Goal: Task Accomplishment & Management: Use online tool/utility

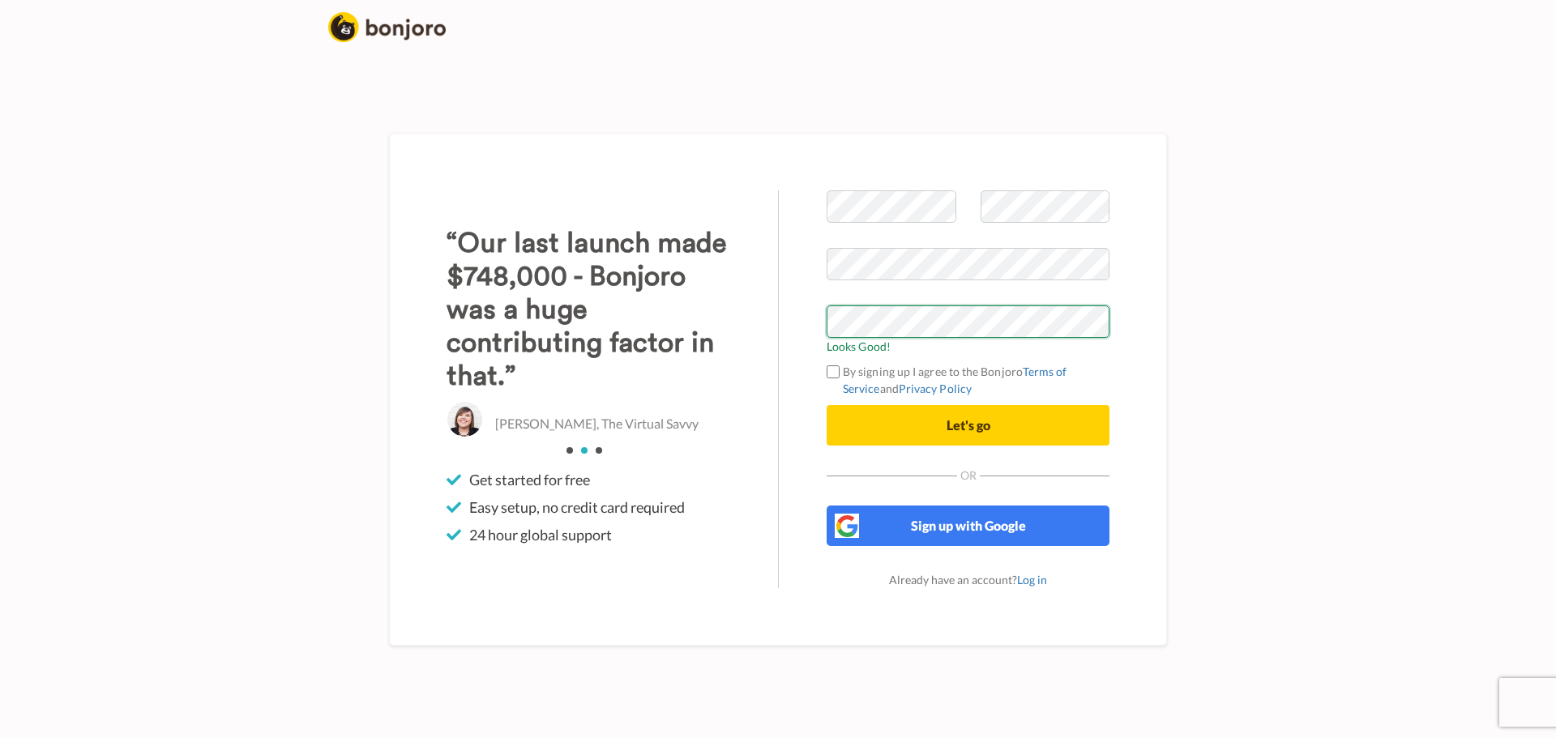
click at [827, 405] on button "Let's go" at bounding box center [968, 425] width 283 height 41
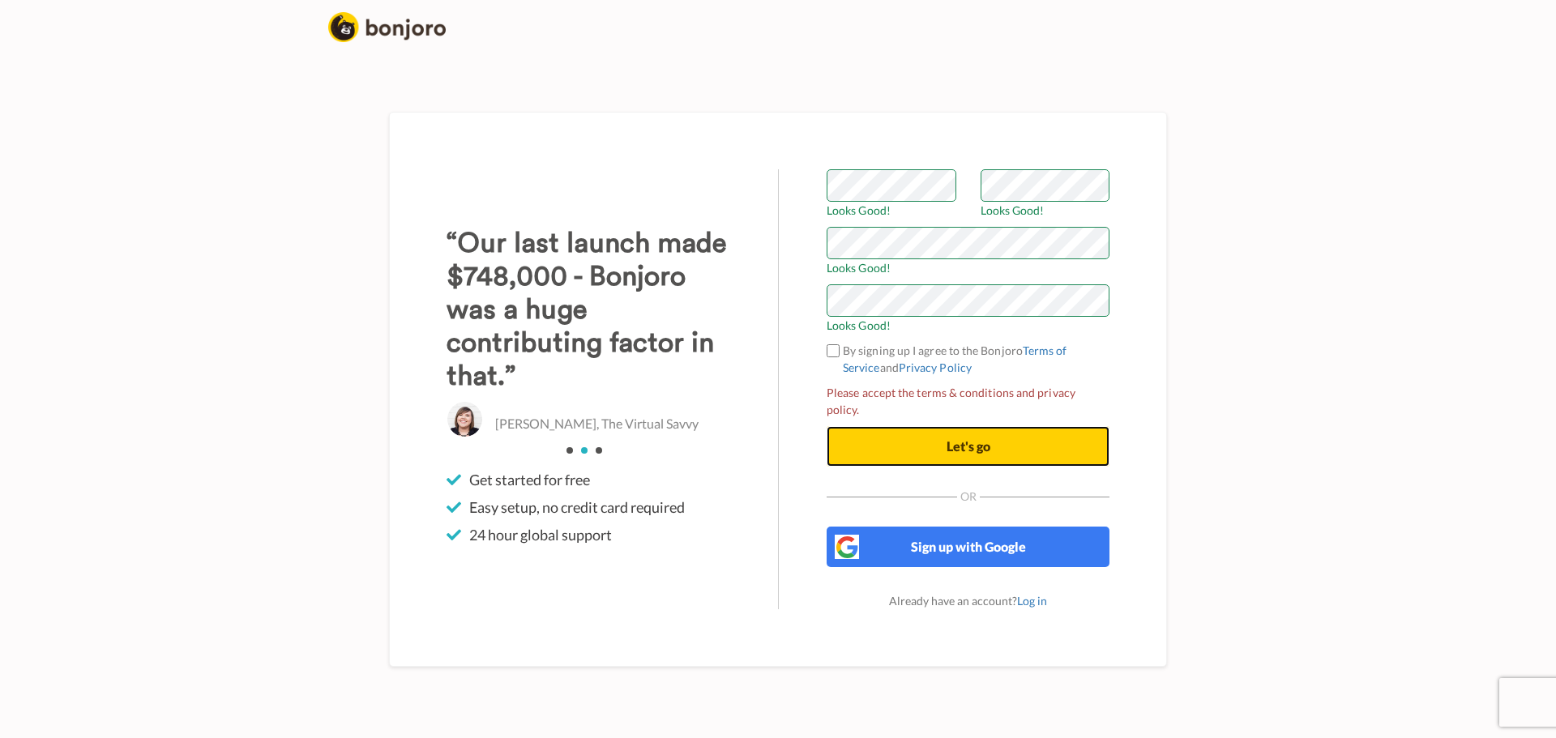
click at [989, 449] on button "Let's go" at bounding box center [968, 446] width 283 height 41
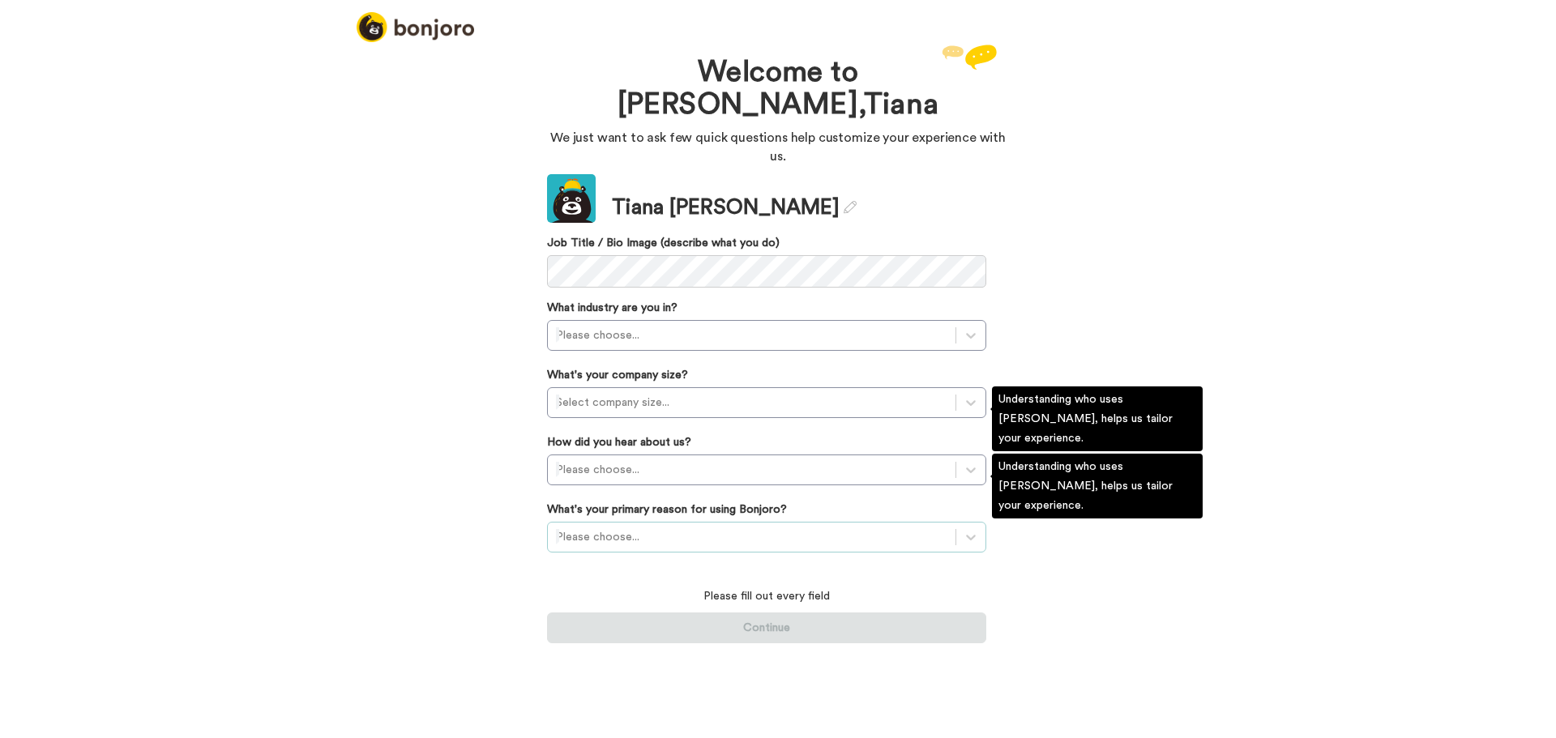
click at [618, 528] on div at bounding box center [751, 537] width 391 height 19
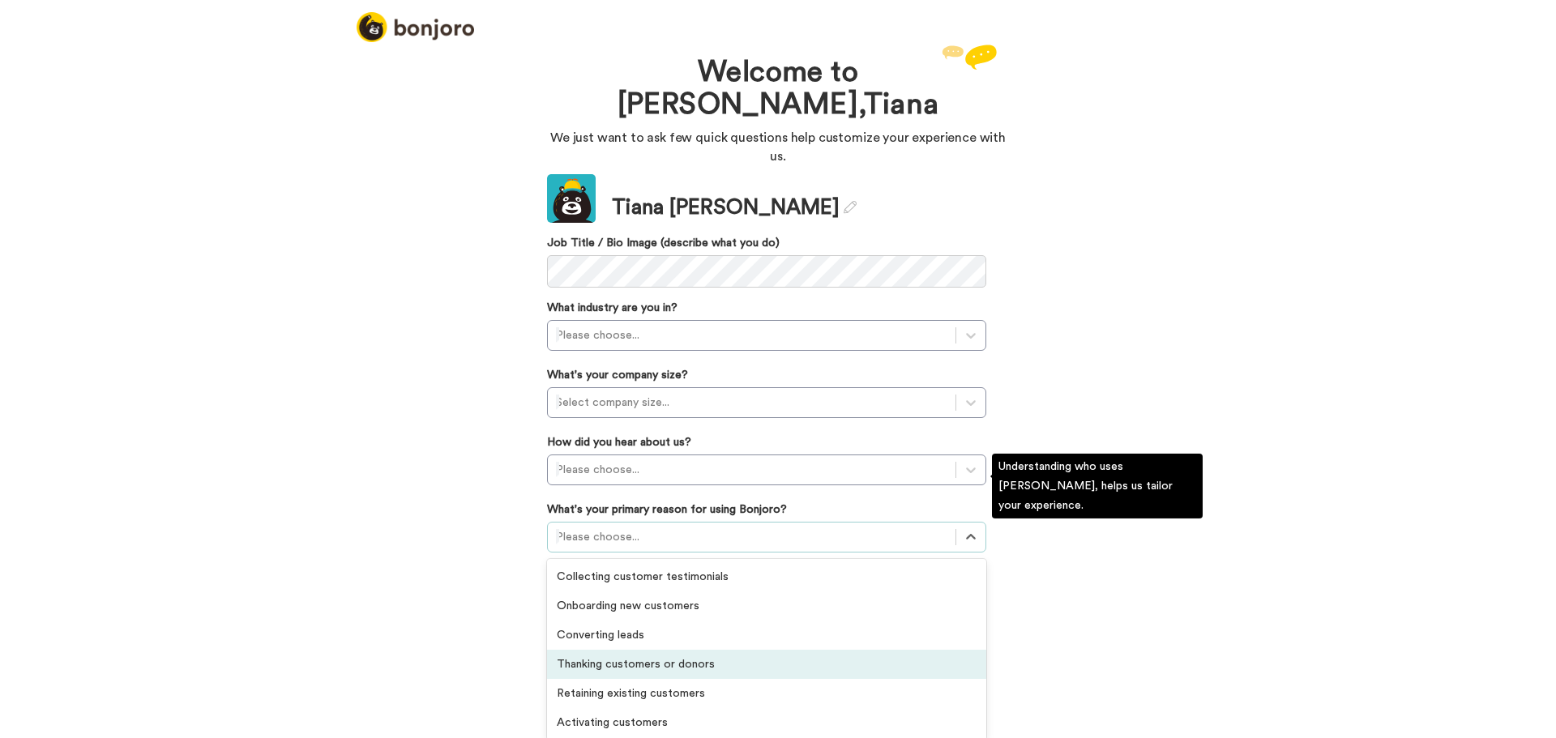
click at [641, 650] on div "Thanking customers or donors" at bounding box center [766, 664] width 439 height 29
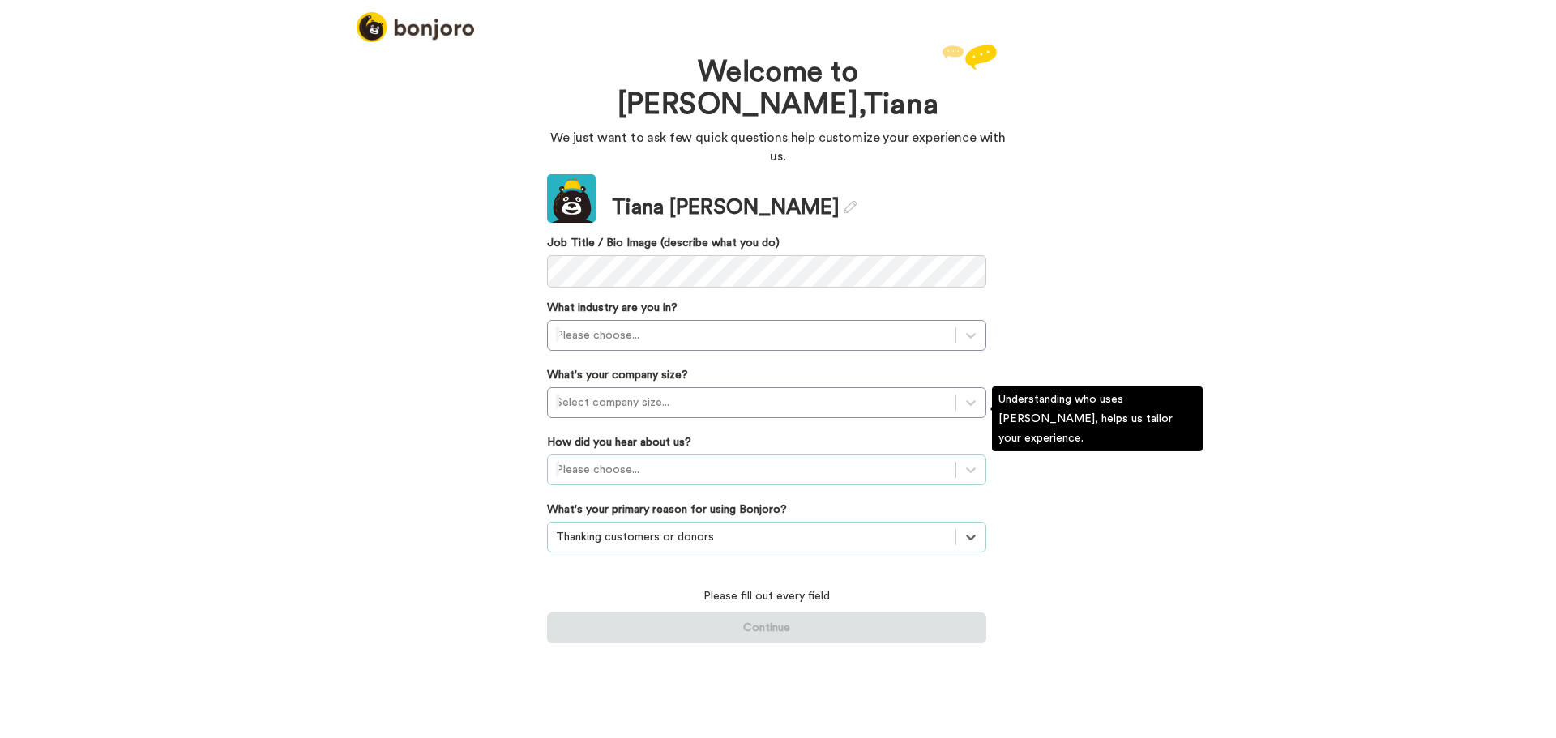
click at [631, 460] on div at bounding box center [751, 469] width 391 height 19
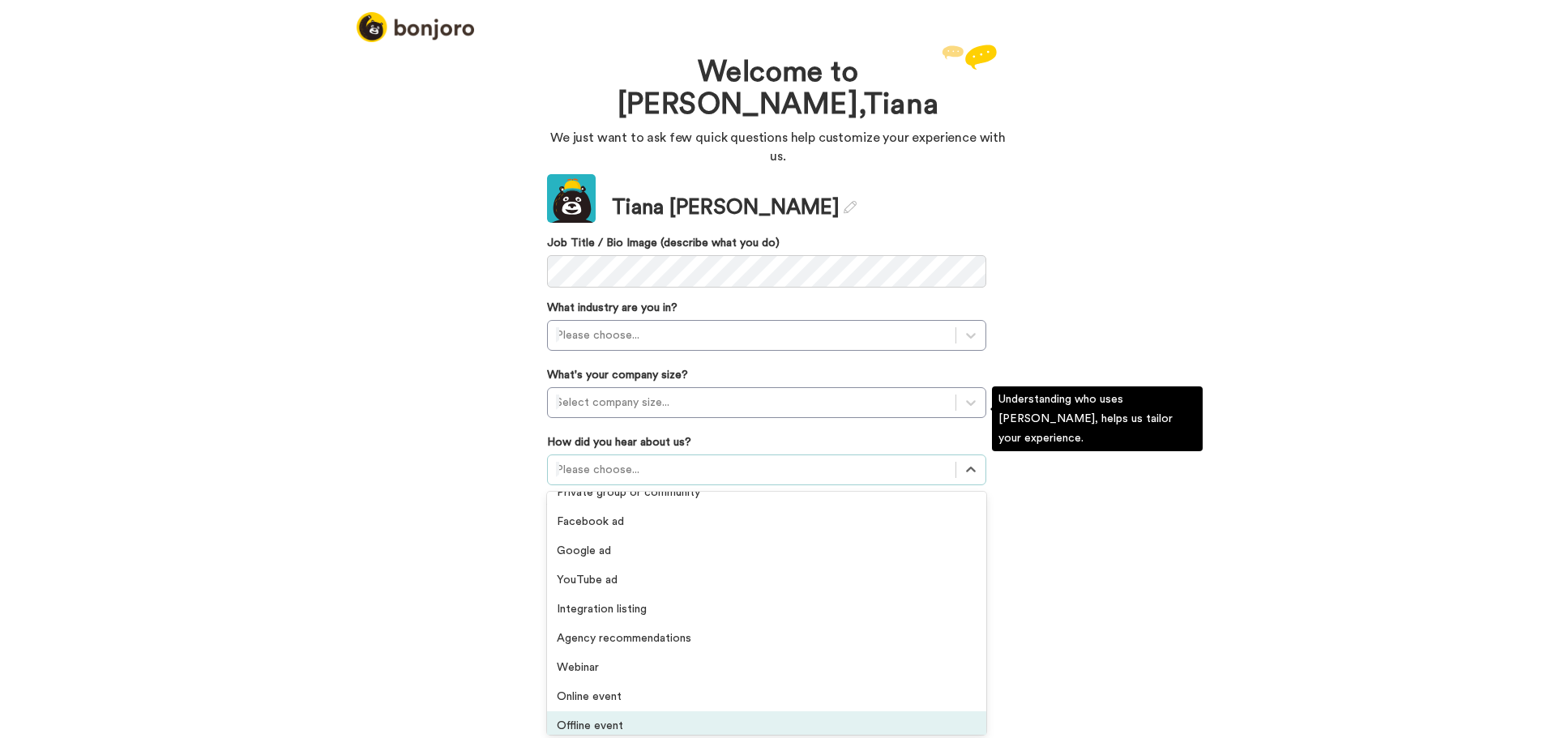
scroll to position [347, 0]
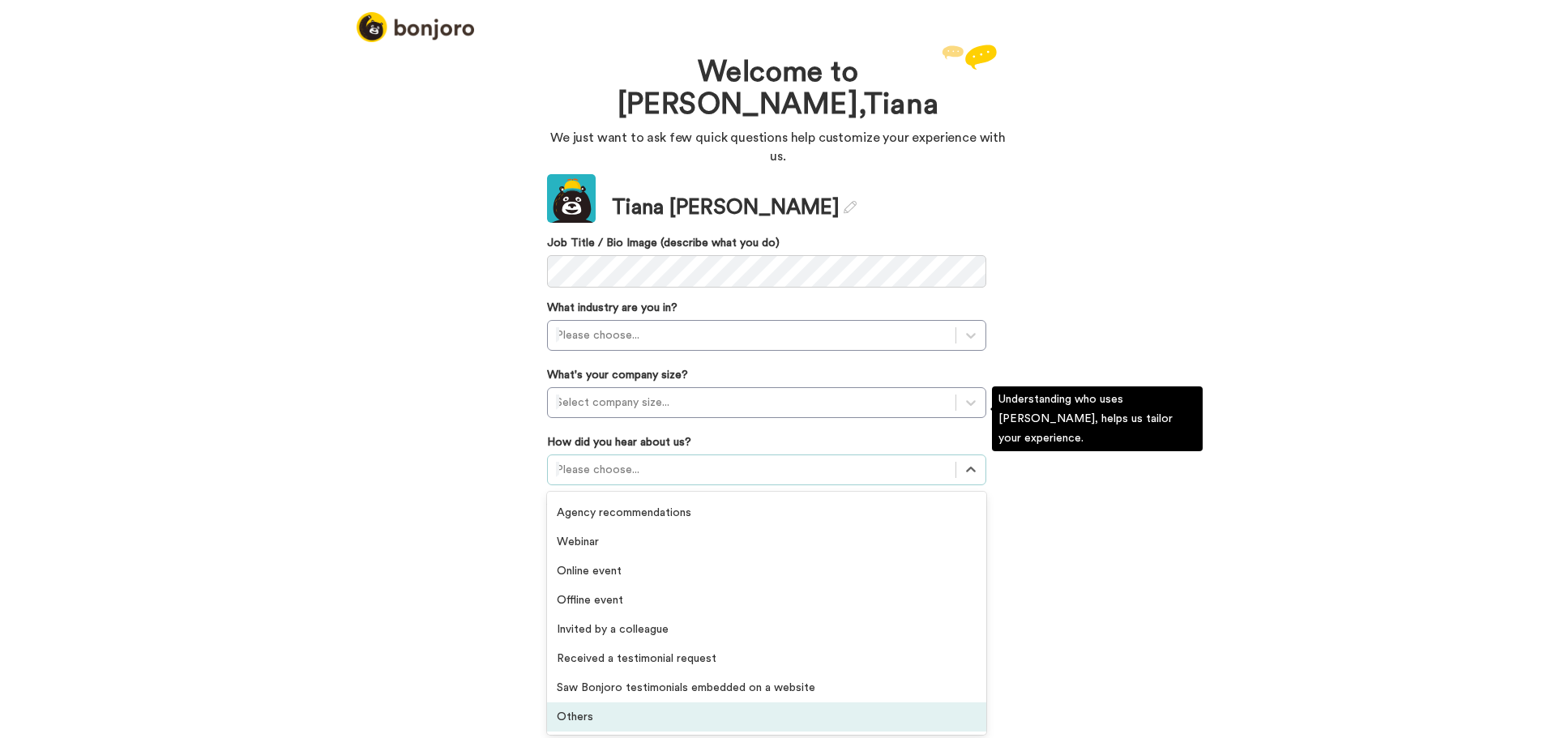
click at [625, 703] on div "Others" at bounding box center [766, 717] width 439 height 29
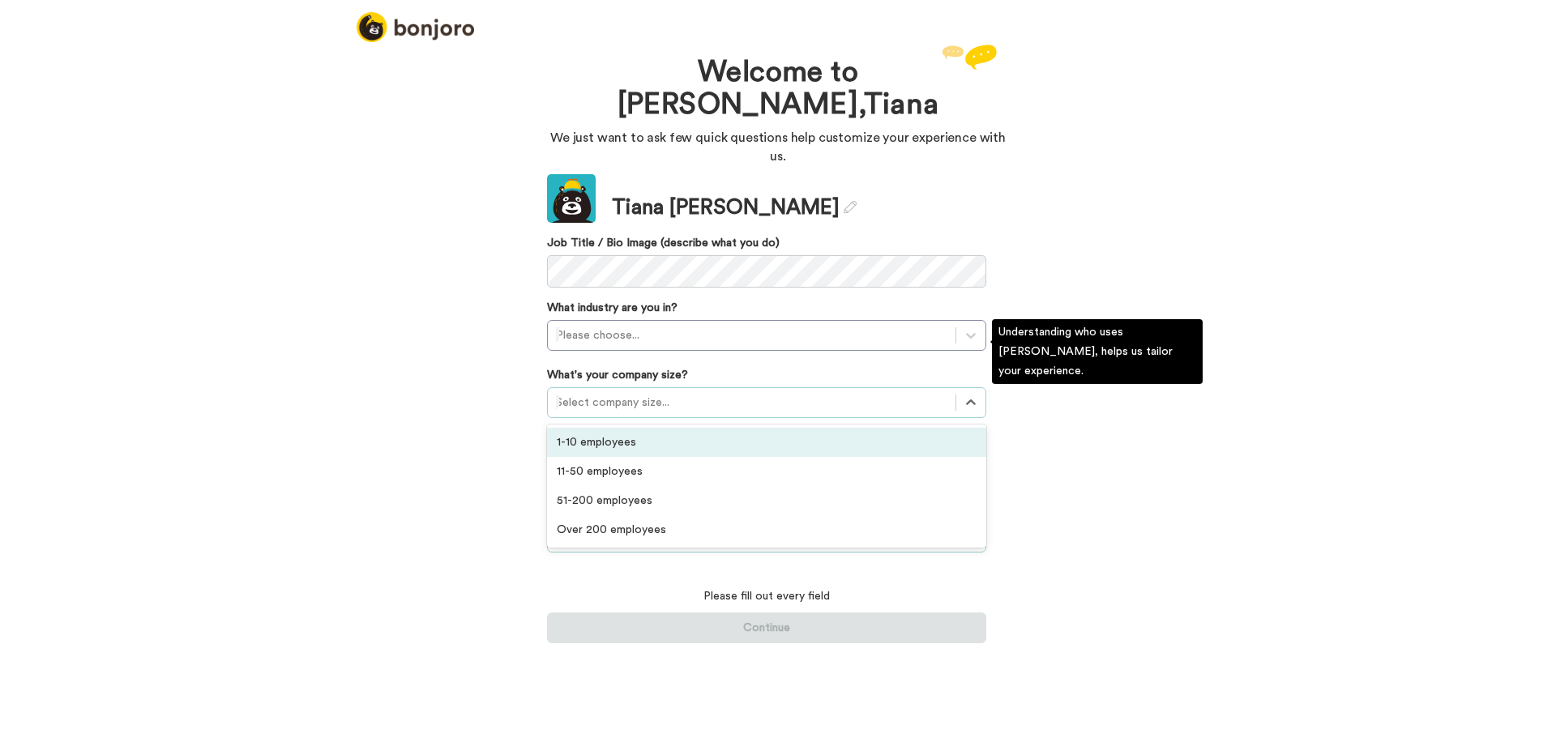
click at [603, 393] on div at bounding box center [751, 402] width 391 height 19
click at [609, 428] on div "1-10 employees" at bounding box center [766, 442] width 439 height 29
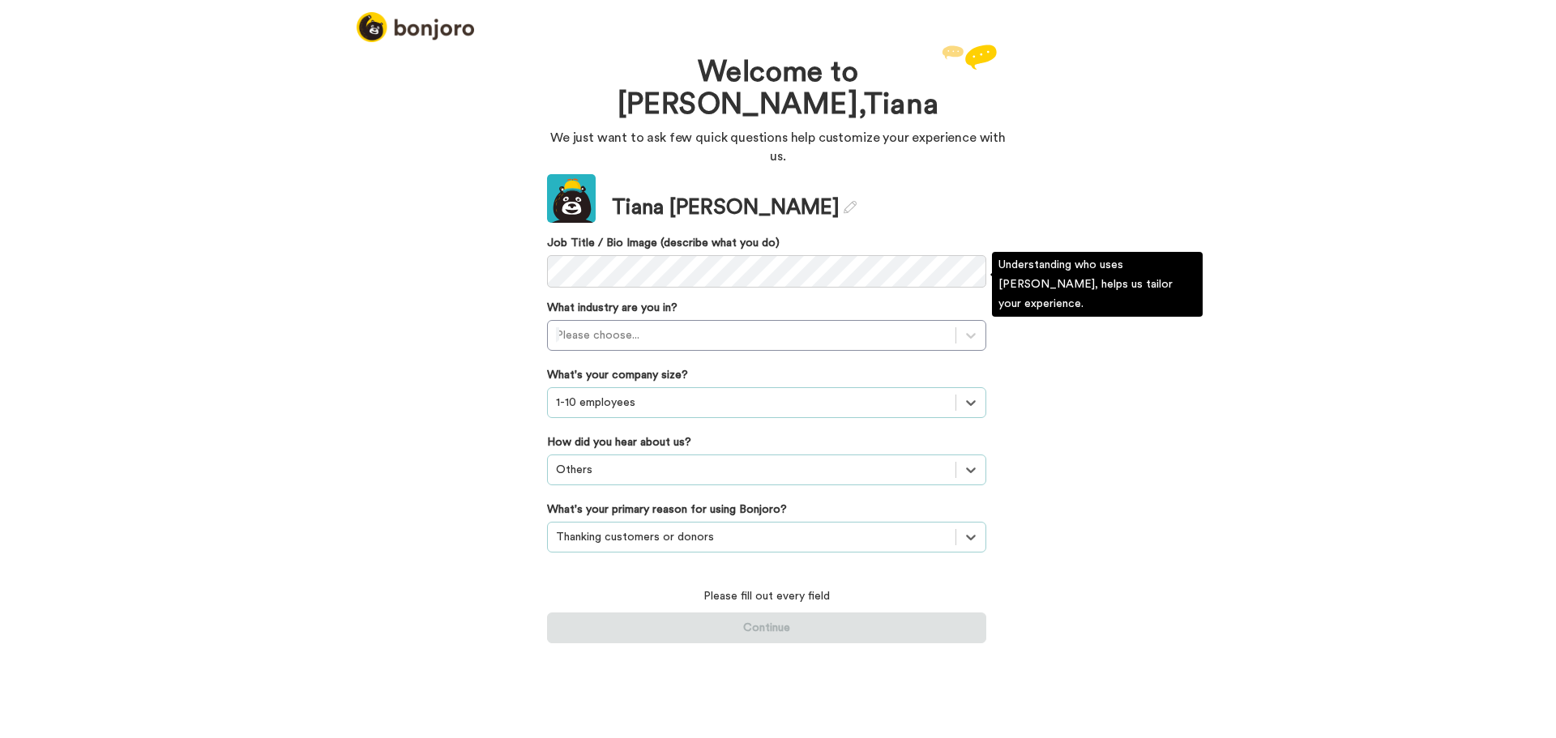
click at [613, 300] on div "What industry are you in? Please choose..." at bounding box center [766, 325] width 439 height 51
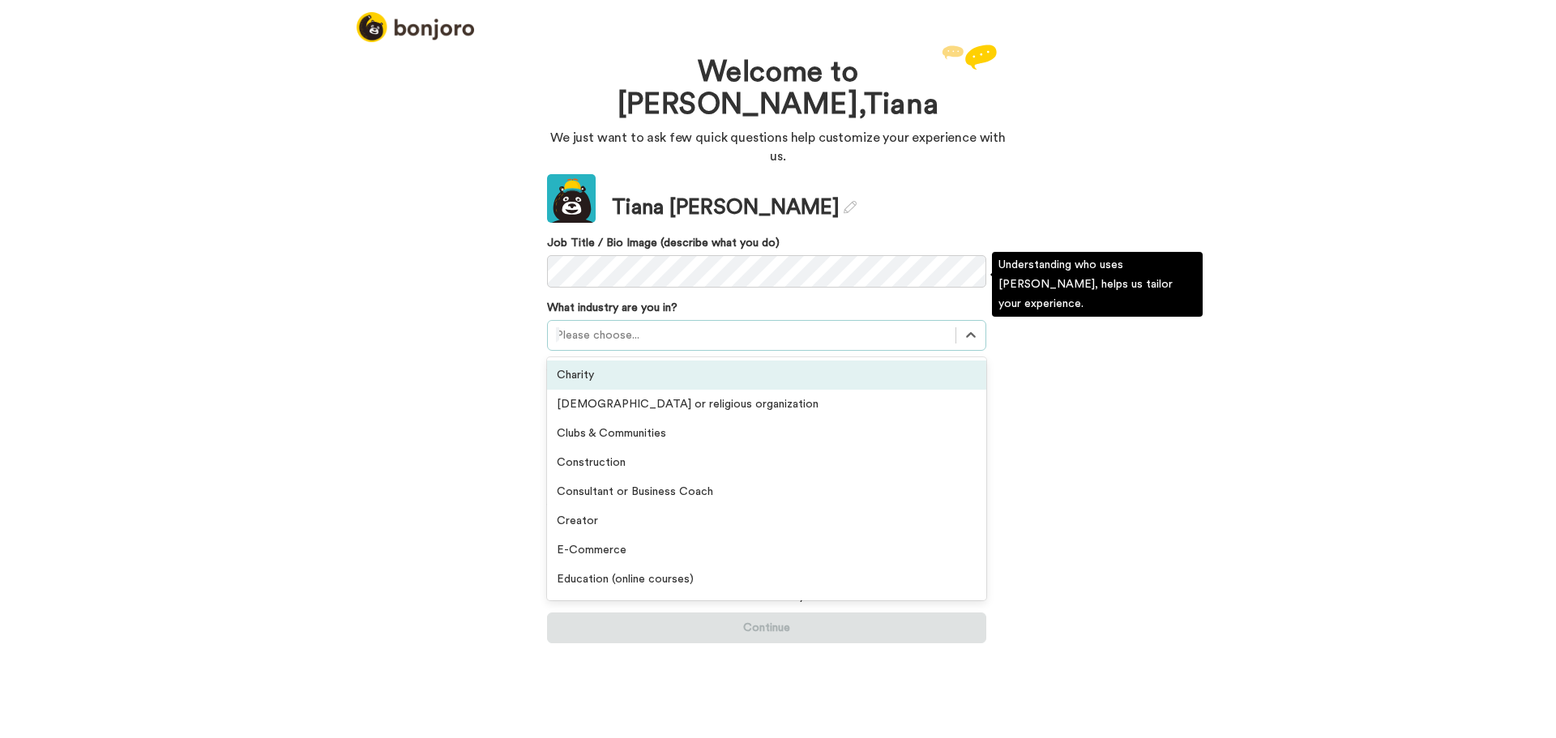
click at [613, 326] on div at bounding box center [751, 335] width 391 height 19
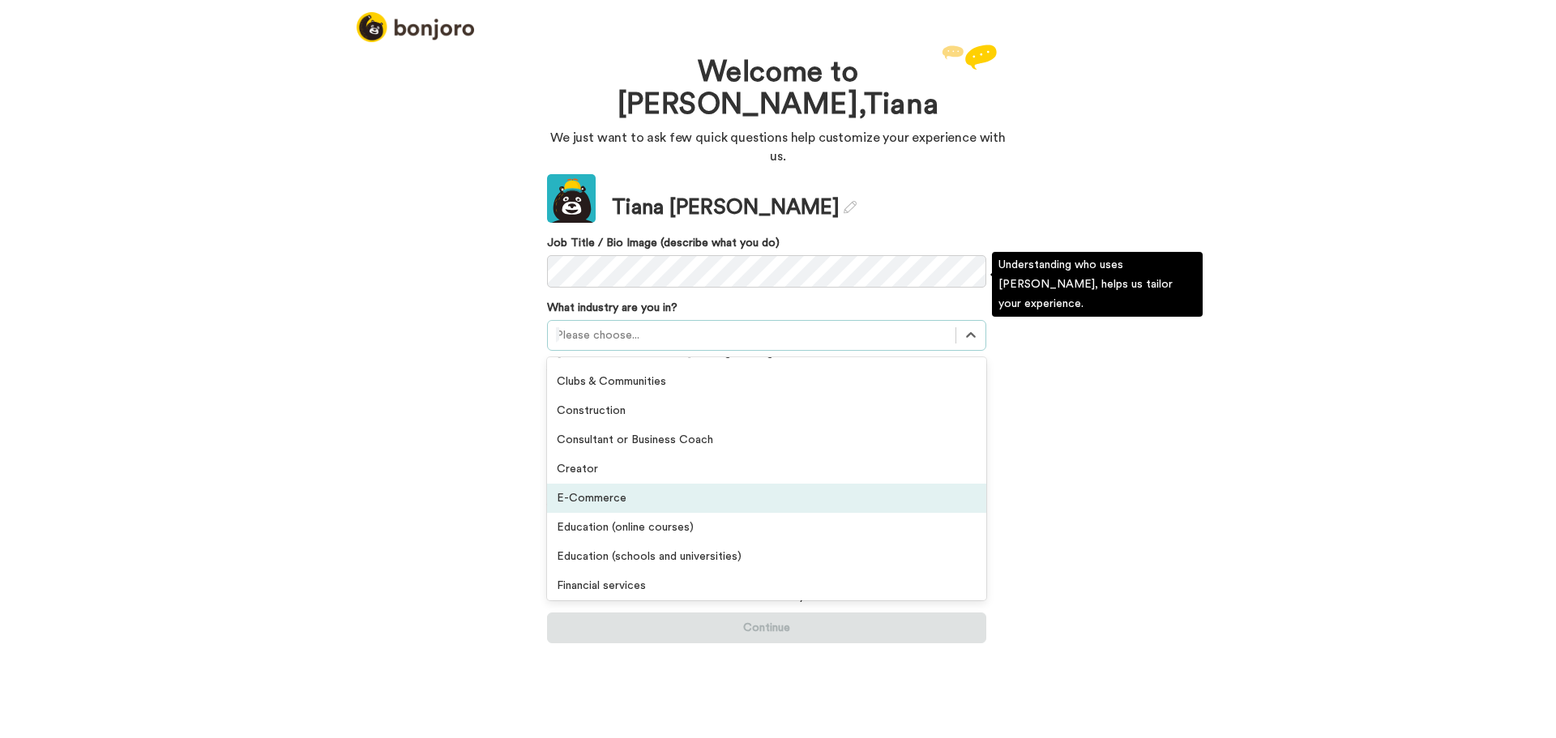
scroll to position [0, 0]
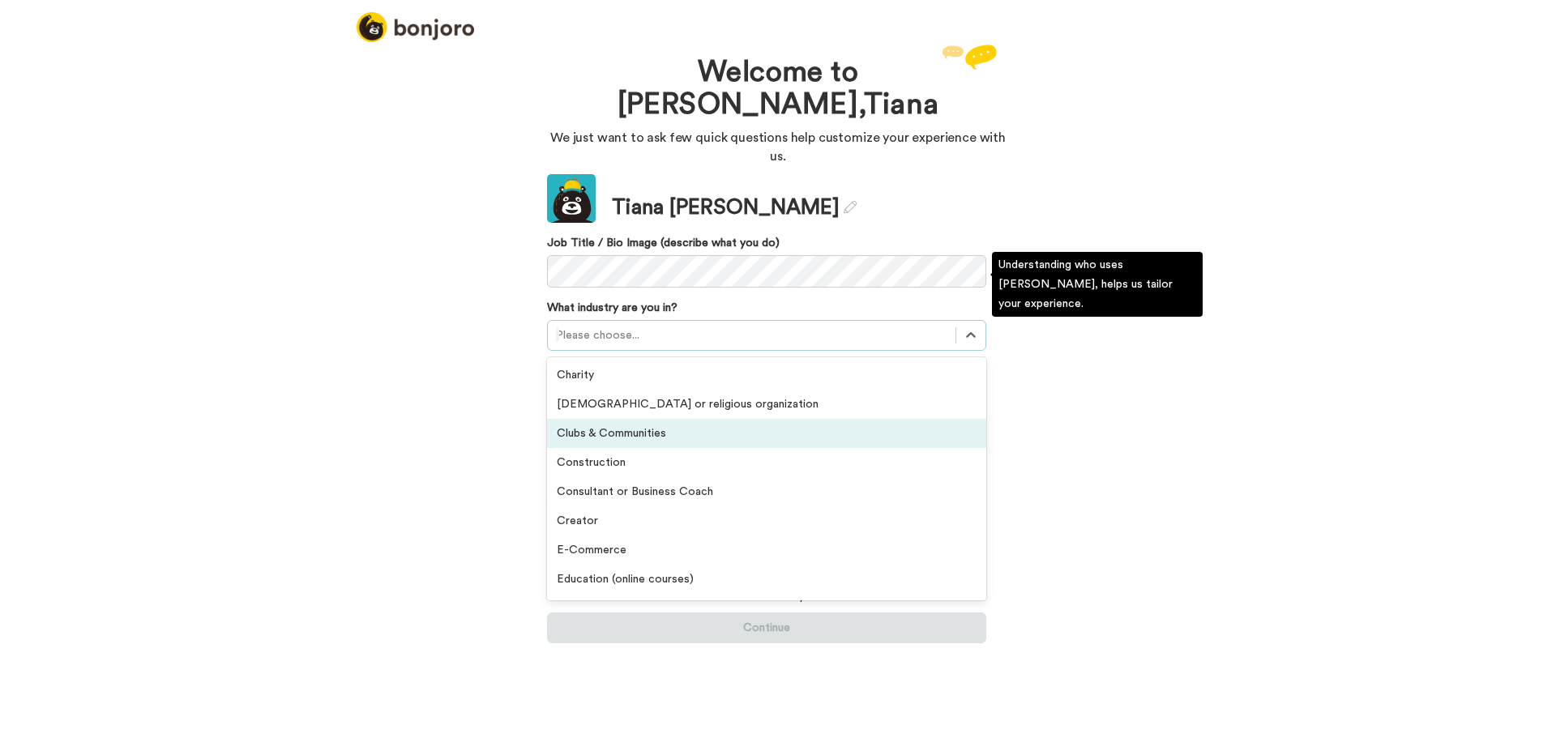
click at [633, 419] on div "Clubs & Communities" at bounding box center [766, 433] width 439 height 29
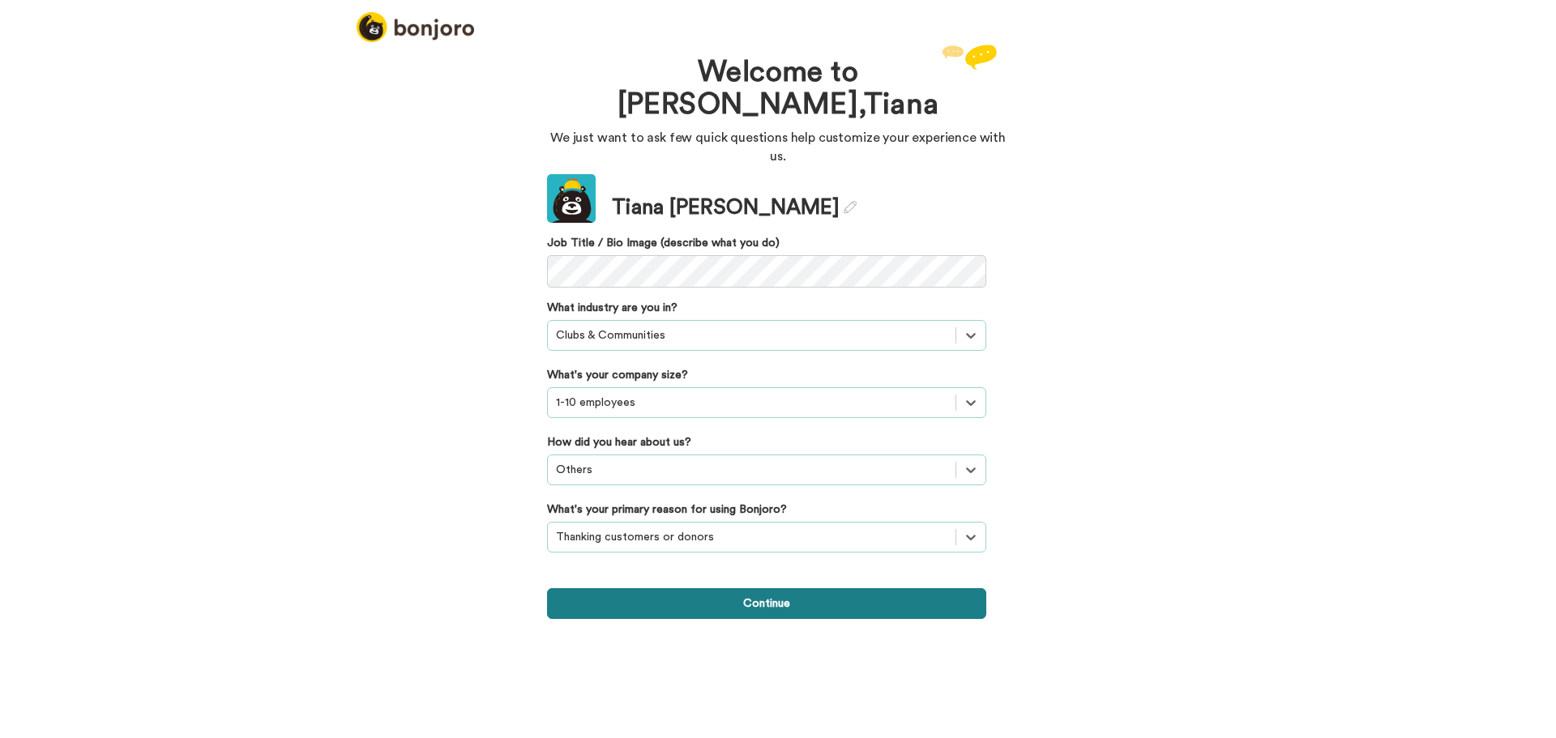
click at [839, 588] on button "Continue" at bounding box center [766, 603] width 439 height 31
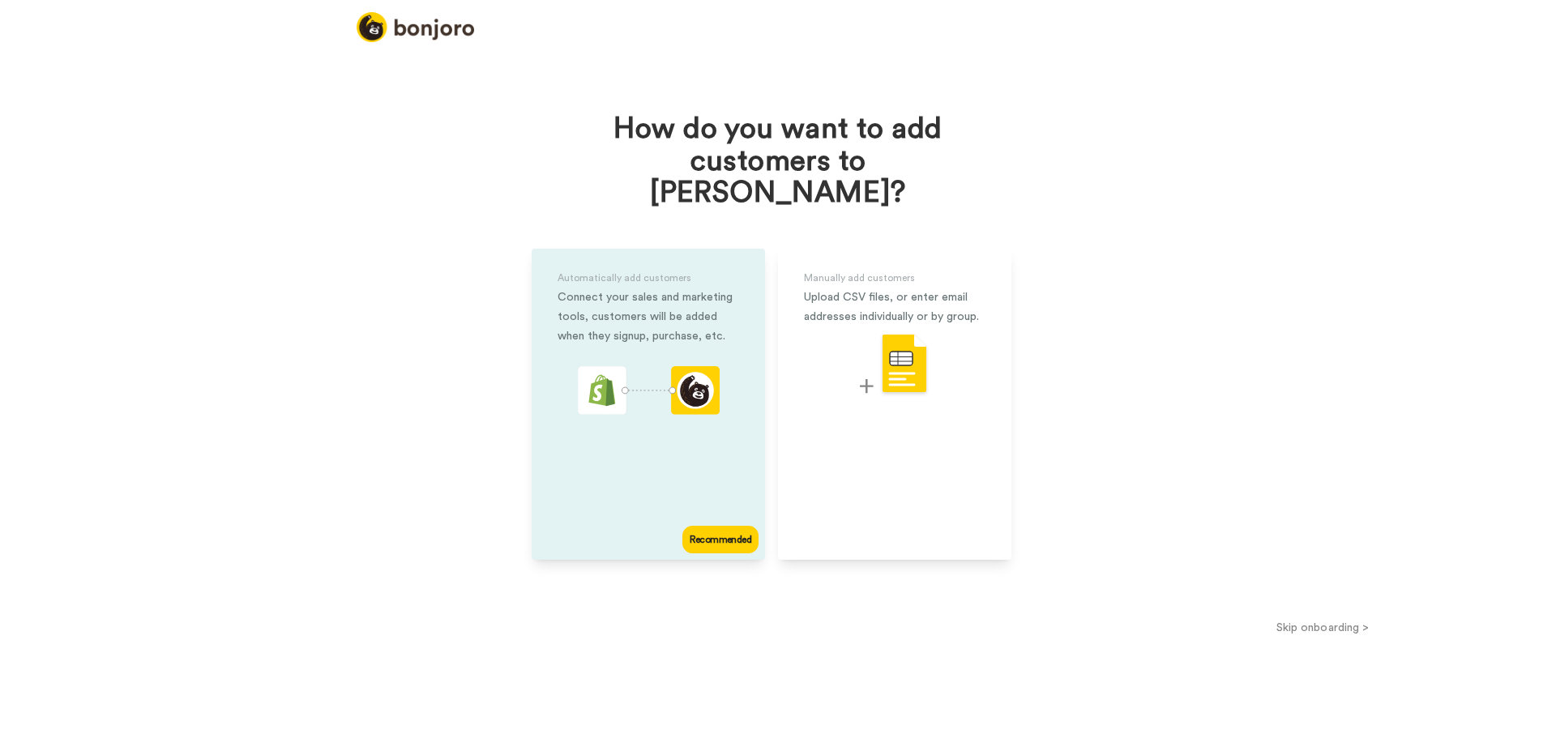
click at [644, 460] on div "Automatically add customers Connect your sales and marketing tools, customers w…" at bounding box center [648, 404] width 233 height 311
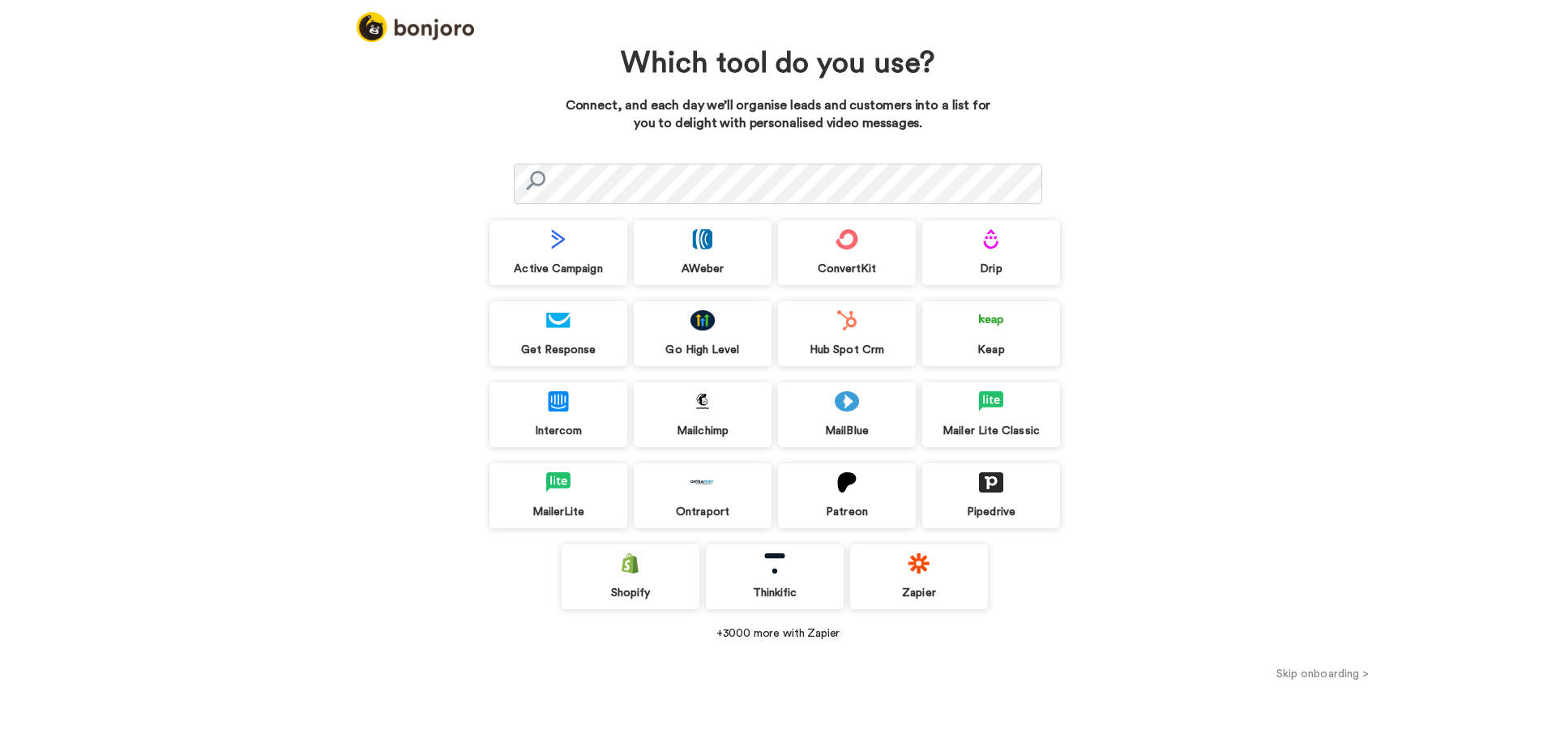
click at [1313, 673] on button "Skip onboarding >" at bounding box center [1322, 673] width 467 height 17
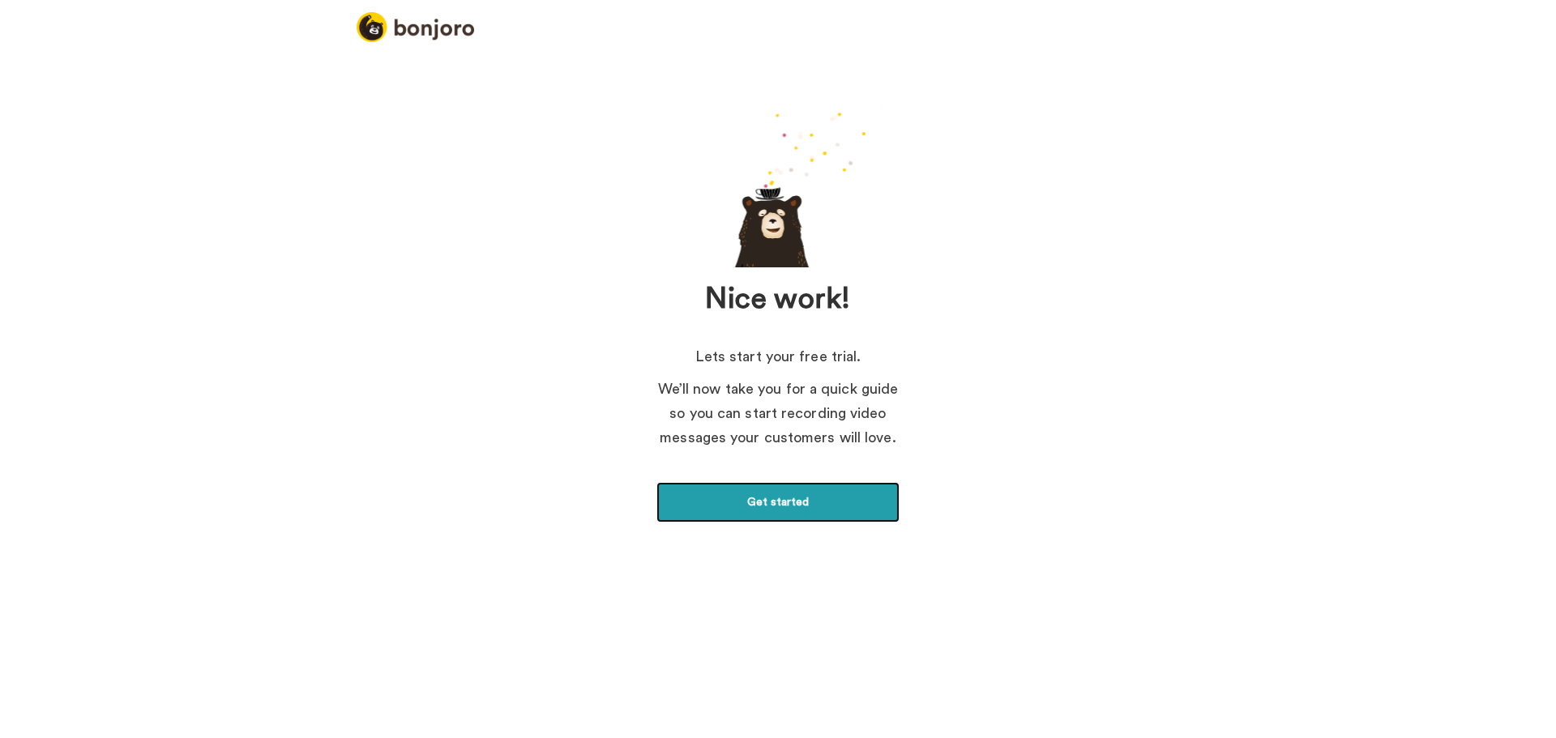
click at [758, 494] on link "Get started" at bounding box center [777, 502] width 243 height 41
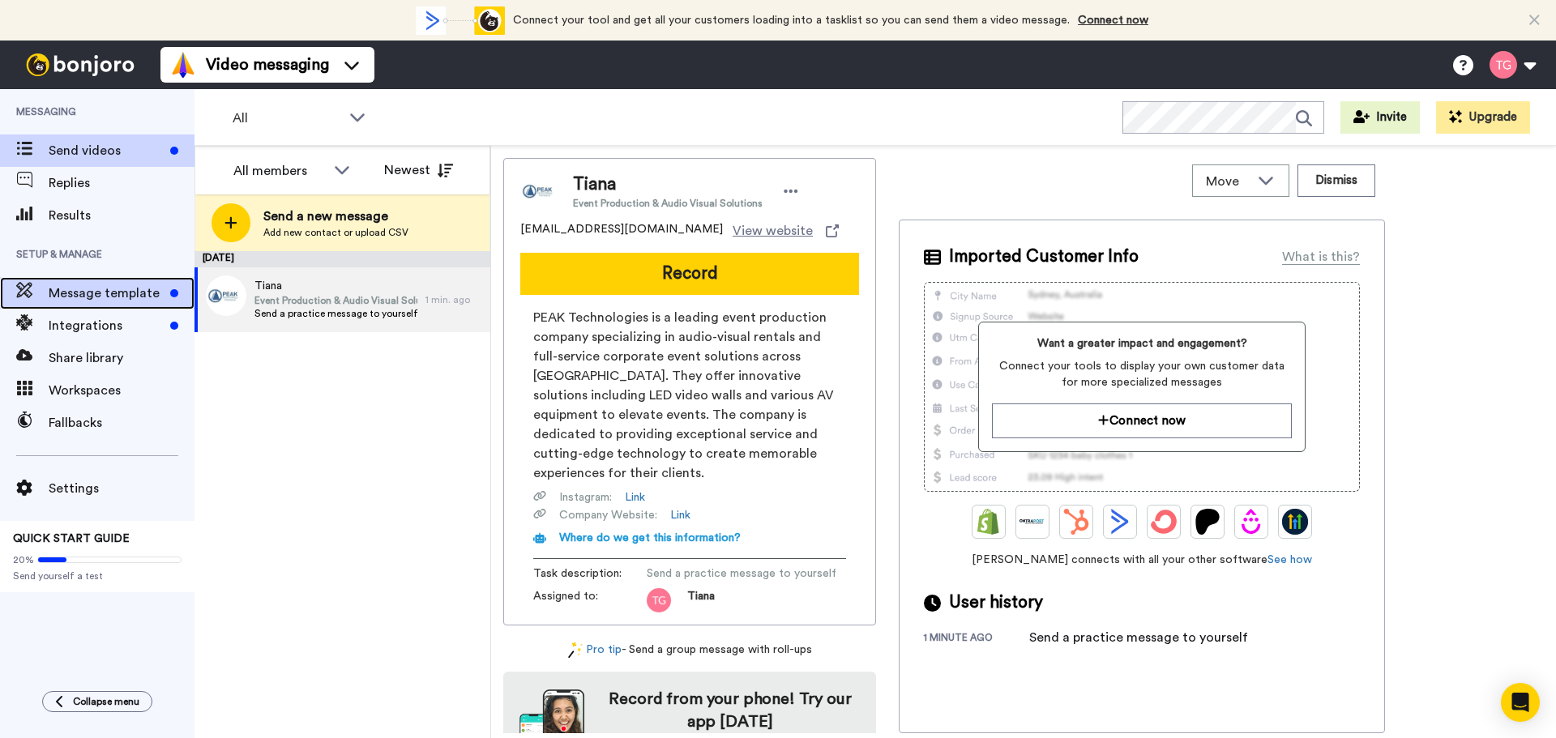
click at [83, 297] on span "Message template" at bounding box center [106, 293] width 115 height 19
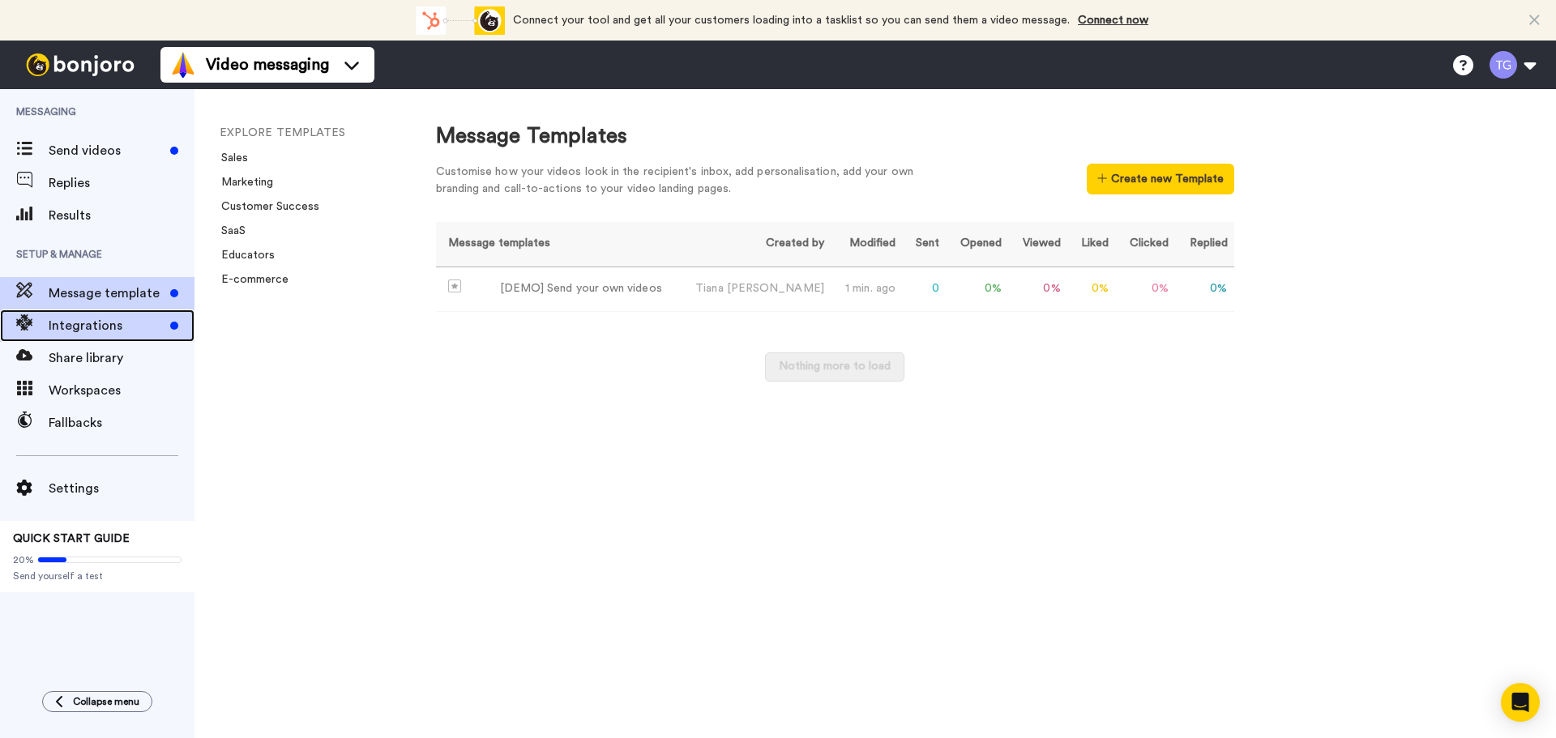
click at [88, 325] on span "Integrations" at bounding box center [106, 325] width 115 height 19
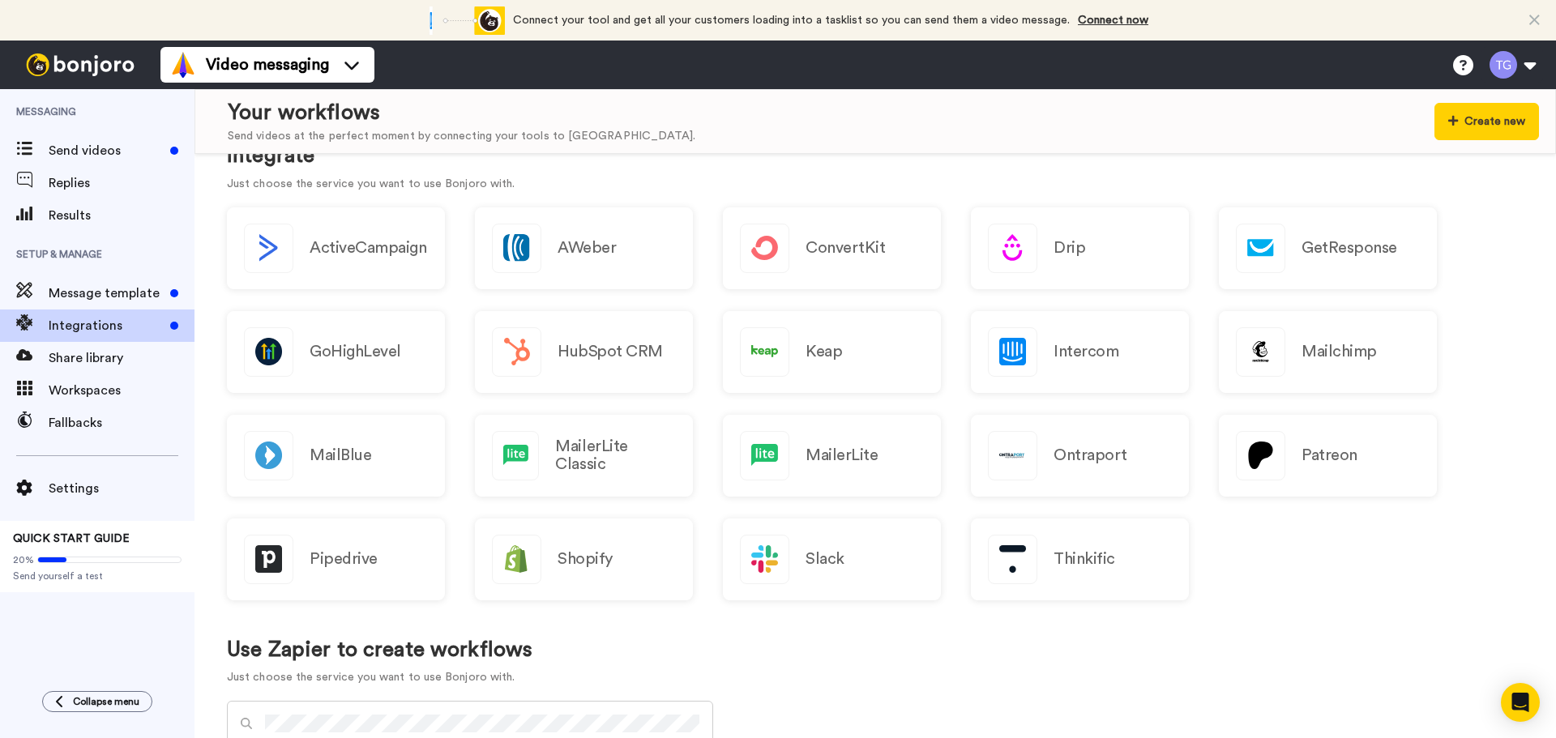
scroll to position [243, 0]
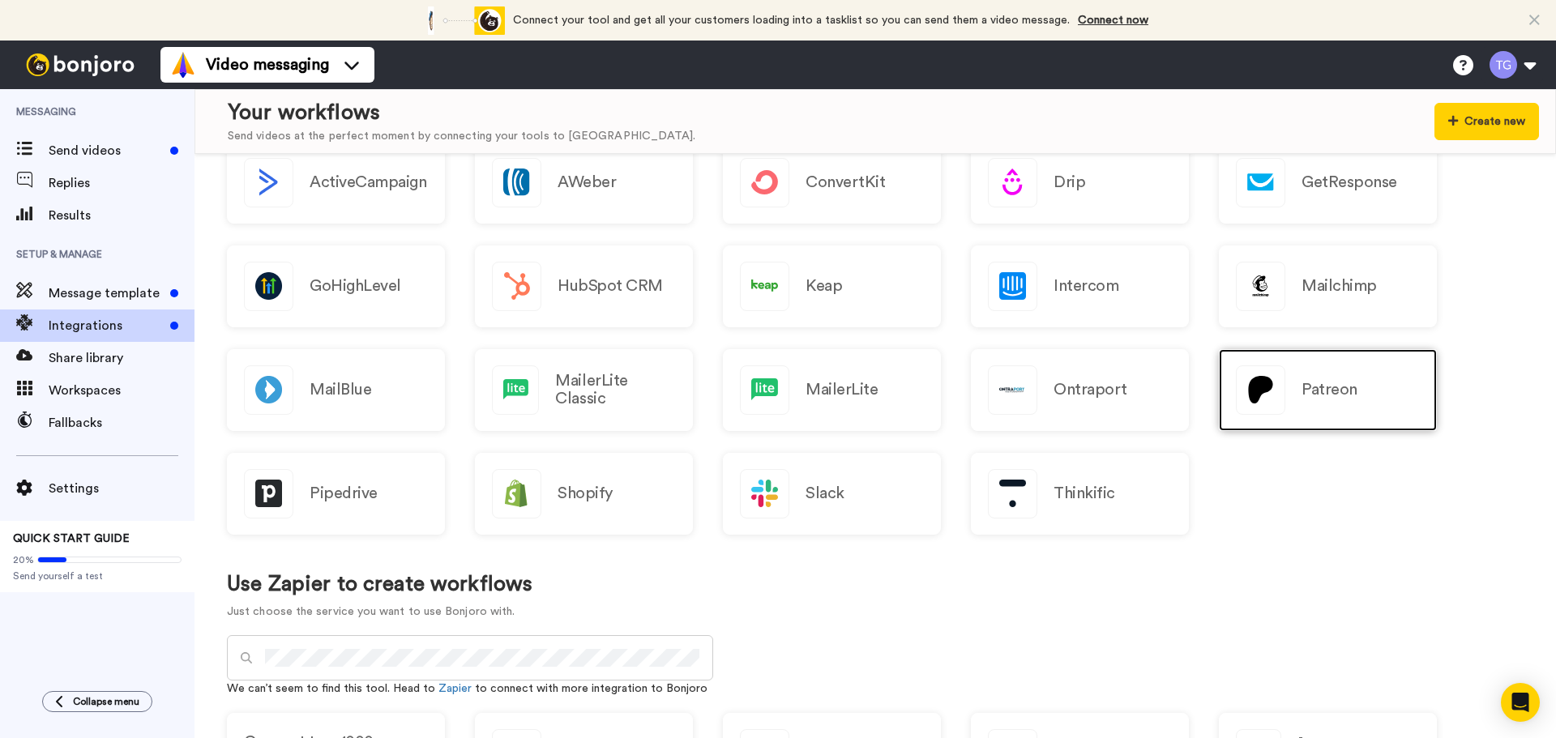
click at [1354, 401] on div "Patreon" at bounding box center [1328, 390] width 218 height 82
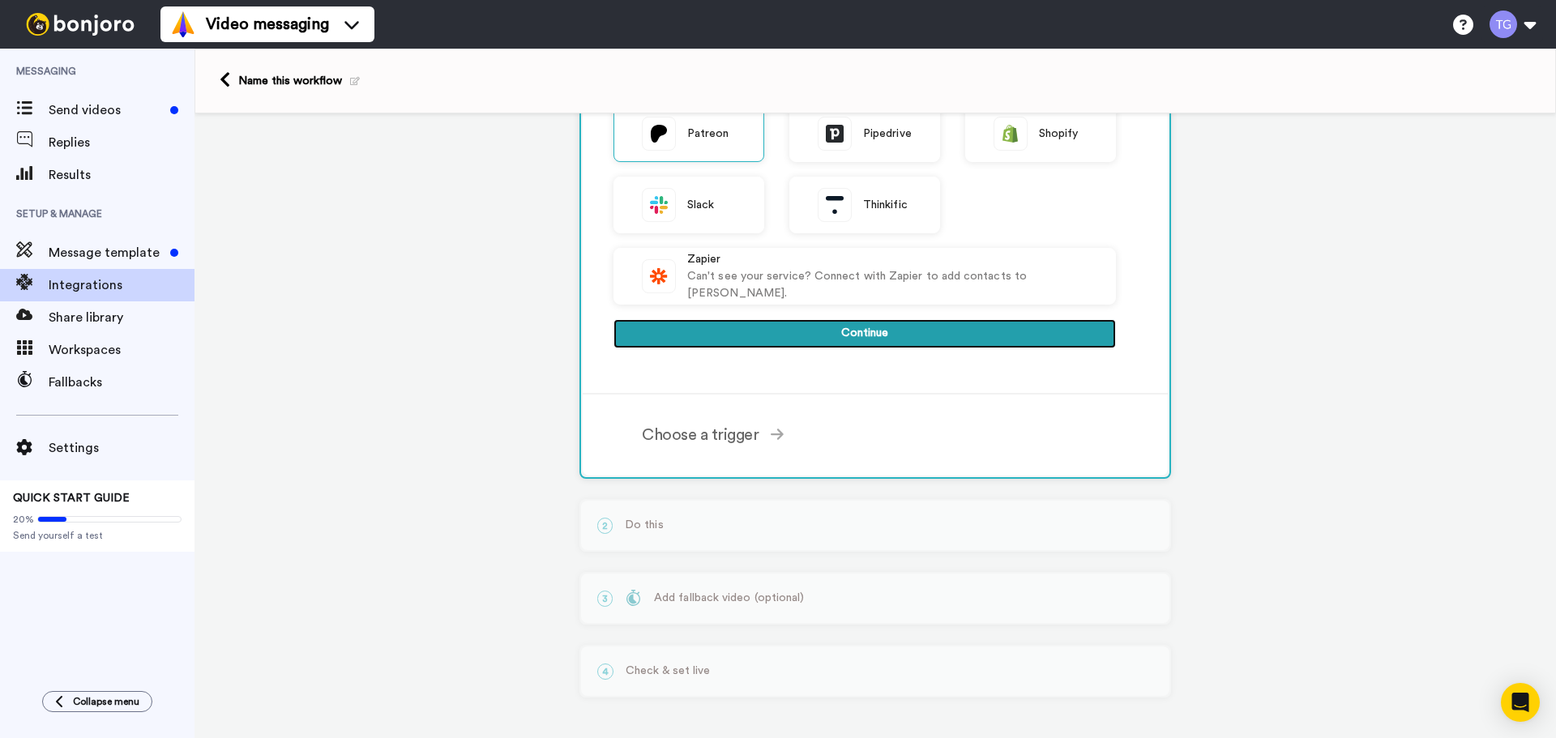
click at [845, 340] on button "Continue" at bounding box center [864, 333] width 502 height 29
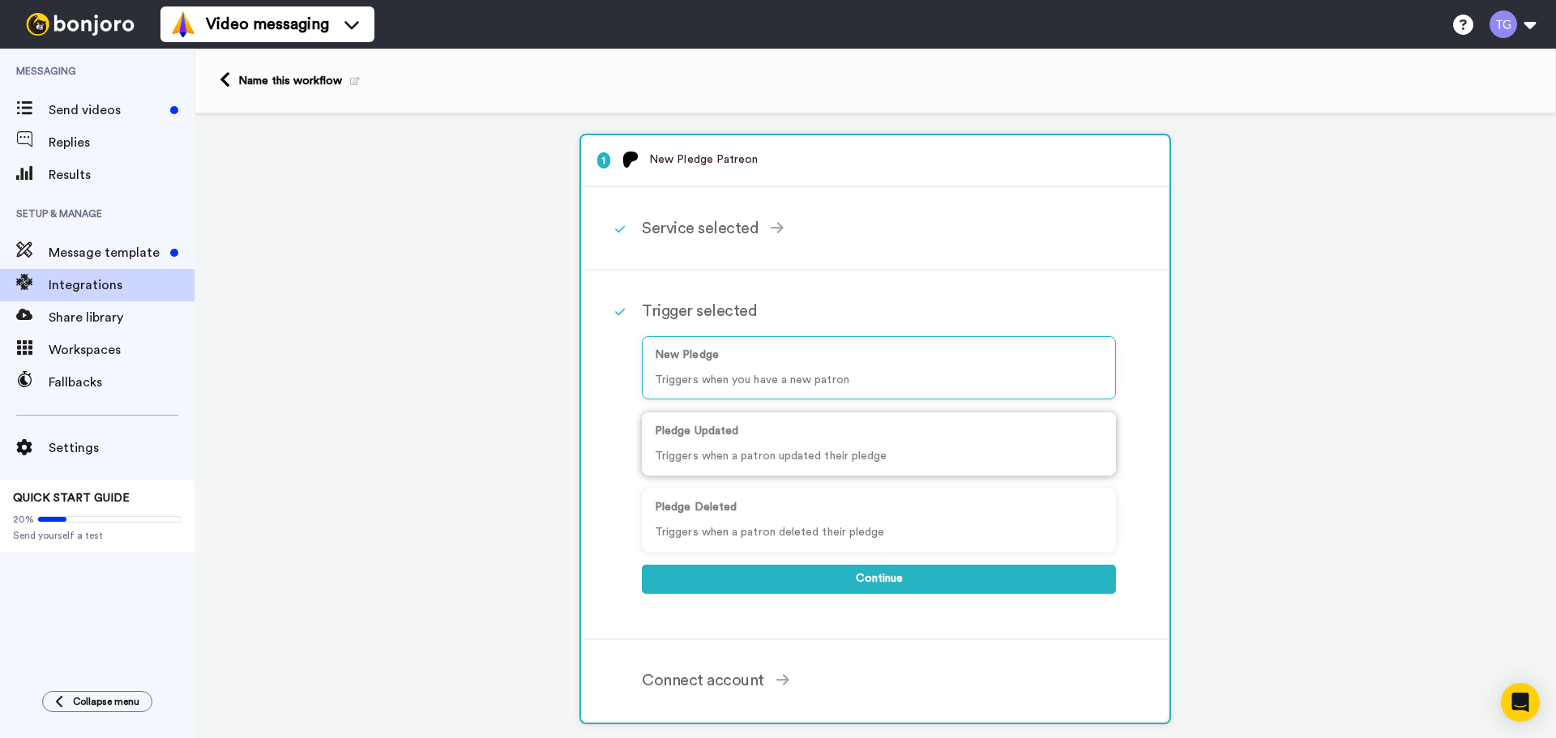
click at [834, 449] on p "Triggers when a patron updated their pledge" at bounding box center [879, 456] width 448 height 17
click at [788, 377] on p "Triggers when you have a new patron" at bounding box center [879, 380] width 448 height 17
click at [743, 517] on div "Pledge Deleted Triggers when a patron deleted their pledge" at bounding box center [879, 520] width 474 height 63
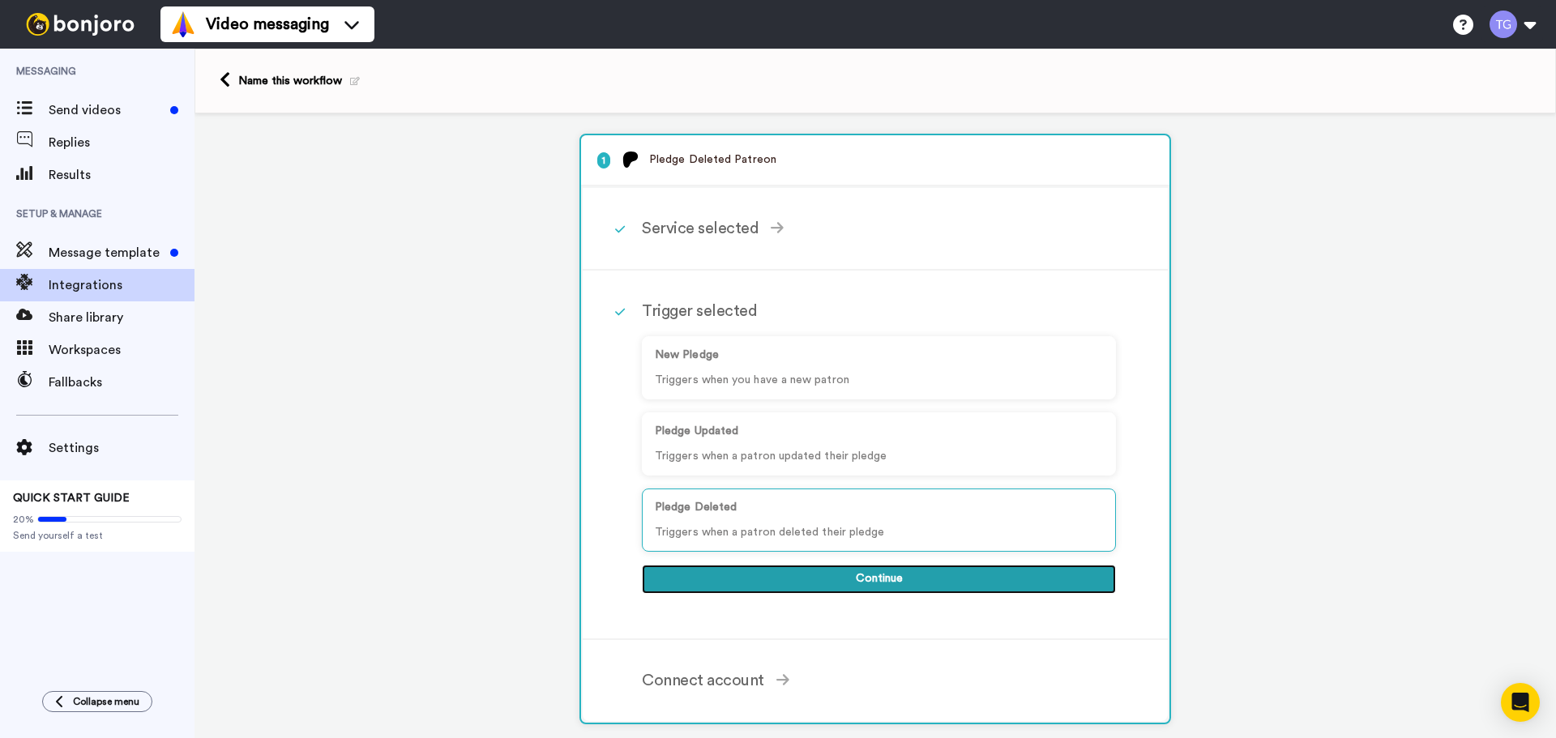
click at [804, 573] on button "Continue" at bounding box center [879, 579] width 474 height 29
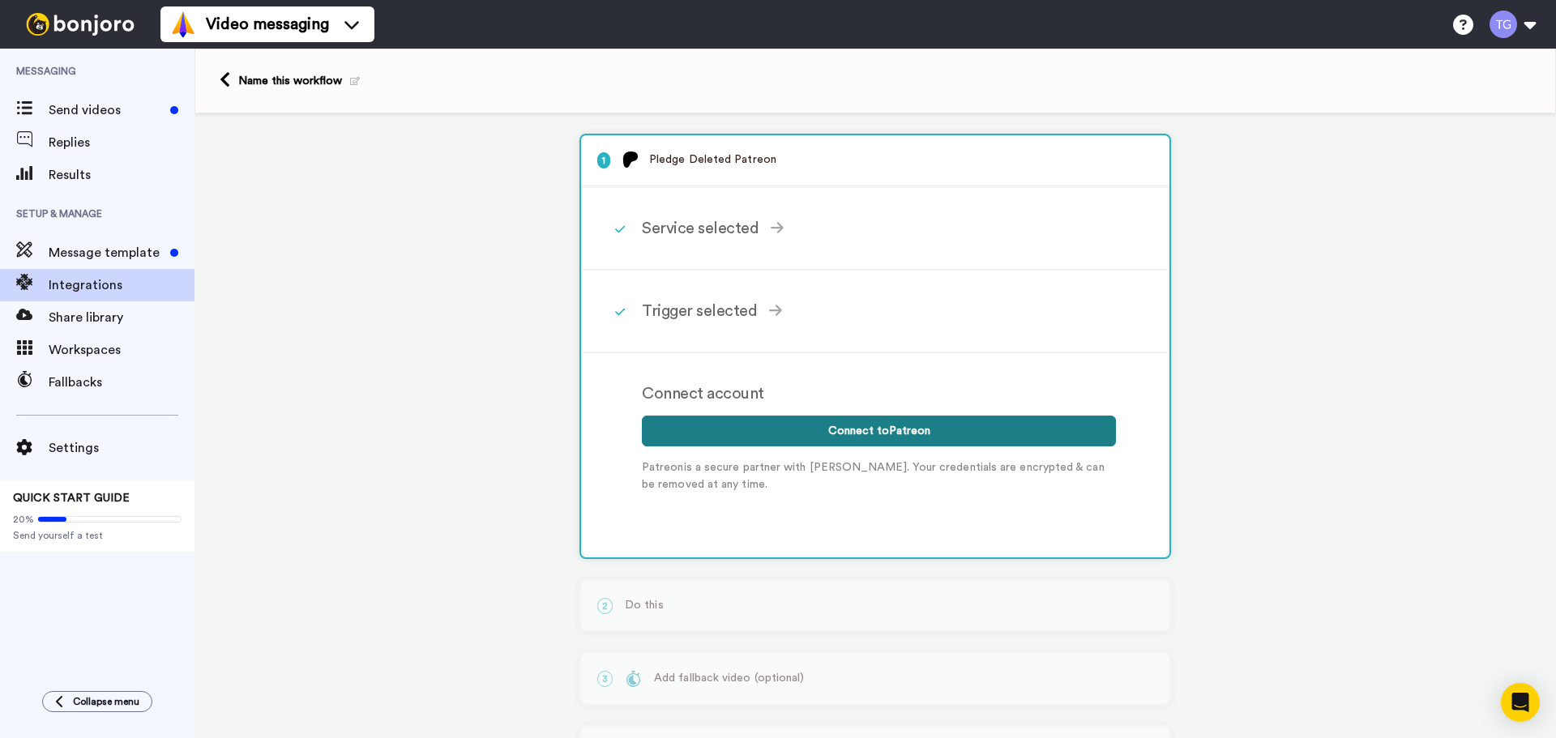
click at [783, 423] on button "Connect to Patreon" at bounding box center [879, 431] width 474 height 31
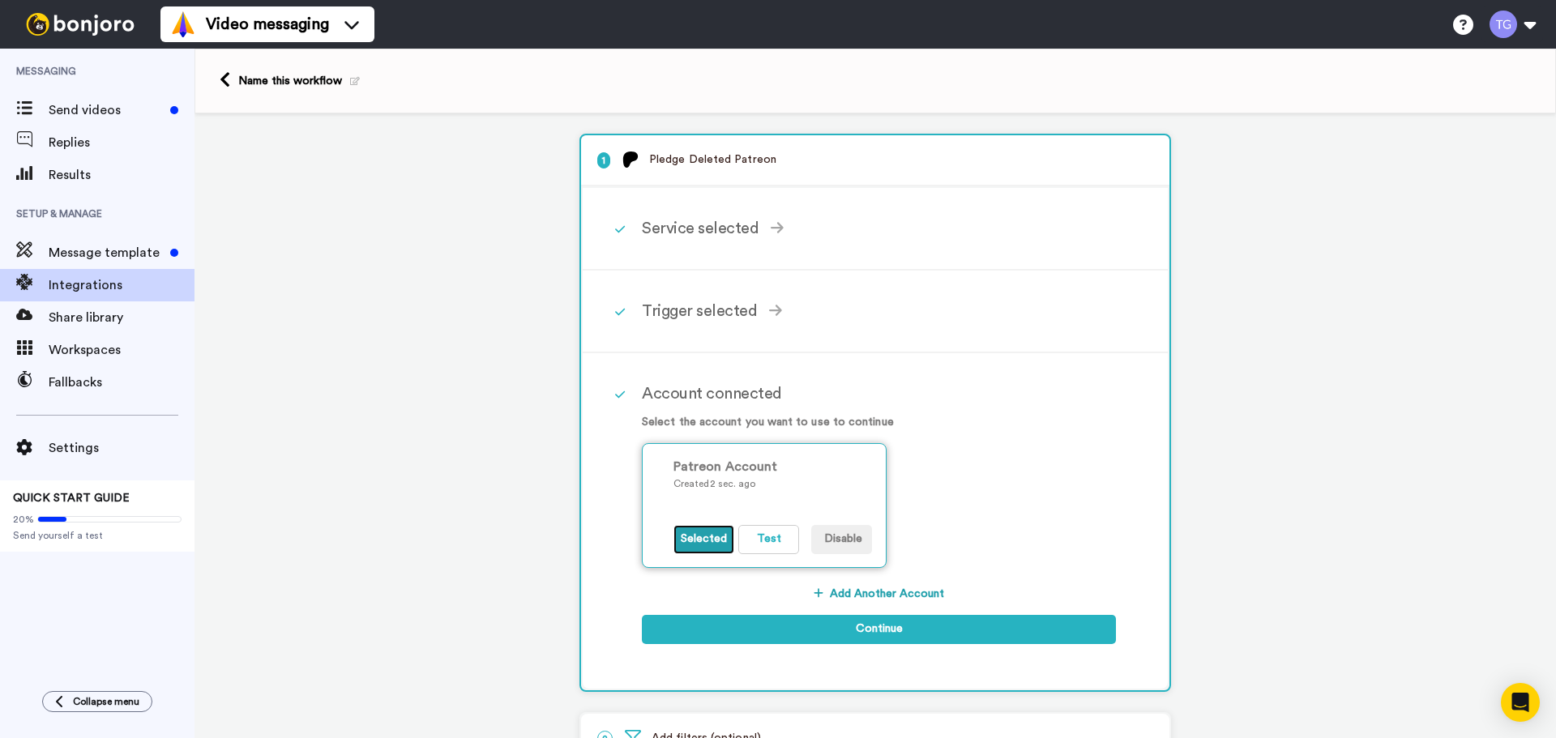
click at [697, 545] on button "Selected" at bounding box center [703, 539] width 61 height 29
click at [758, 548] on button "Test" at bounding box center [768, 539] width 61 height 29
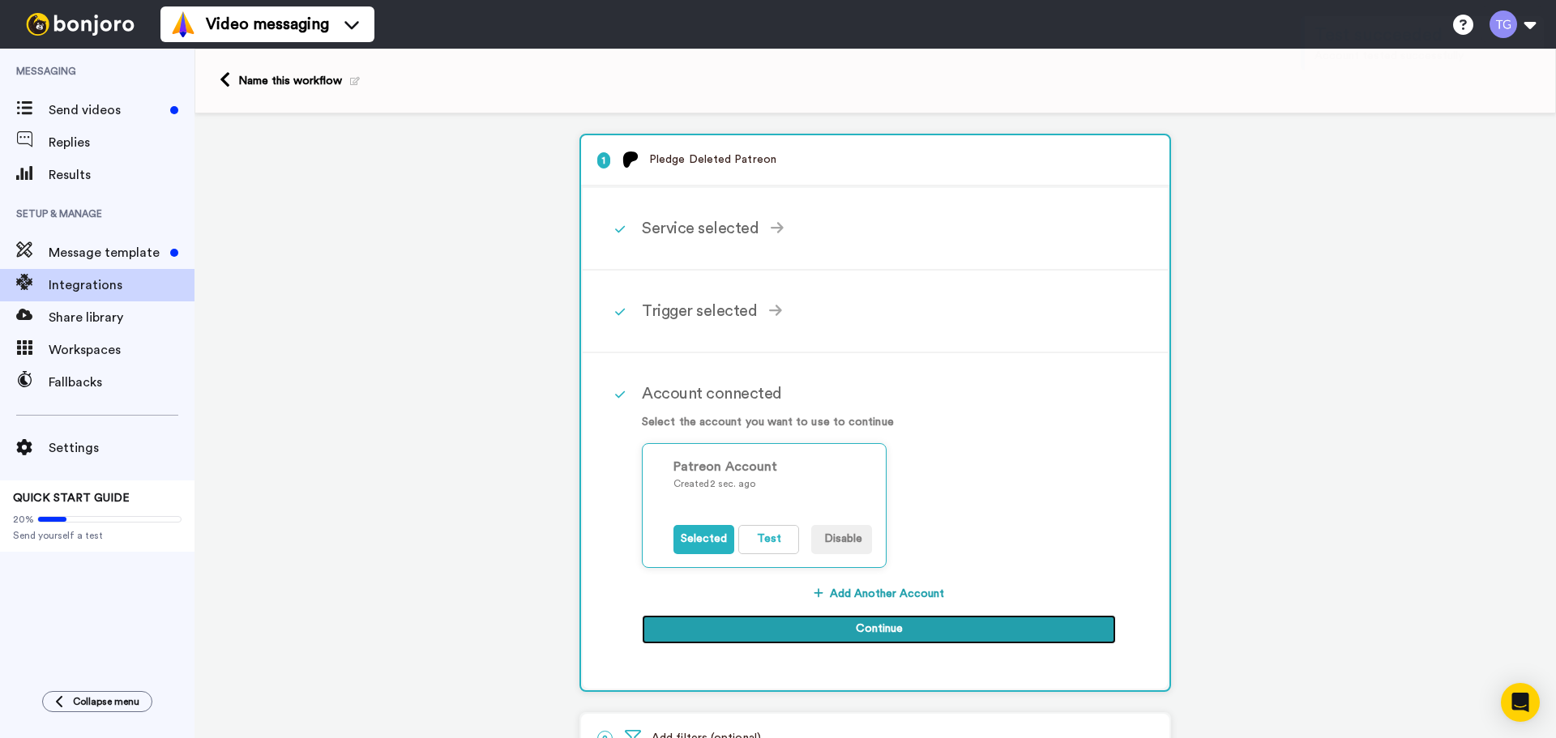
click at [879, 630] on button "Continue" at bounding box center [879, 629] width 474 height 29
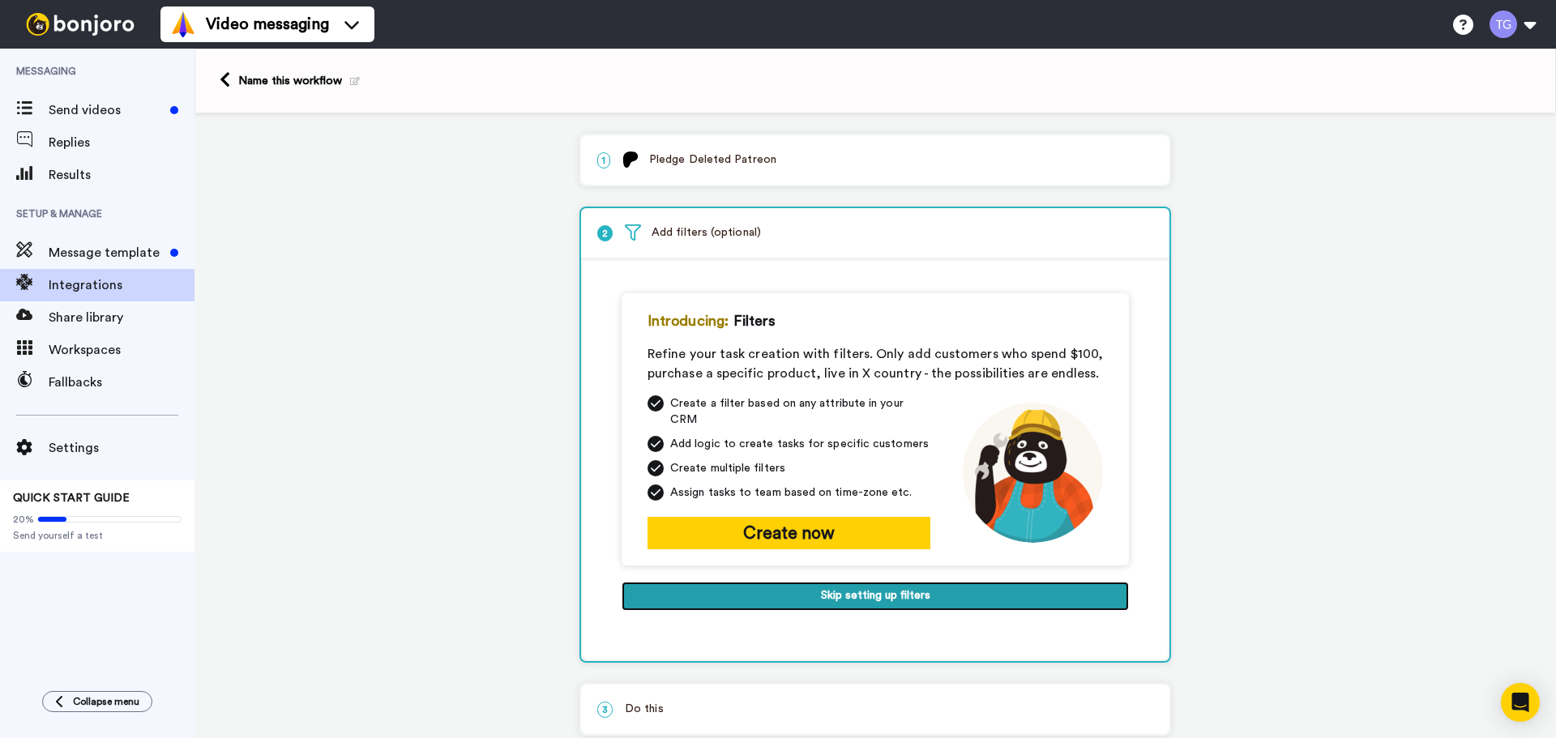
click at [849, 587] on button "Skip setting up filters" at bounding box center [875, 596] width 507 height 29
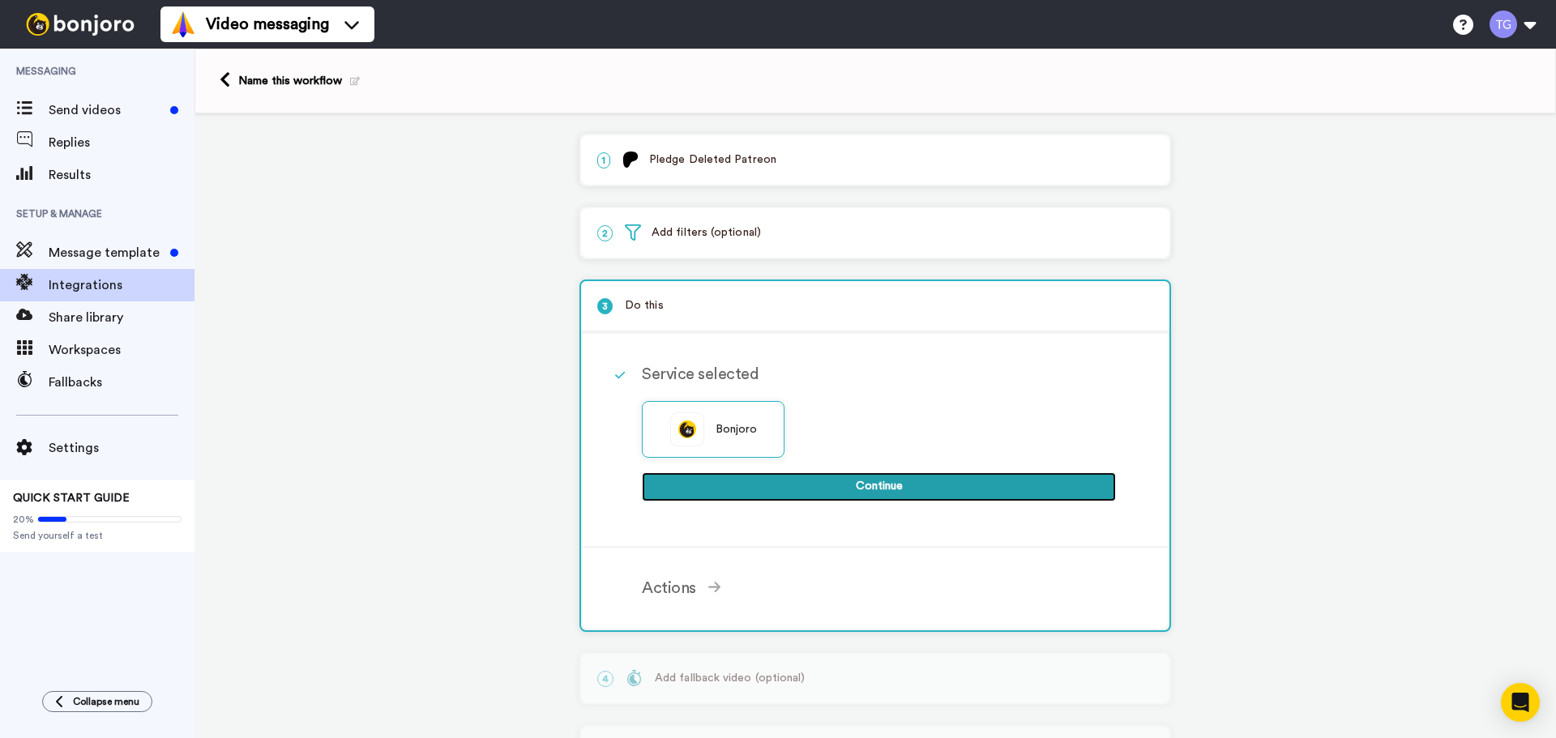
click at [842, 490] on button "Continue" at bounding box center [879, 486] width 474 height 29
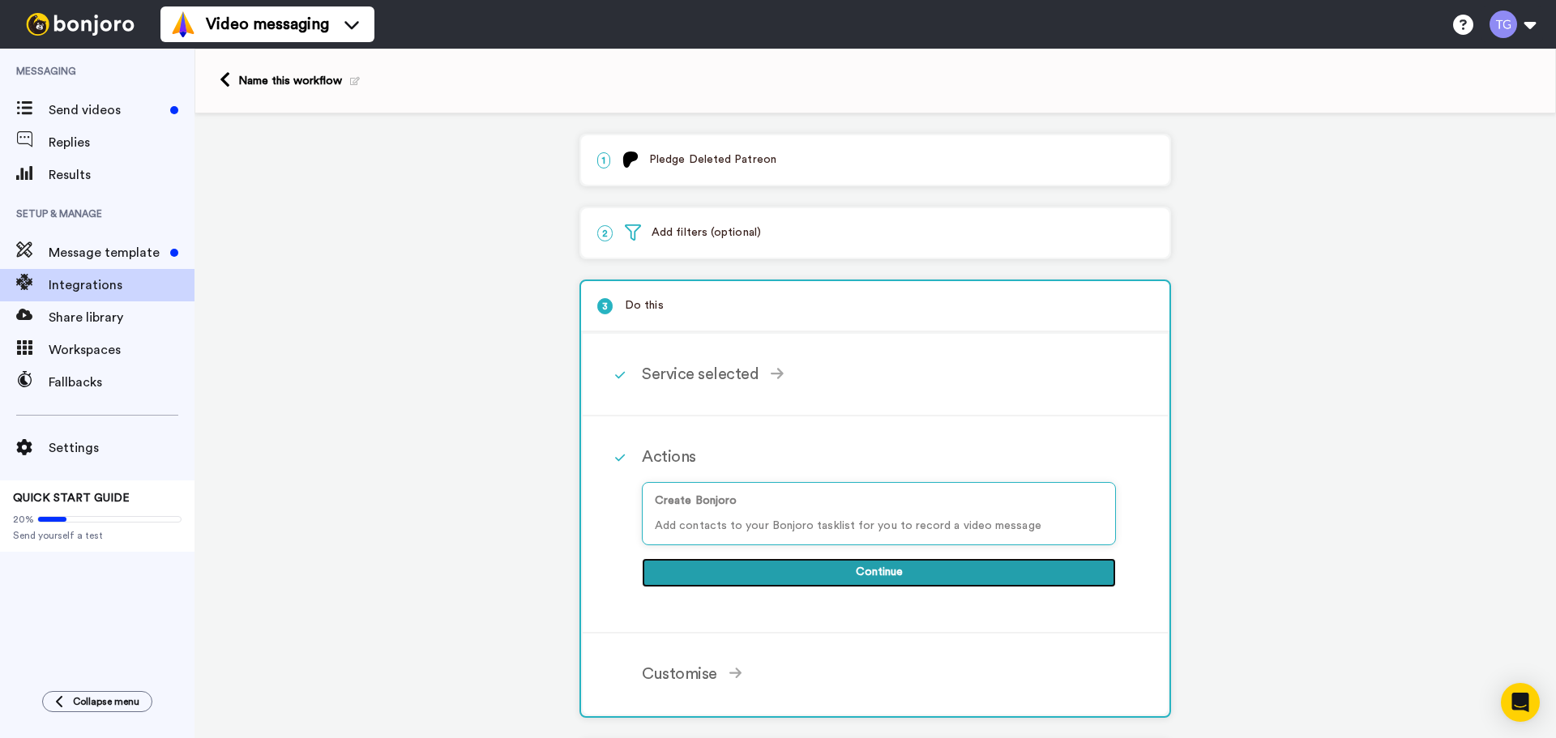
click at [937, 571] on button "Continue" at bounding box center [879, 572] width 474 height 29
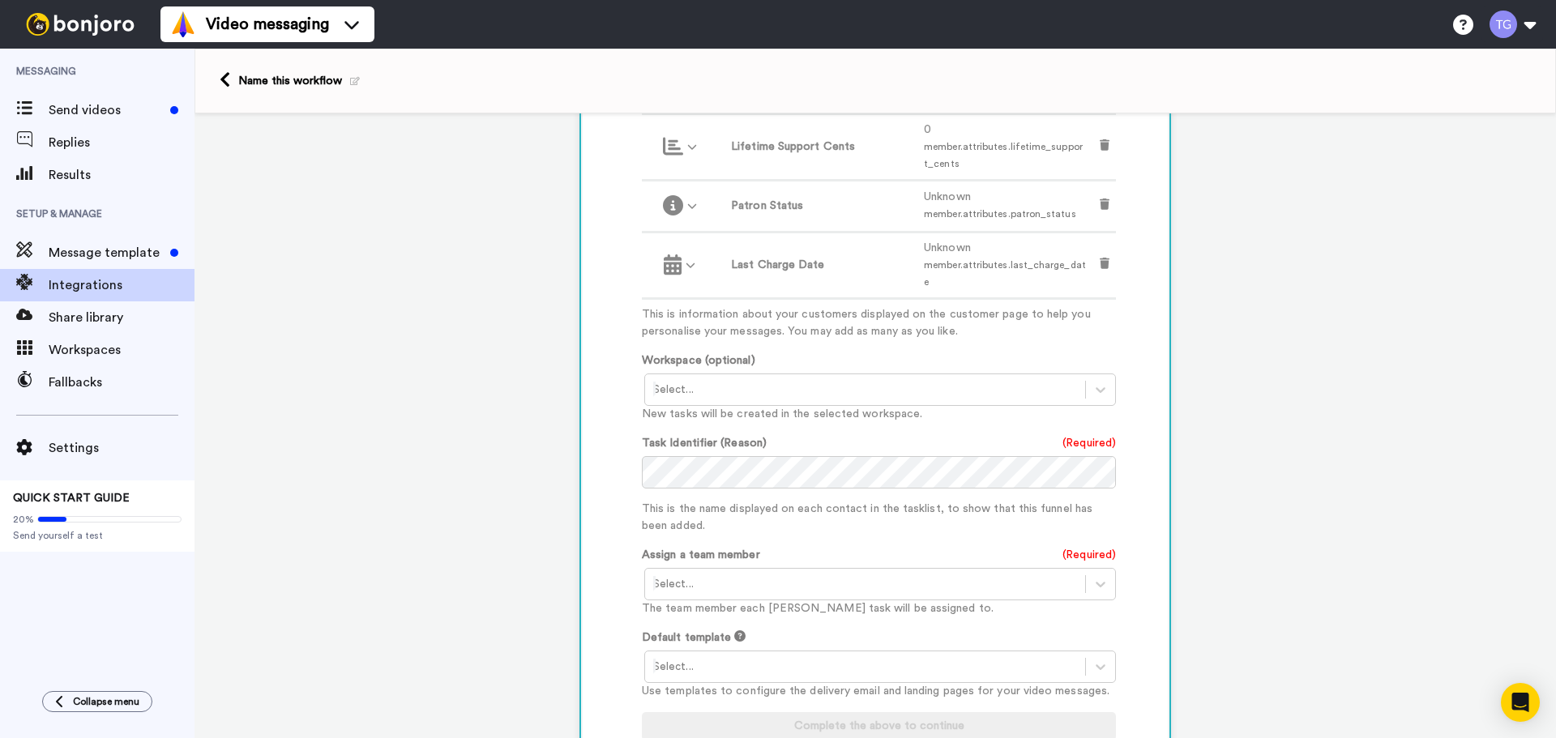
scroll to position [810, 0]
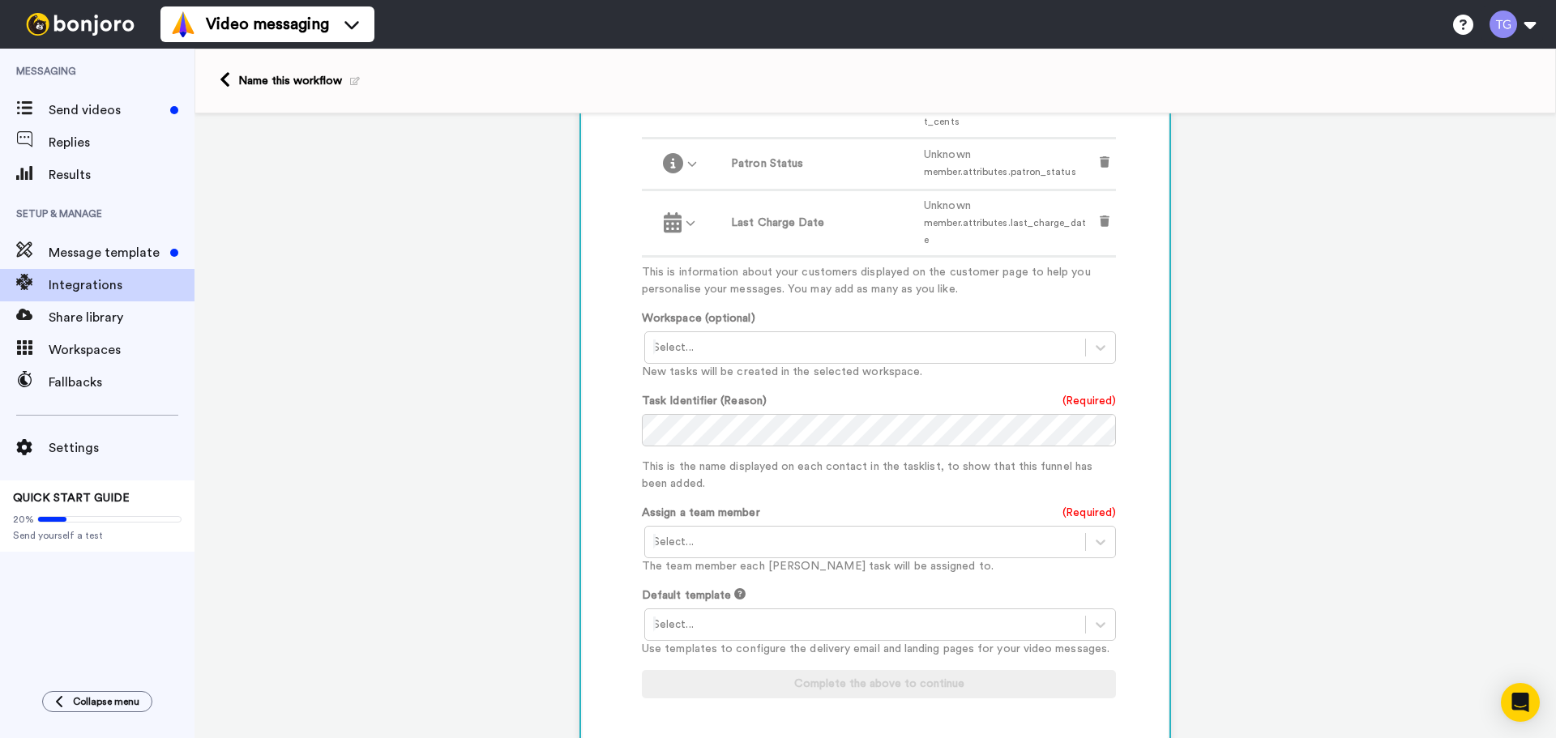
click at [742, 341] on div at bounding box center [865, 347] width 424 height 19
click at [737, 338] on div at bounding box center [865, 347] width 424 height 19
click at [743, 370] on div "Task List <Default>" at bounding box center [881, 382] width 474 height 30
click at [792, 536] on div at bounding box center [865, 541] width 424 height 19
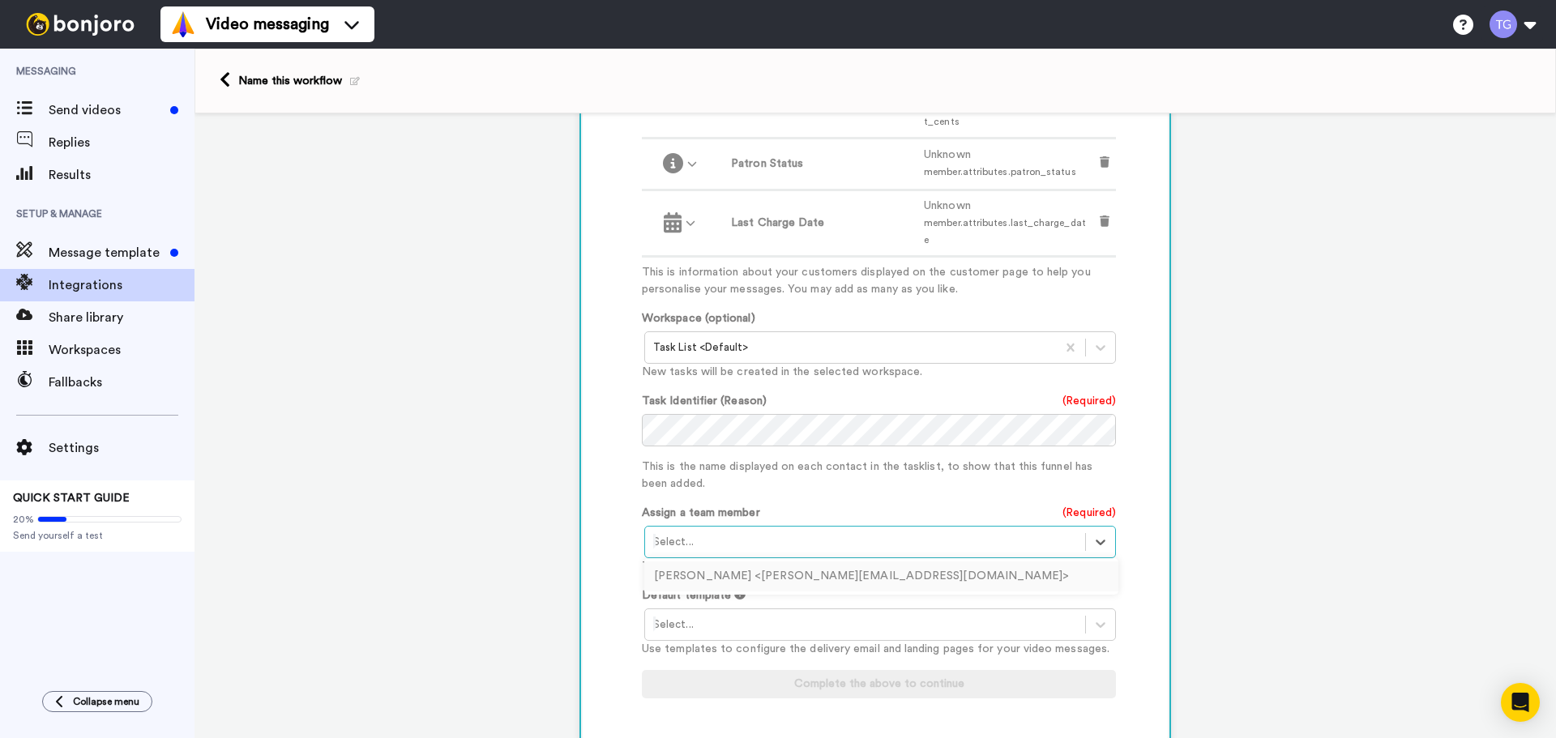
click at [786, 562] on div "Tiana Gordon <tiana@peaktp.com>" at bounding box center [881, 577] width 474 height 30
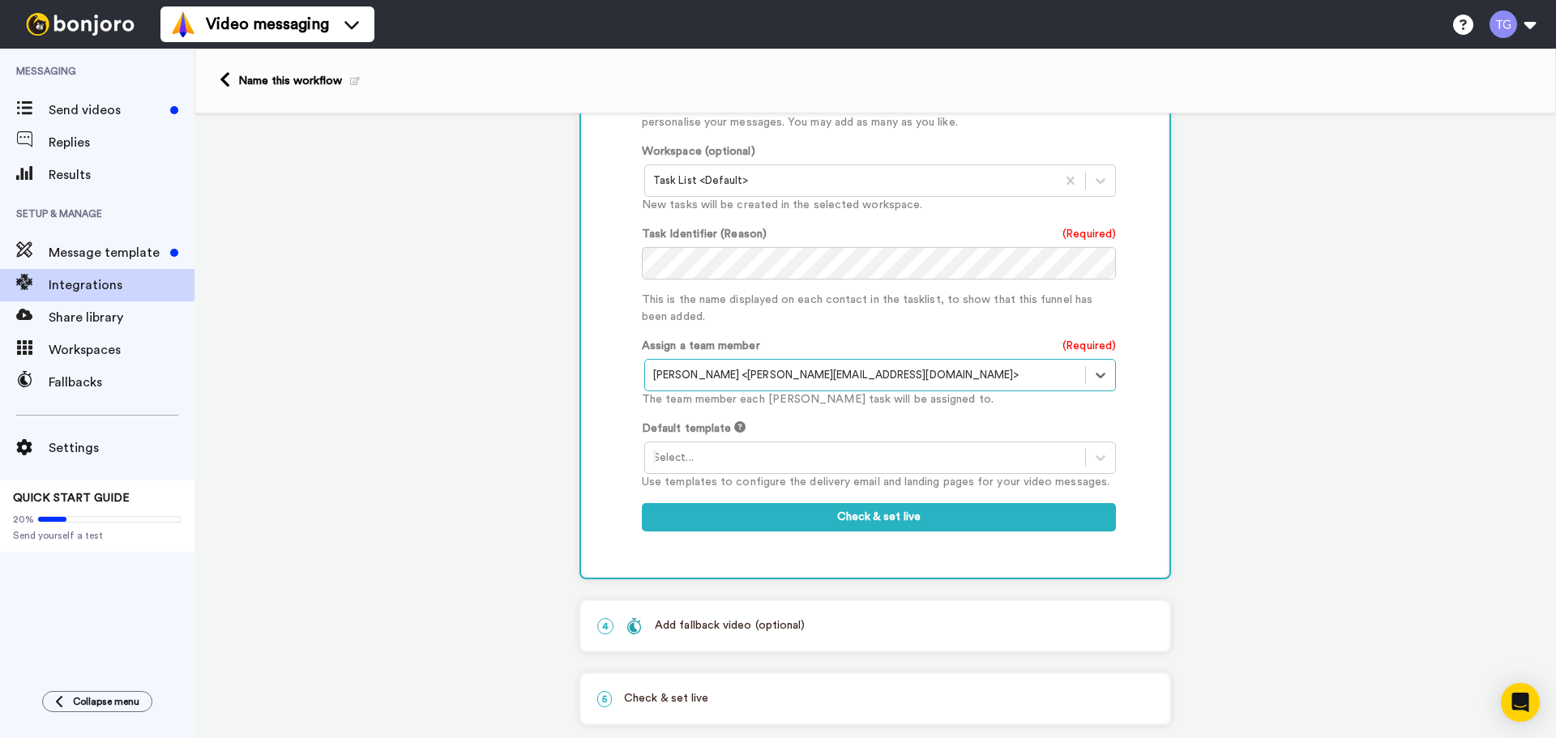
scroll to position [990, 0]
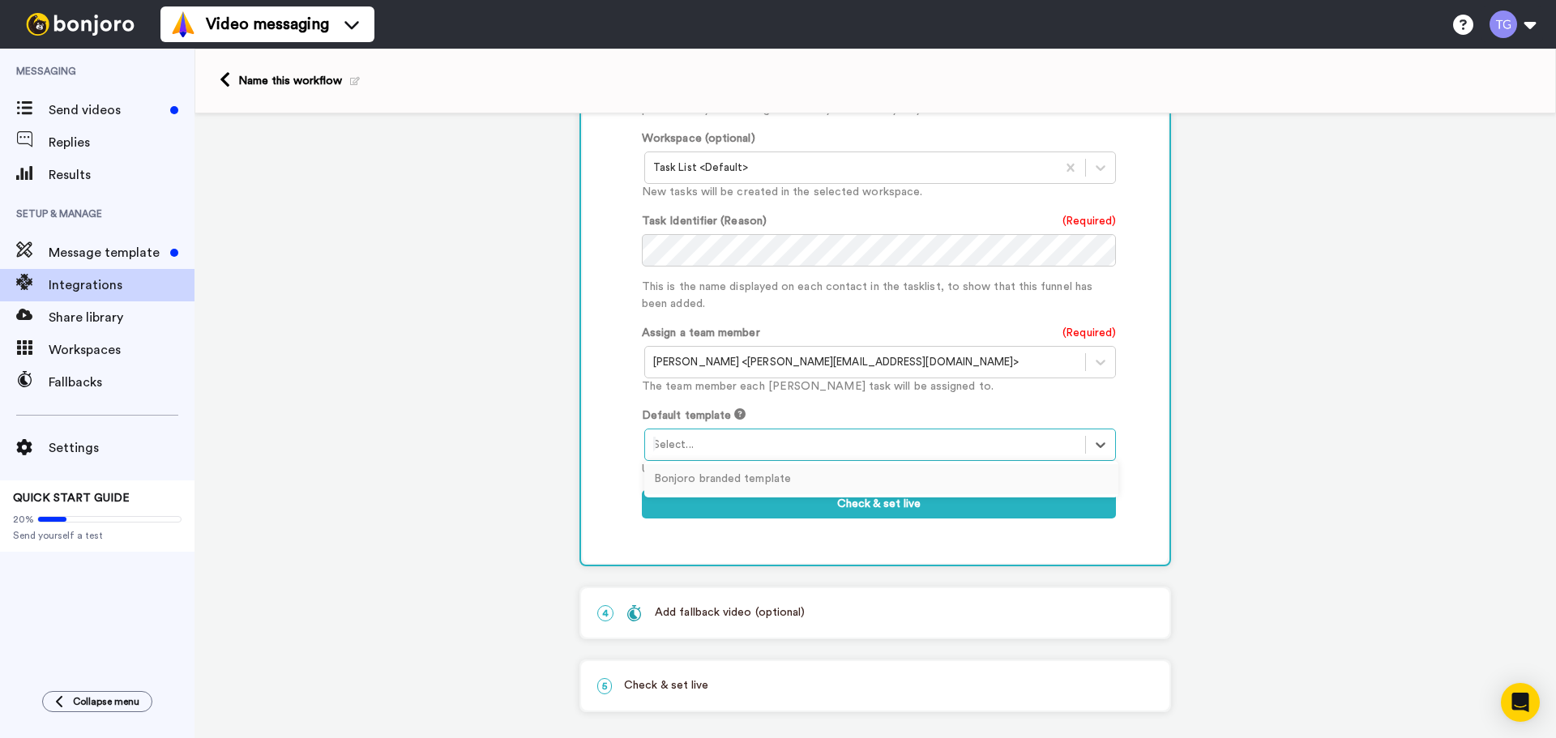
click at [726, 432] on div "Select..." at bounding box center [865, 445] width 440 height 26
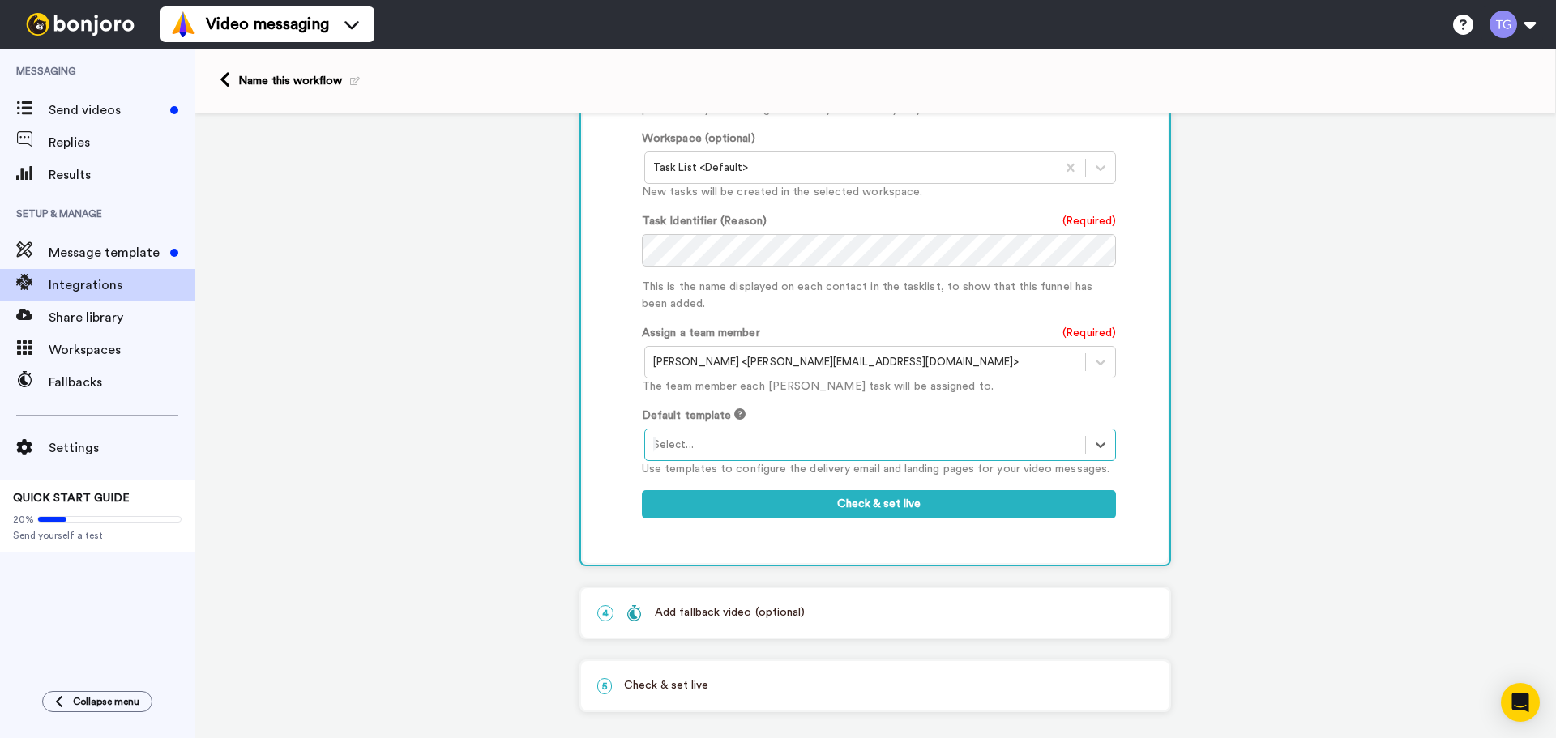
click at [775, 435] on div at bounding box center [865, 444] width 424 height 19
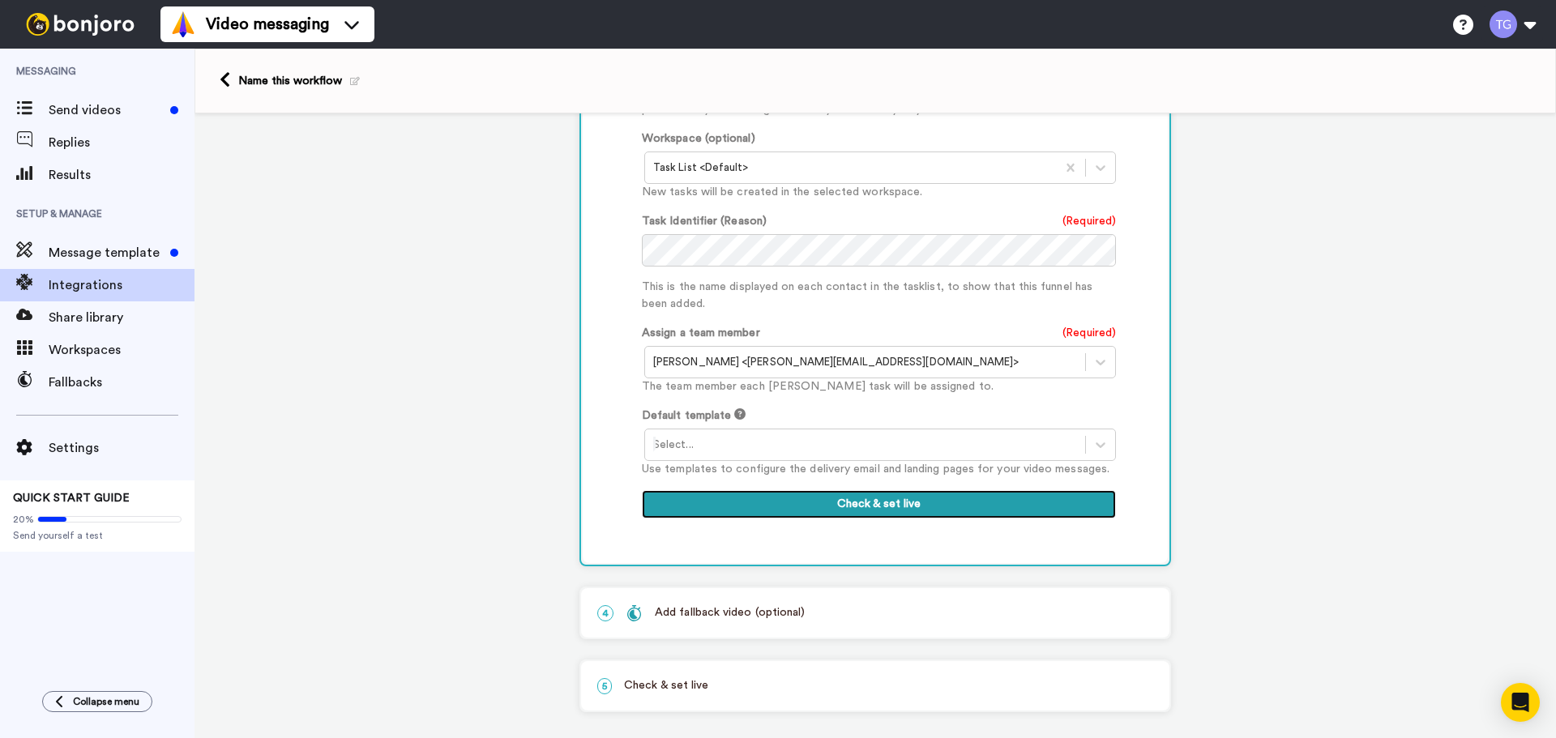
click at [827, 490] on button "Check & set live" at bounding box center [879, 504] width 474 height 29
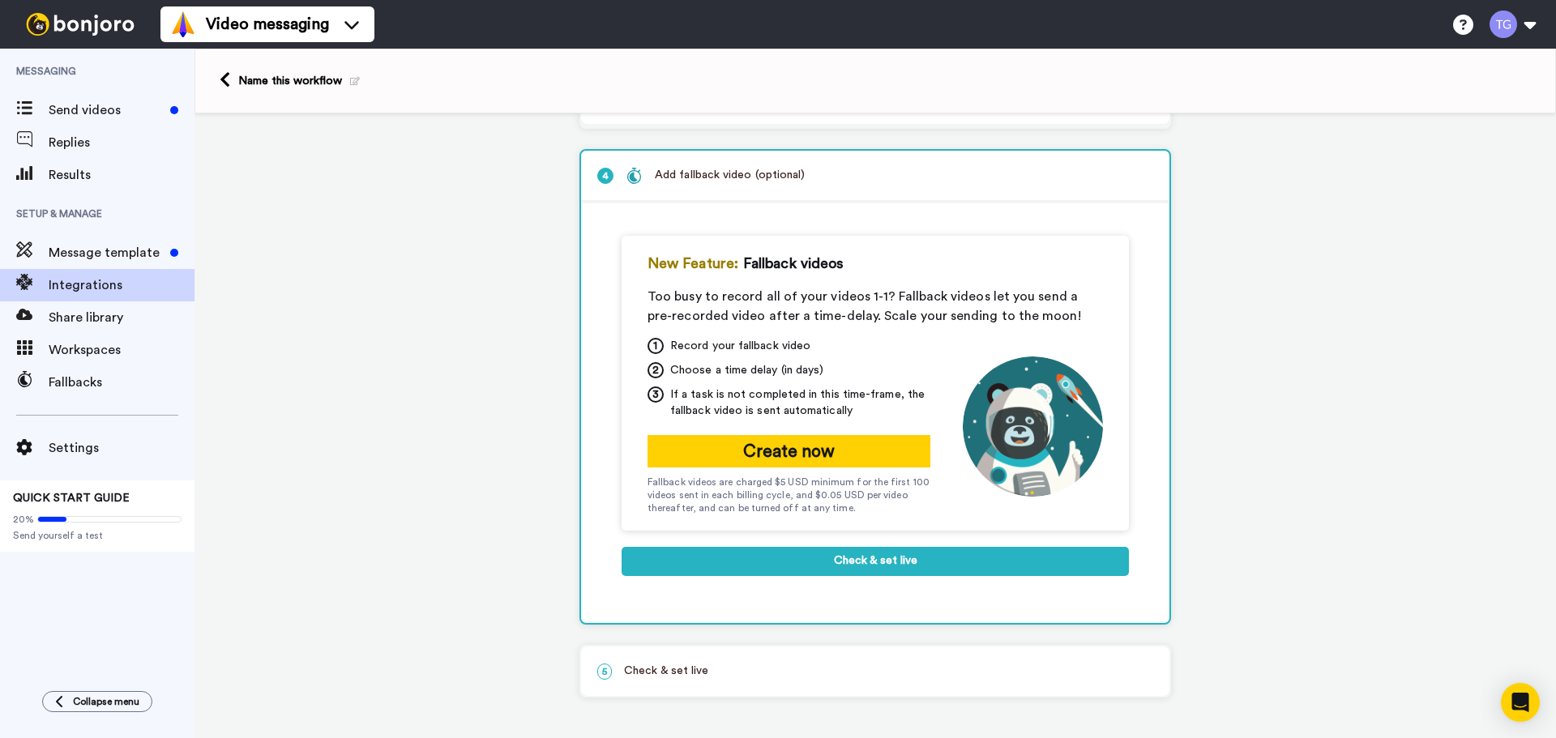
scroll to position [207, 0]
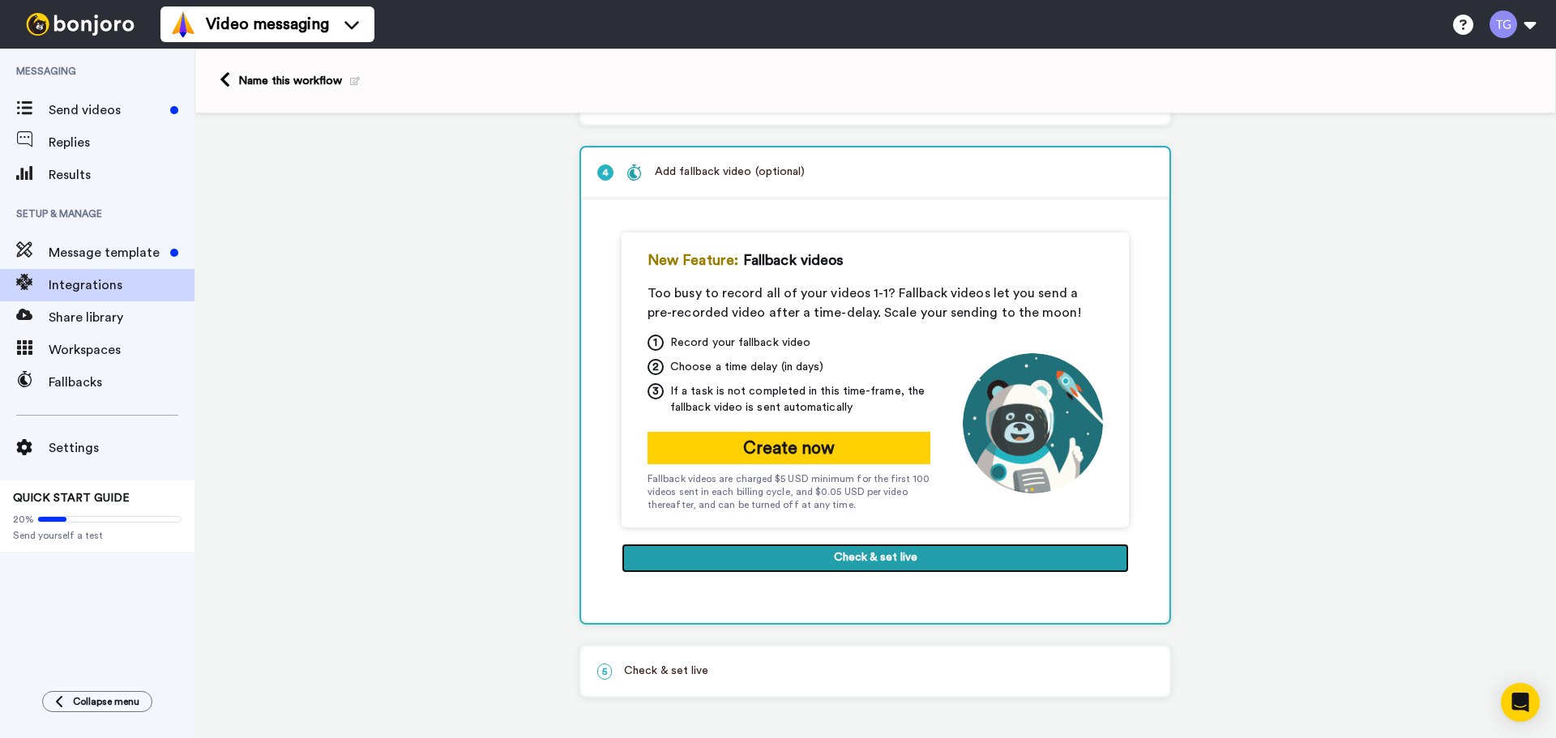
click at [784, 561] on button "Check & set live" at bounding box center [875, 558] width 507 height 29
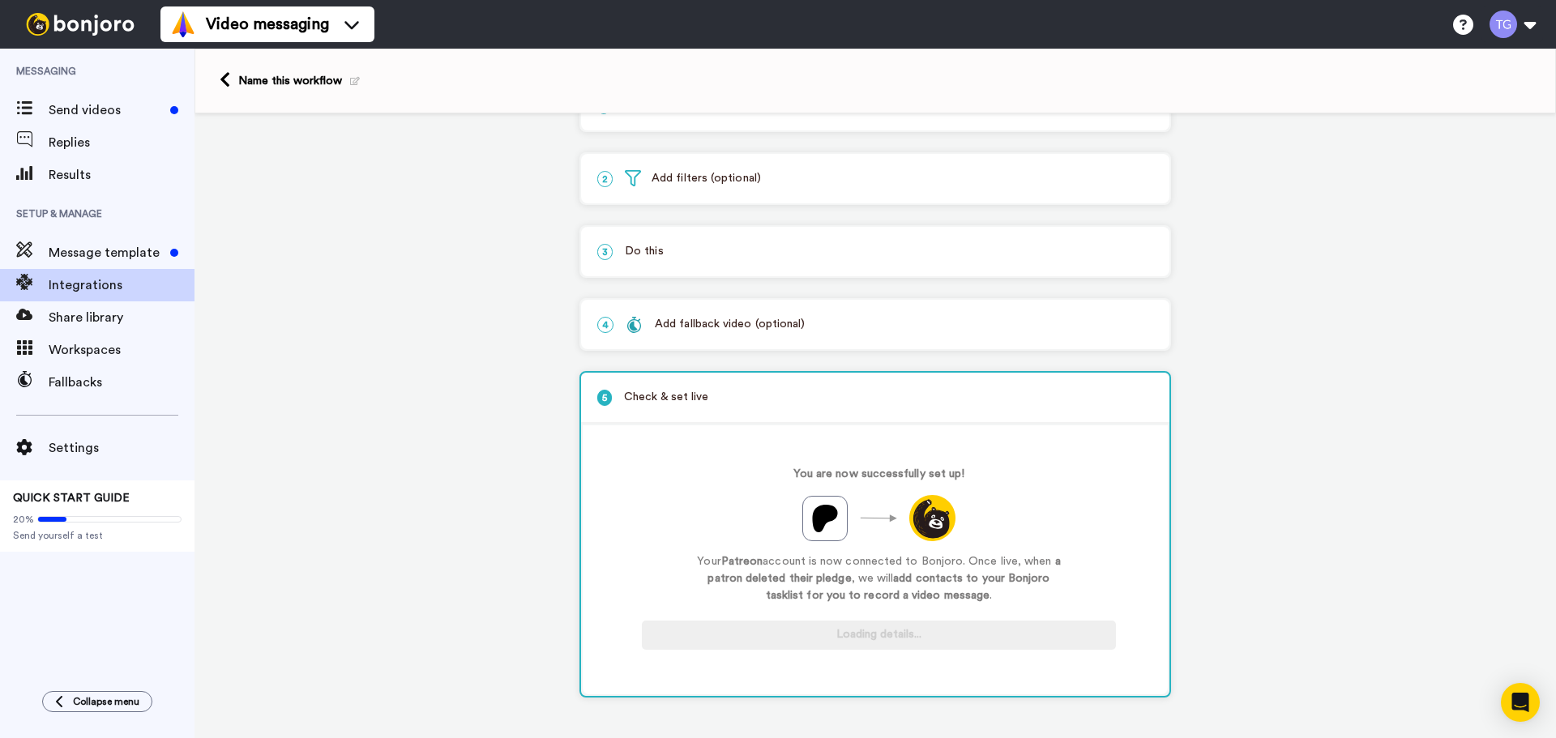
scroll to position [54, 0]
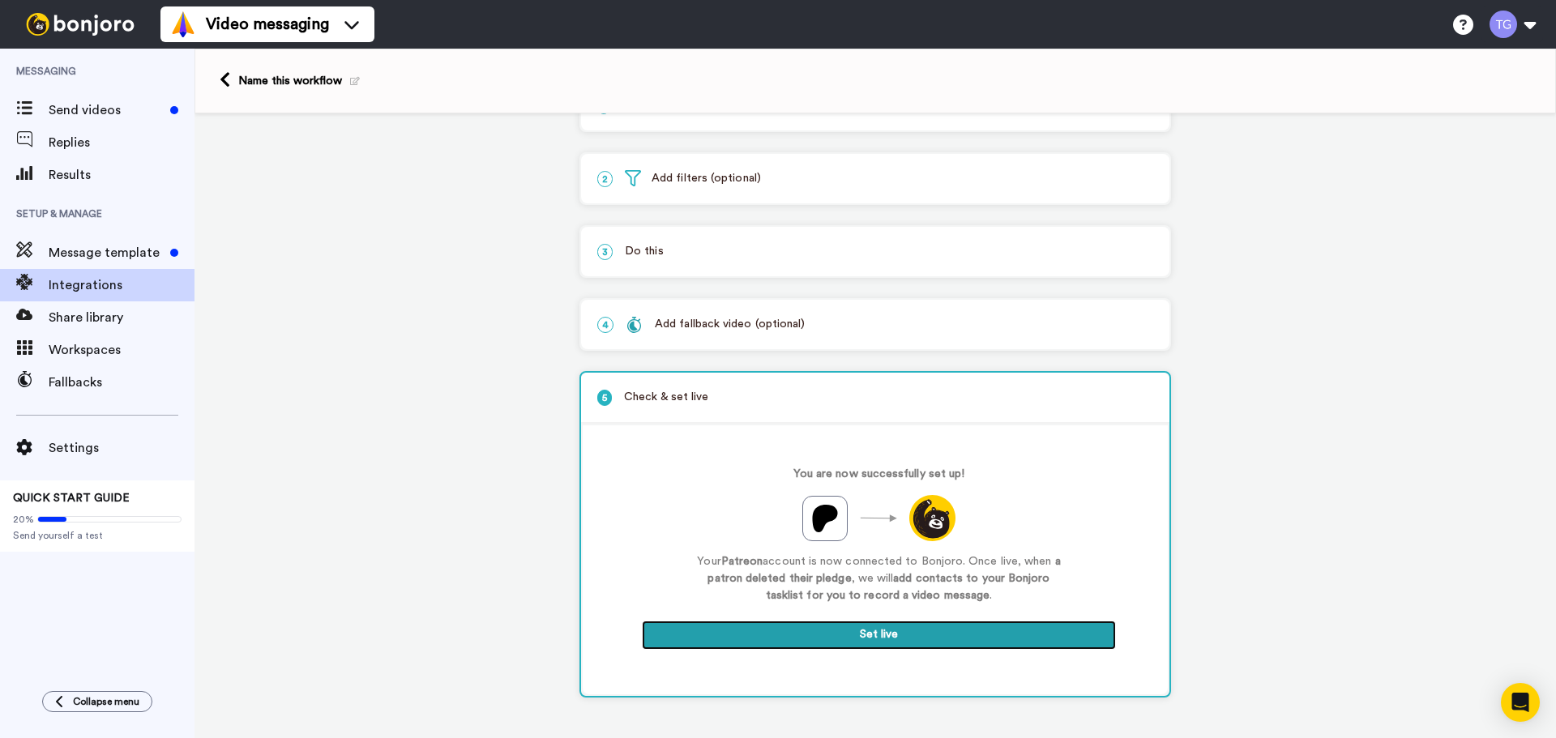
click at [914, 627] on button "Set live" at bounding box center [879, 635] width 474 height 29
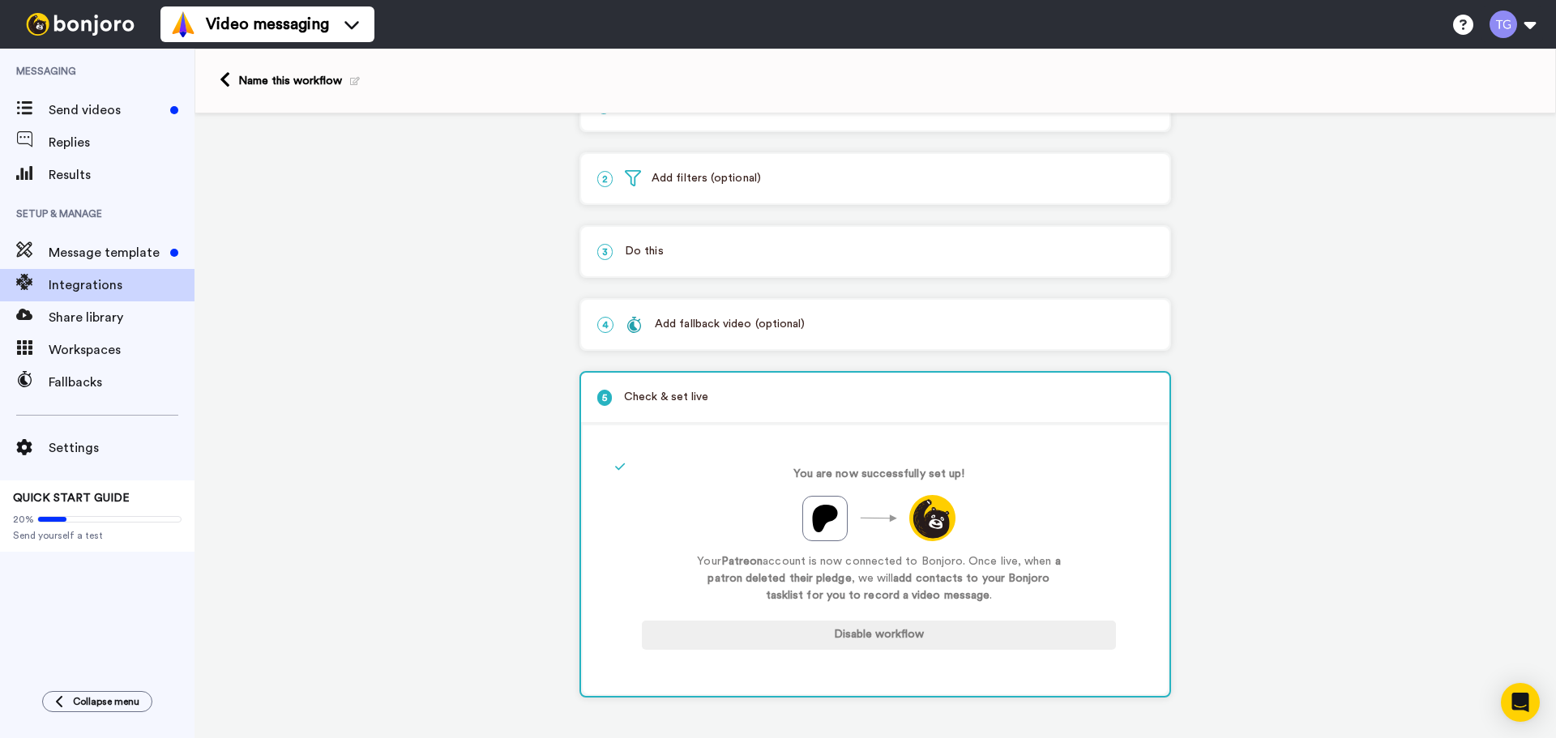
scroll to position [0, 0]
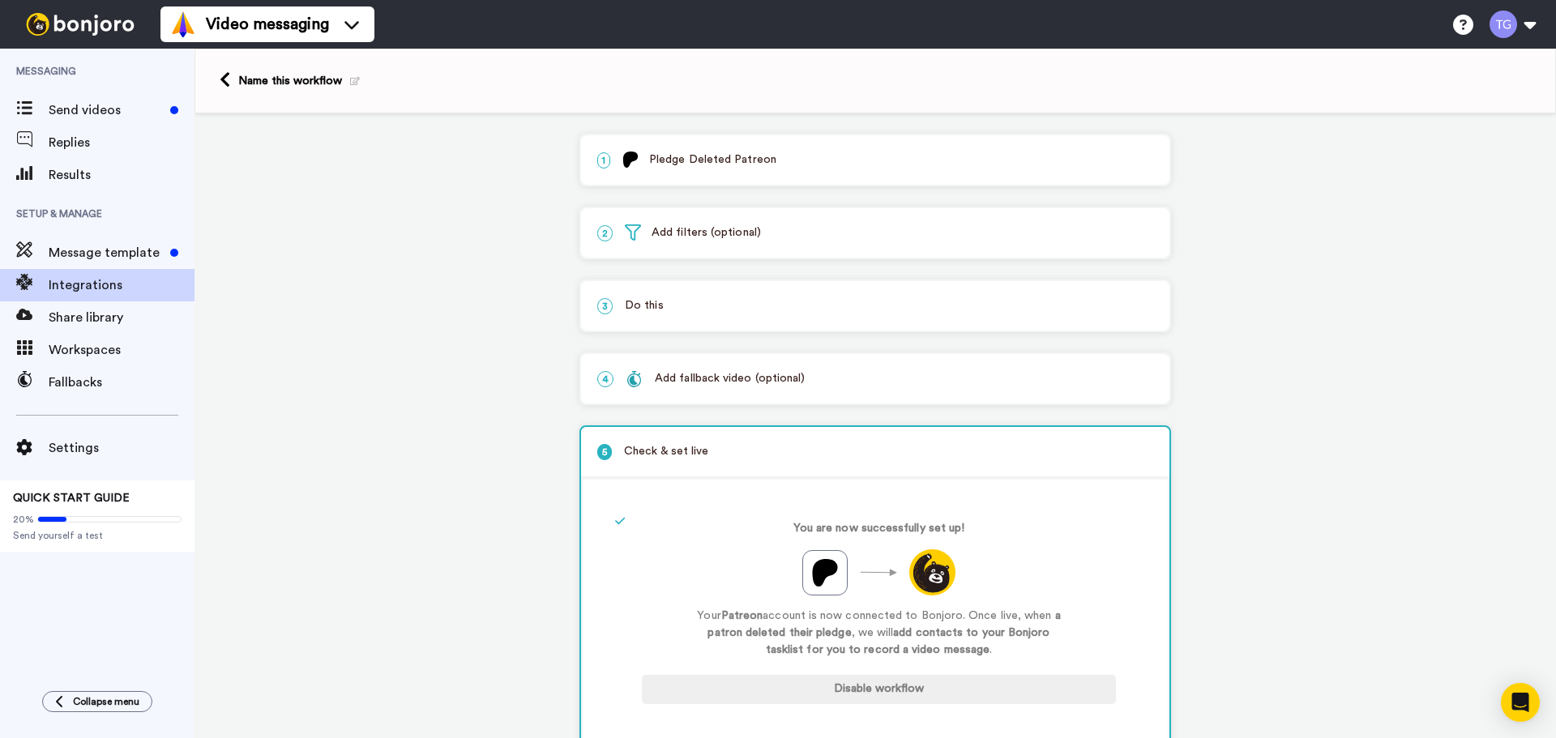
click at [301, 79] on div "Name this workflow" at bounding box center [299, 81] width 122 height 16
click at [353, 77] on icon at bounding box center [355, 81] width 10 height 9
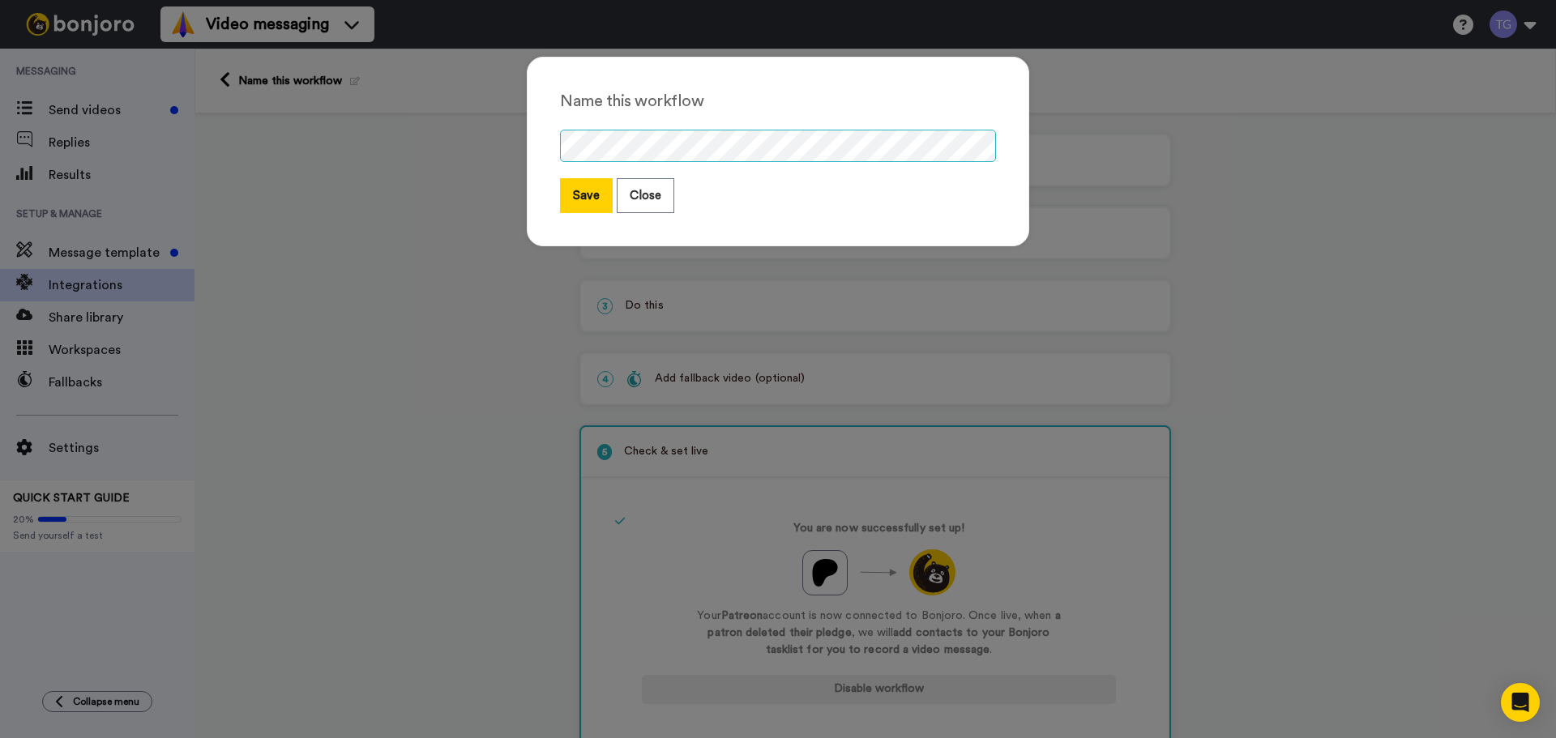
click at [394, 158] on div "Name this workflow Save Close" at bounding box center [778, 369] width 1556 height 738
click at [583, 199] on button "Save" at bounding box center [586, 195] width 53 height 35
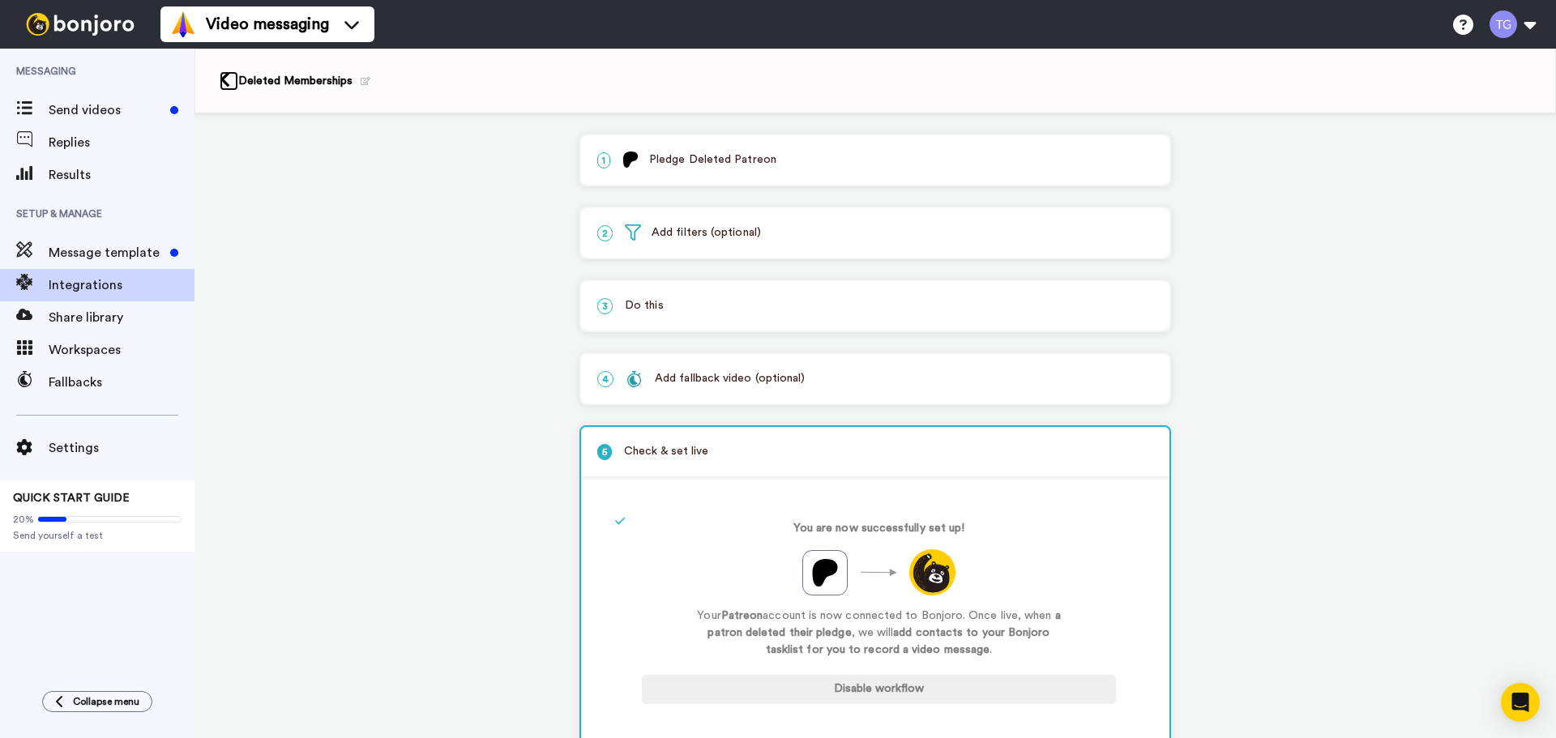
click at [229, 77] on icon at bounding box center [225, 79] width 11 height 17
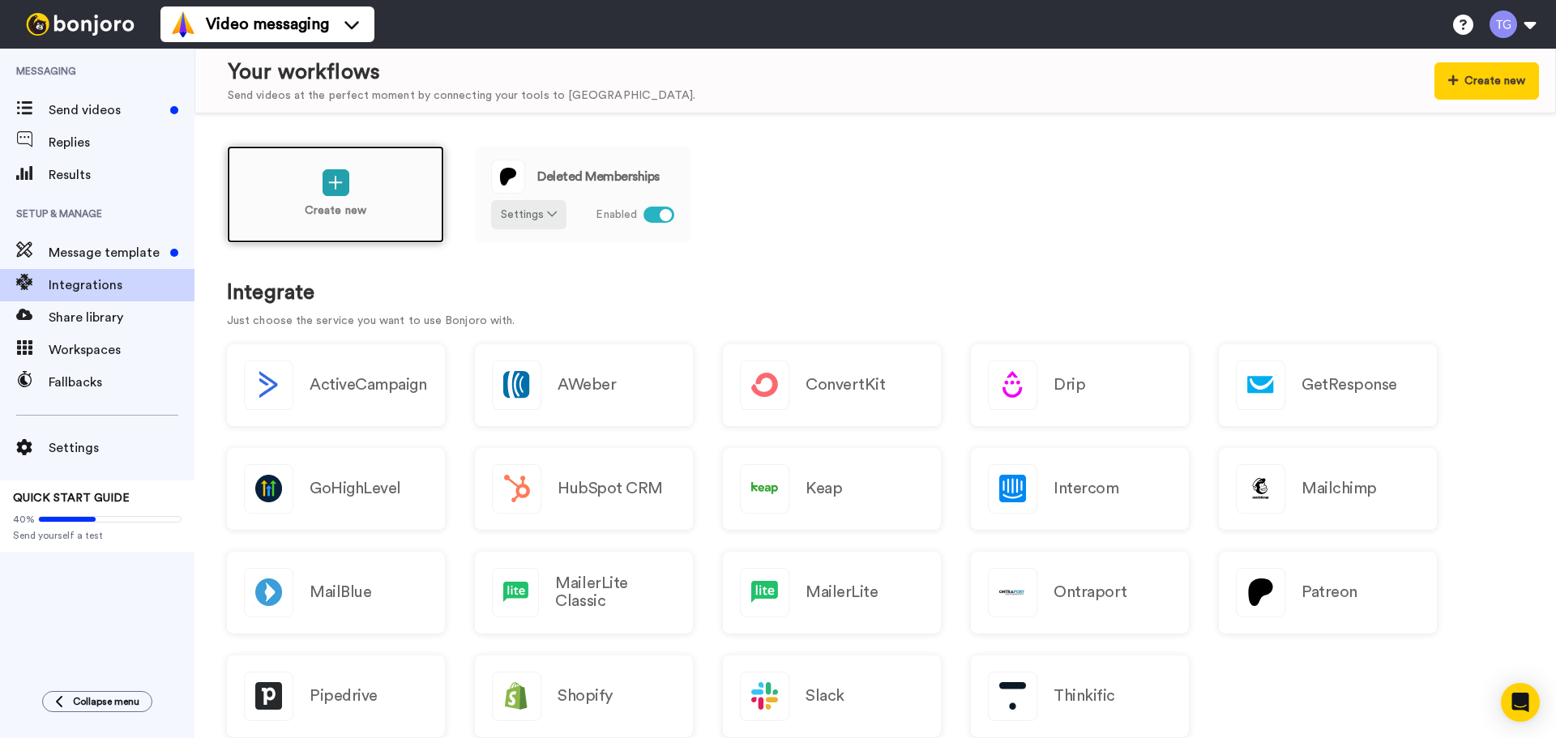
click at [297, 188] on div "Create new" at bounding box center [335, 194] width 217 height 97
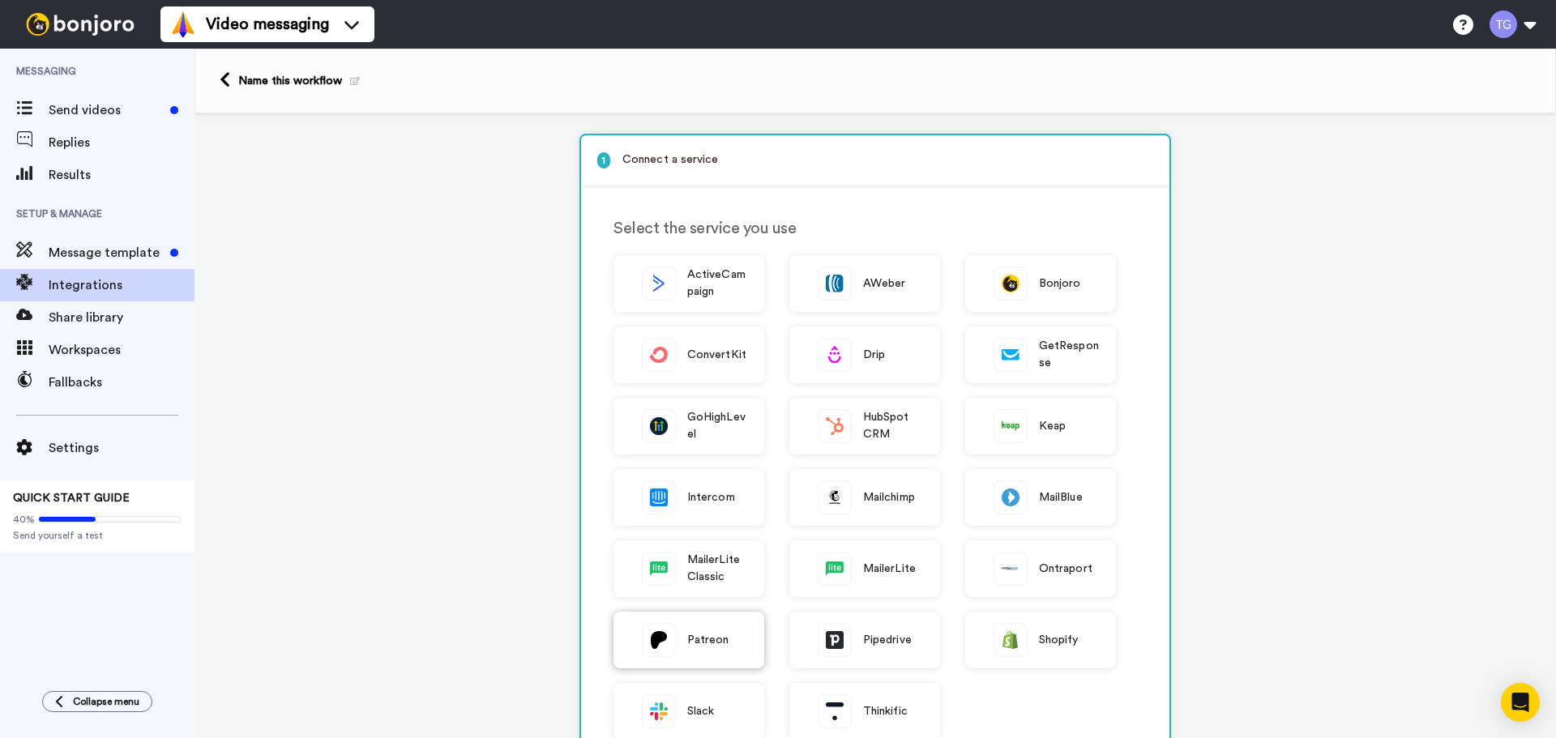
click at [720, 641] on span "Patreon" at bounding box center [708, 640] width 42 height 17
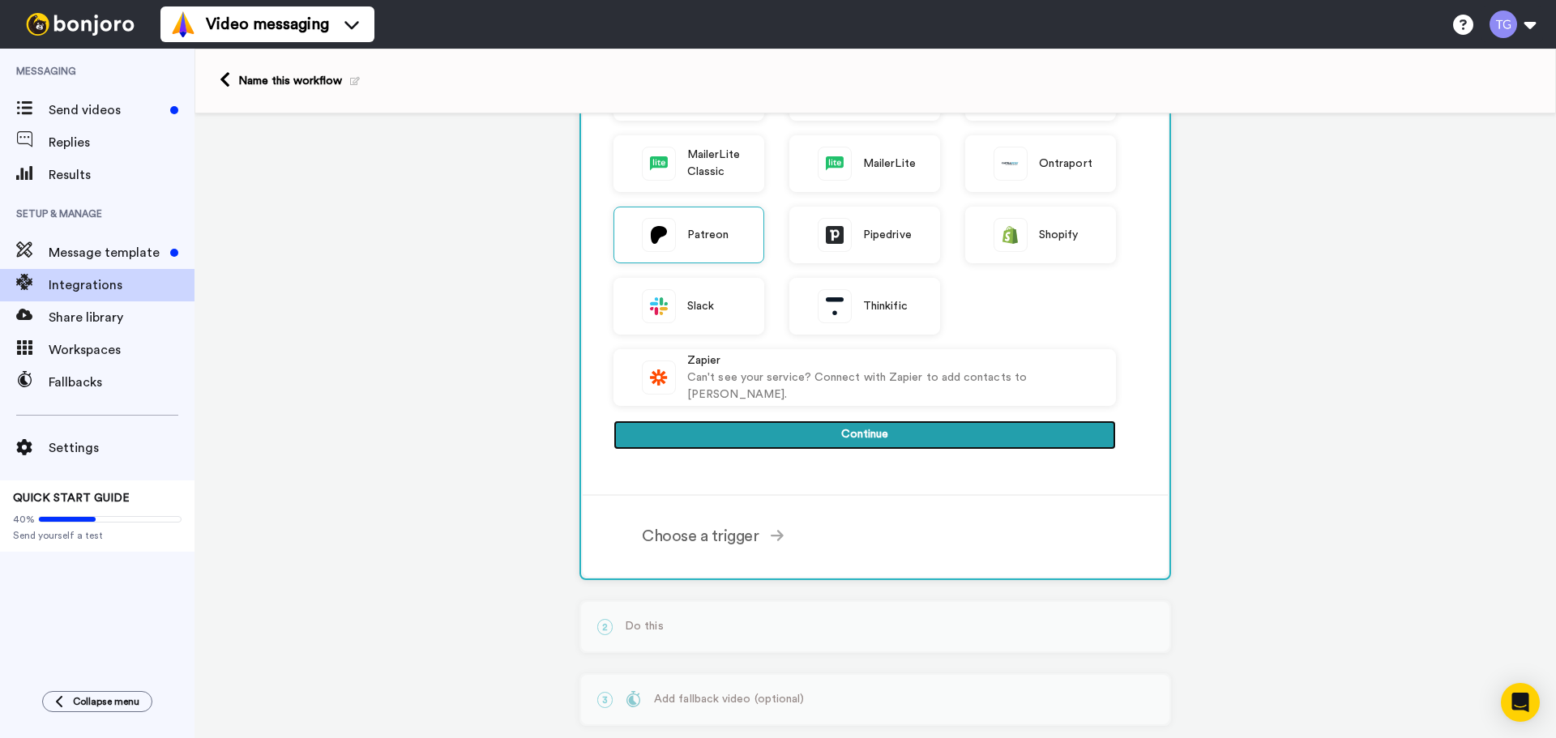
click at [852, 434] on button "Continue" at bounding box center [864, 435] width 502 height 29
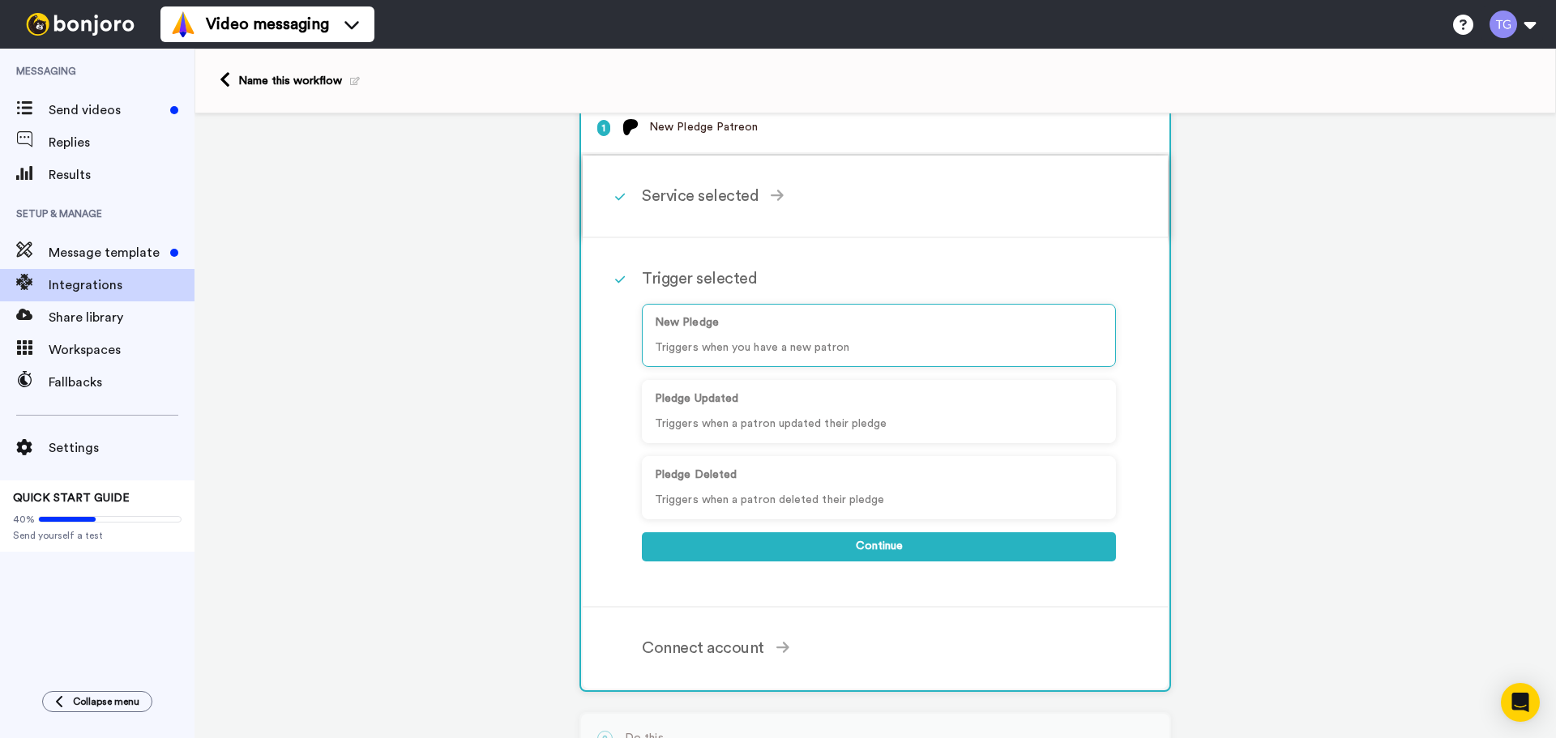
scroll to position [2, 0]
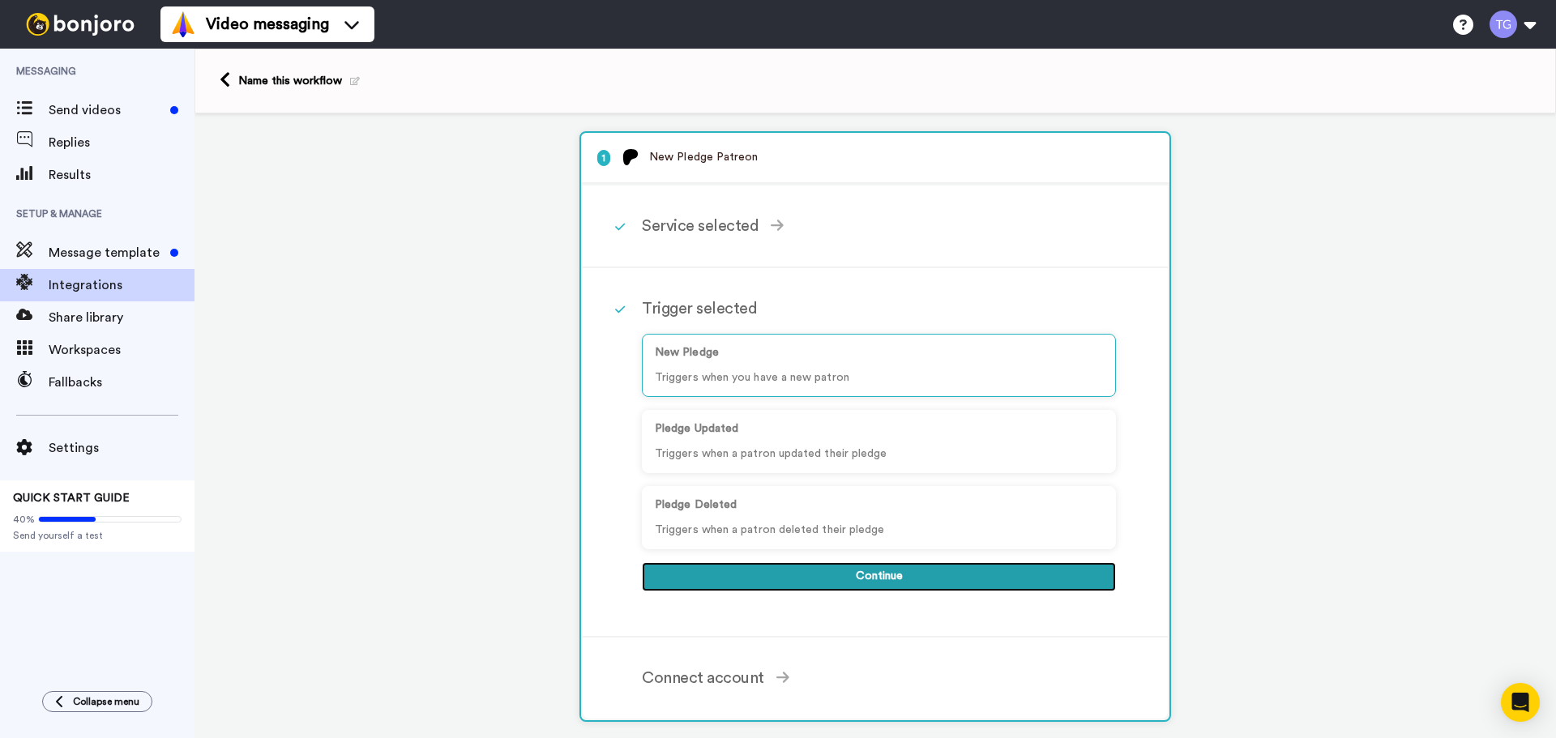
click at [845, 577] on button "Continue" at bounding box center [879, 576] width 474 height 29
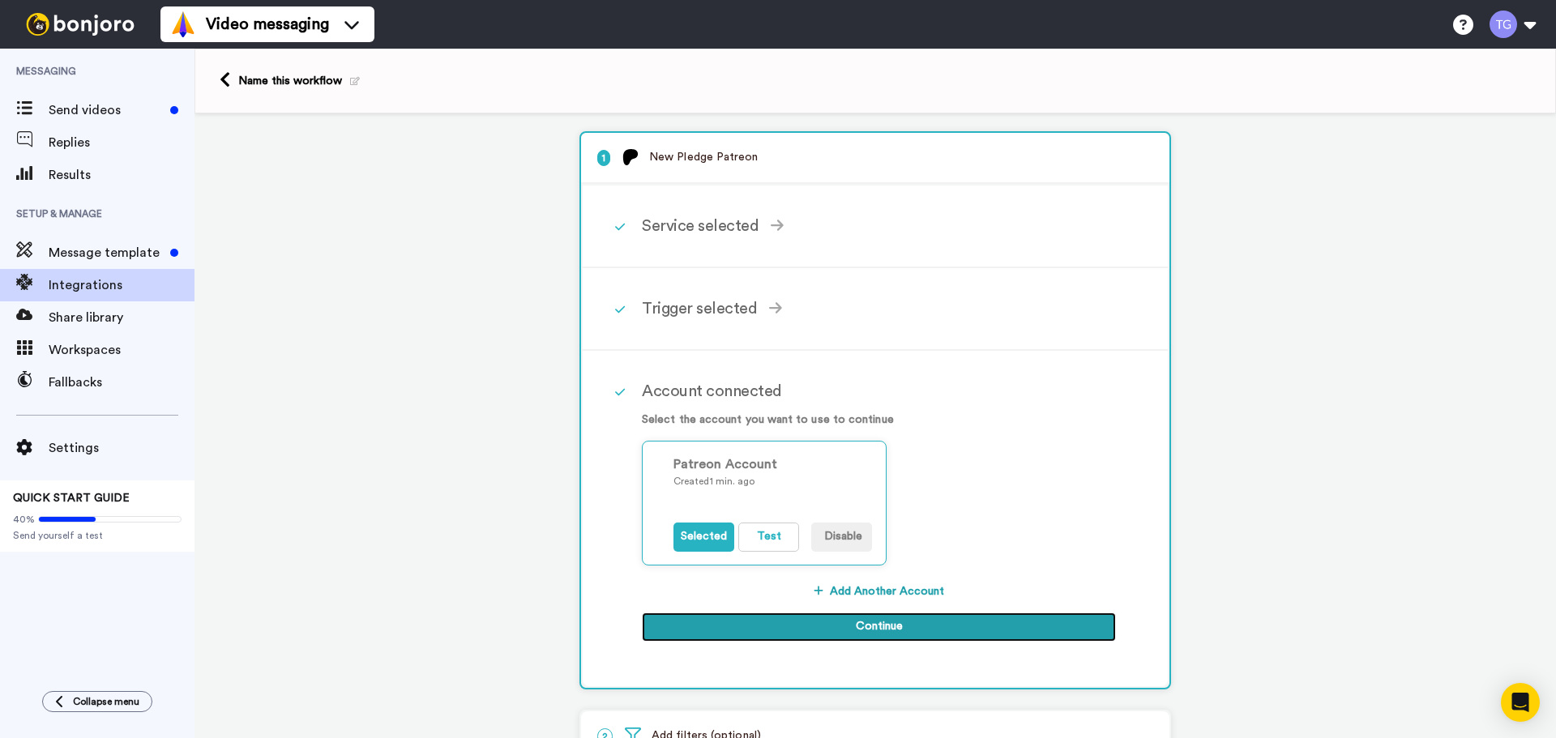
click at [812, 627] on button "Continue" at bounding box center [879, 627] width 474 height 29
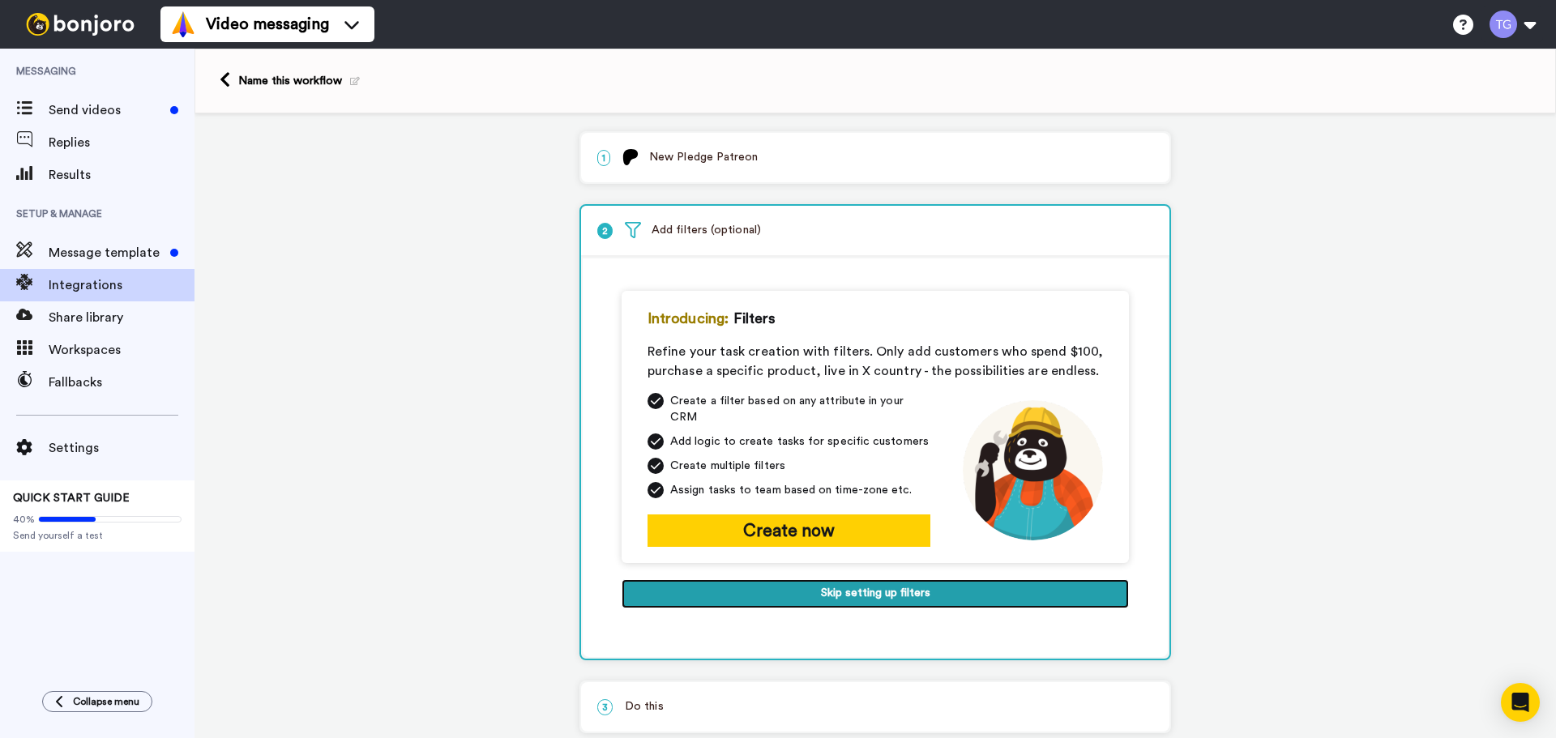
click at [801, 579] on button "Skip setting up filters" at bounding box center [875, 593] width 507 height 29
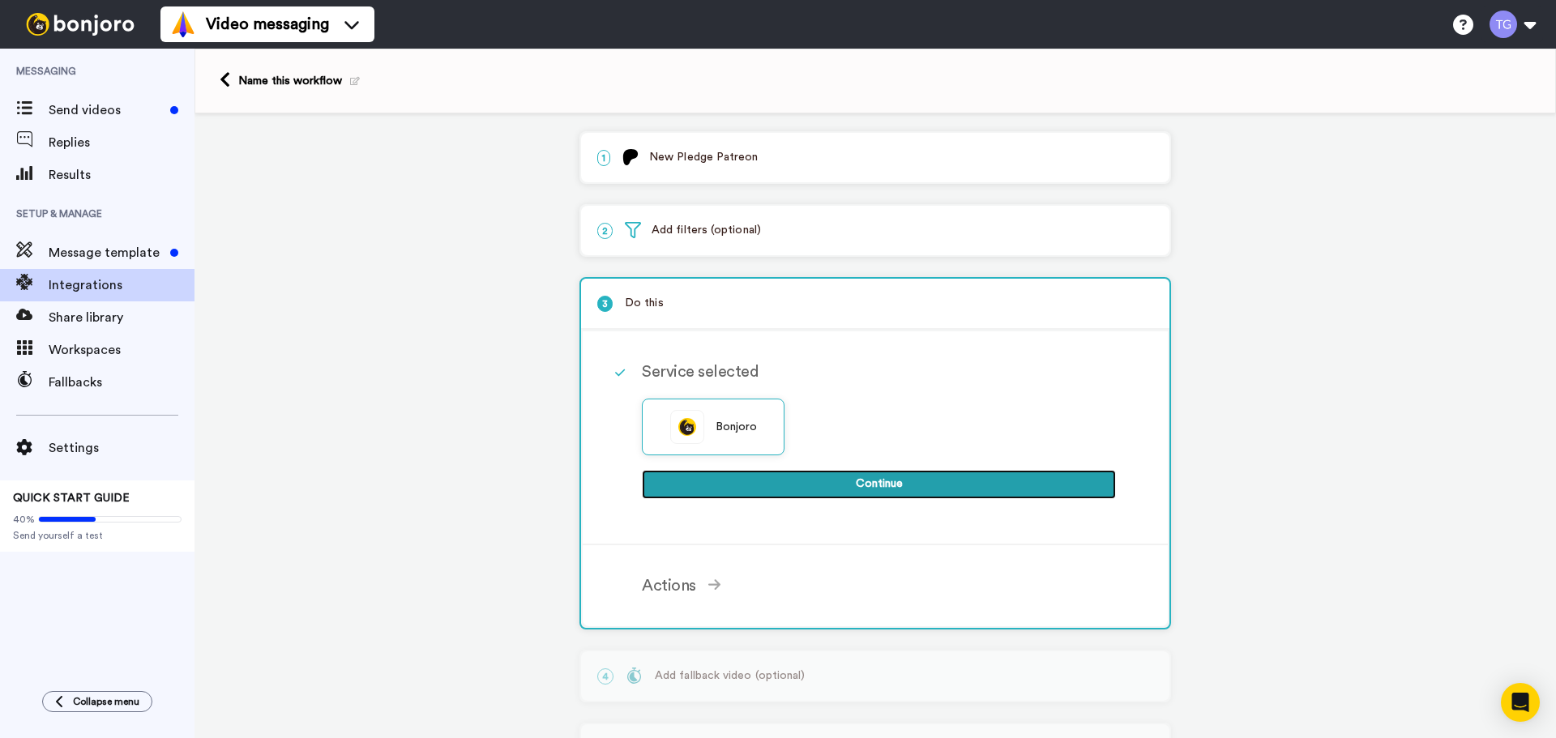
click at [802, 483] on button "Continue" at bounding box center [879, 484] width 474 height 29
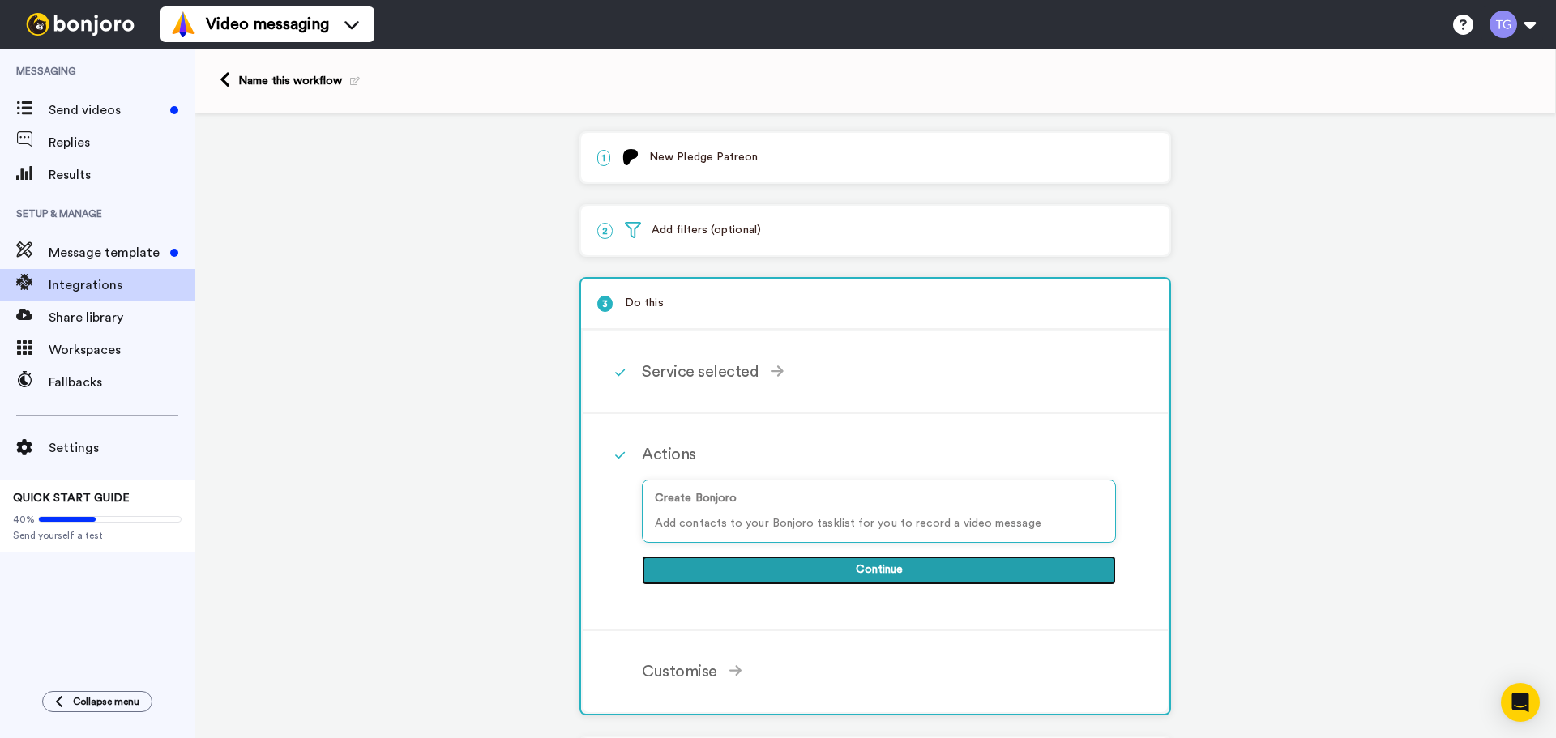
click at [850, 573] on button "Continue" at bounding box center [879, 570] width 474 height 29
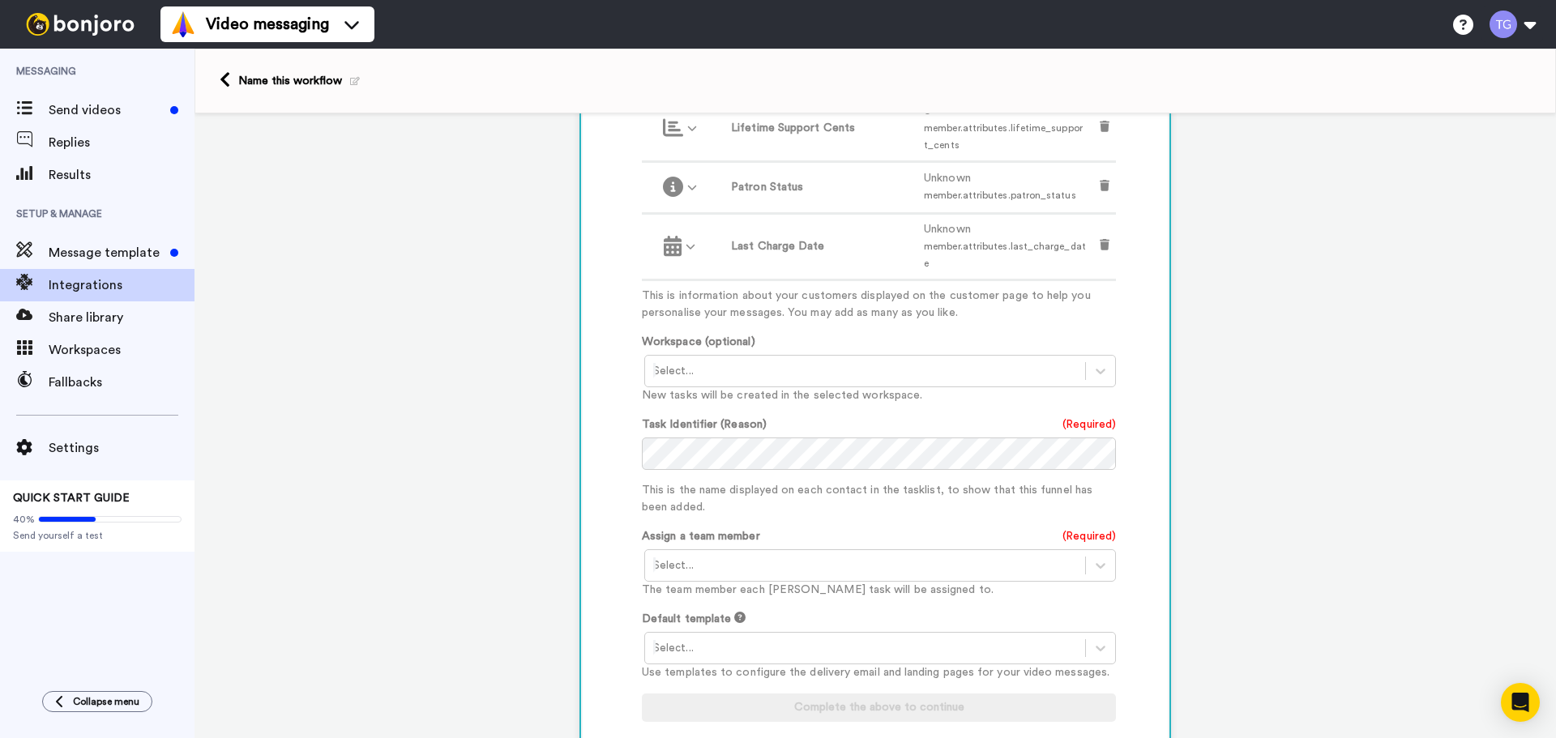
scroll to position [813, 0]
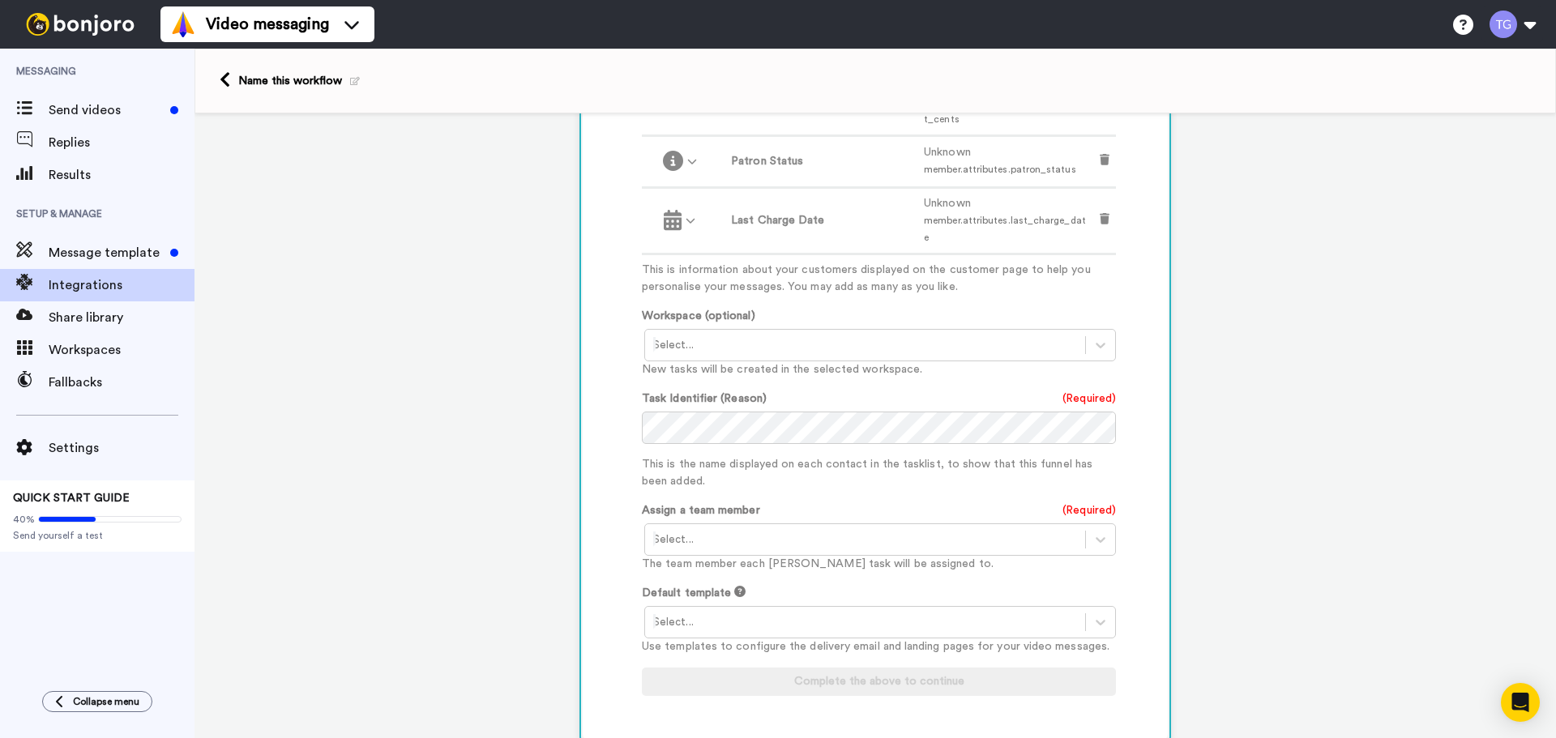
click at [835, 311] on div "Workspace (optional) Select... New tasks will be created in the selected worksp…" at bounding box center [879, 343] width 474 height 70
click at [835, 335] on div at bounding box center [865, 344] width 424 height 19
click at [835, 365] on div "Task List <Default>" at bounding box center [881, 380] width 474 height 30
click at [815, 530] on div at bounding box center [865, 539] width 424 height 19
click at [796, 564] on div "Tiana Gordon <tiana@peaktp.com>" at bounding box center [881, 574] width 474 height 30
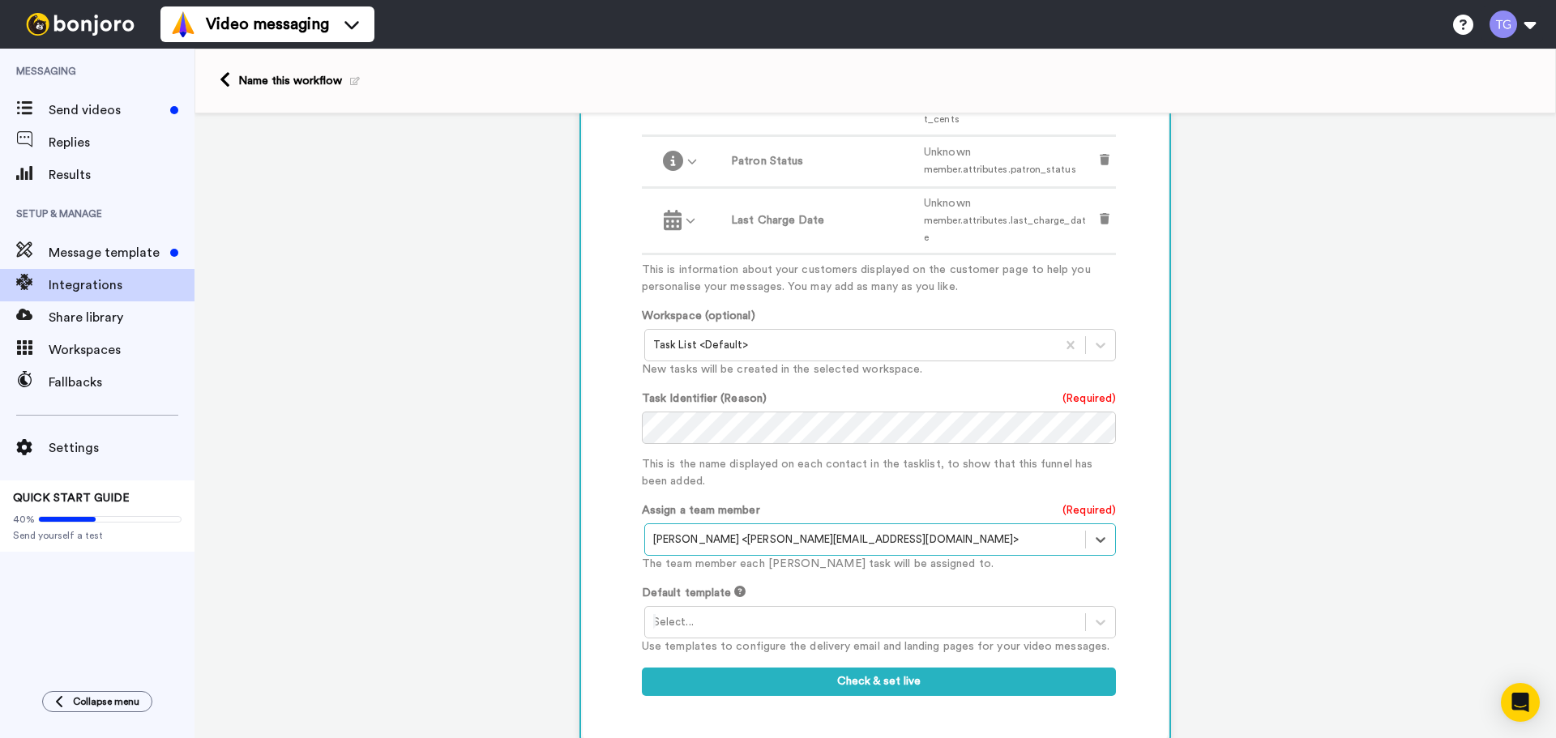
click at [796, 613] on div at bounding box center [865, 622] width 424 height 19
click at [819, 730] on div "1 New Pledge Patreon Service selected ActiveCampaign AWeber Bonjoro ConvertKit …" at bounding box center [874, 116] width 1361 height 1630
click at [831, 617] on div at bounding box center [865, 622] width 424 height 19
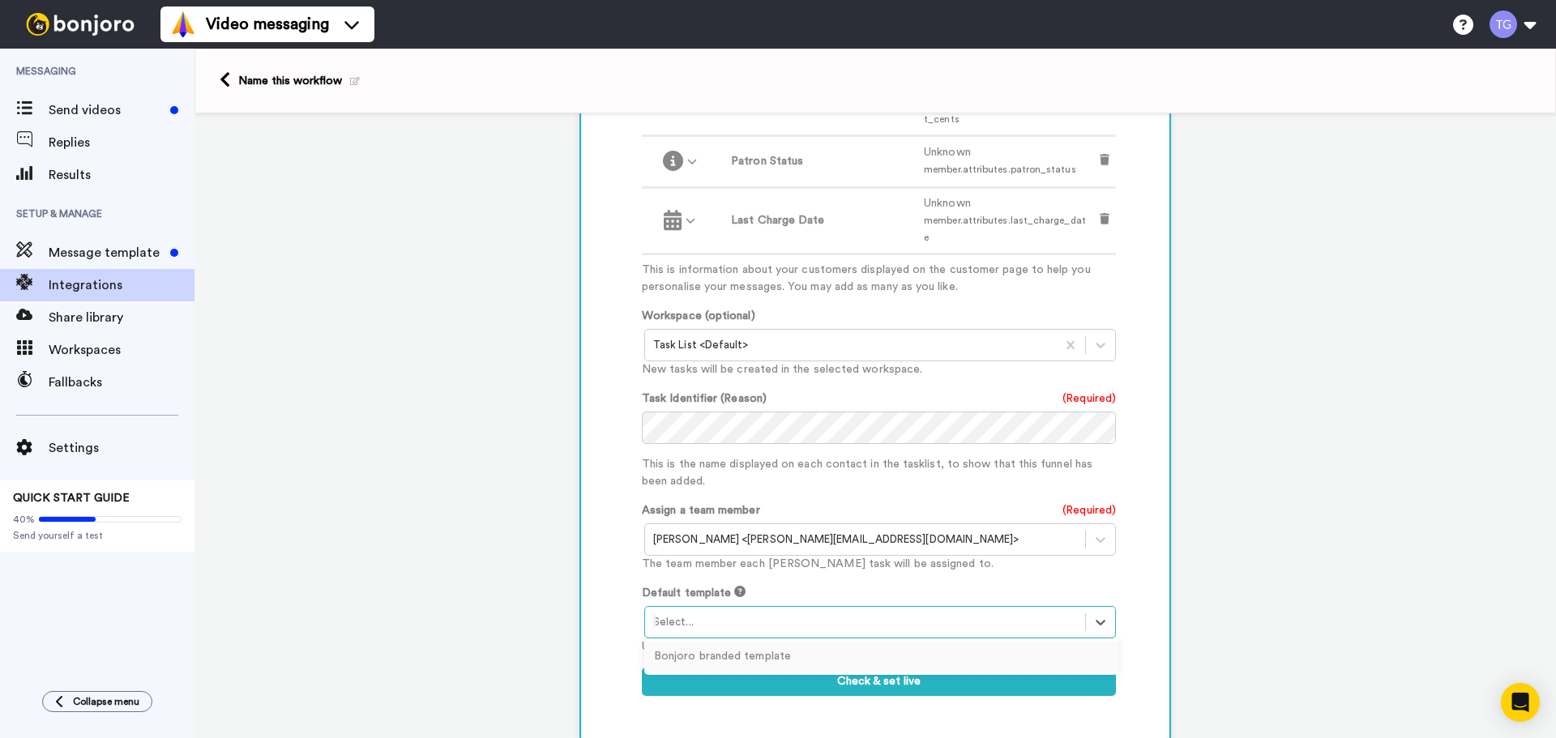
click at [757, 721] on div "Customised Add fields Add another Custom Field... What are custom fields? Refre…" at bounding box center [875, 213] width 585 height 1054
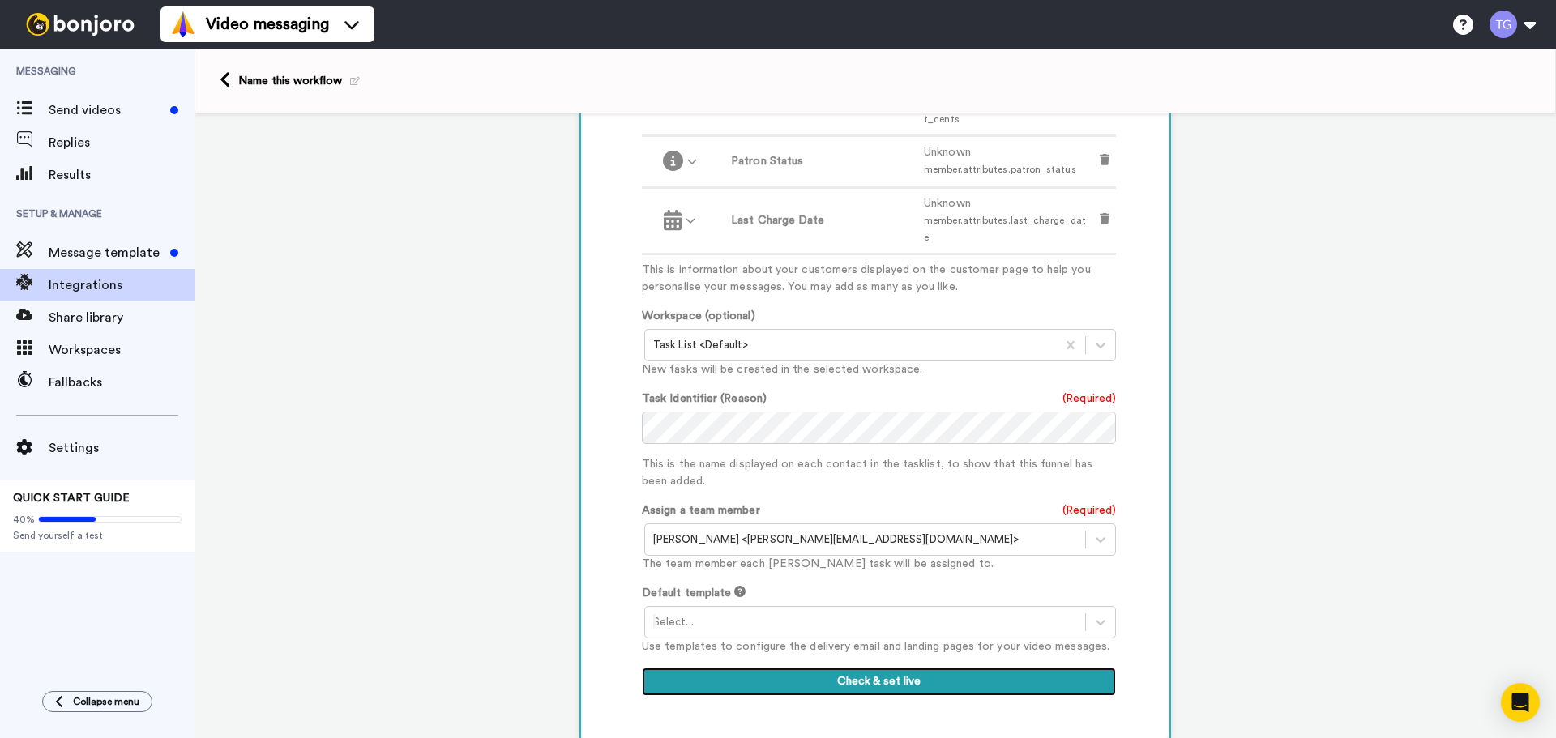
click at [788, 668] on button "Check & set live" at bounding box center [879, 682] width 474 height 29
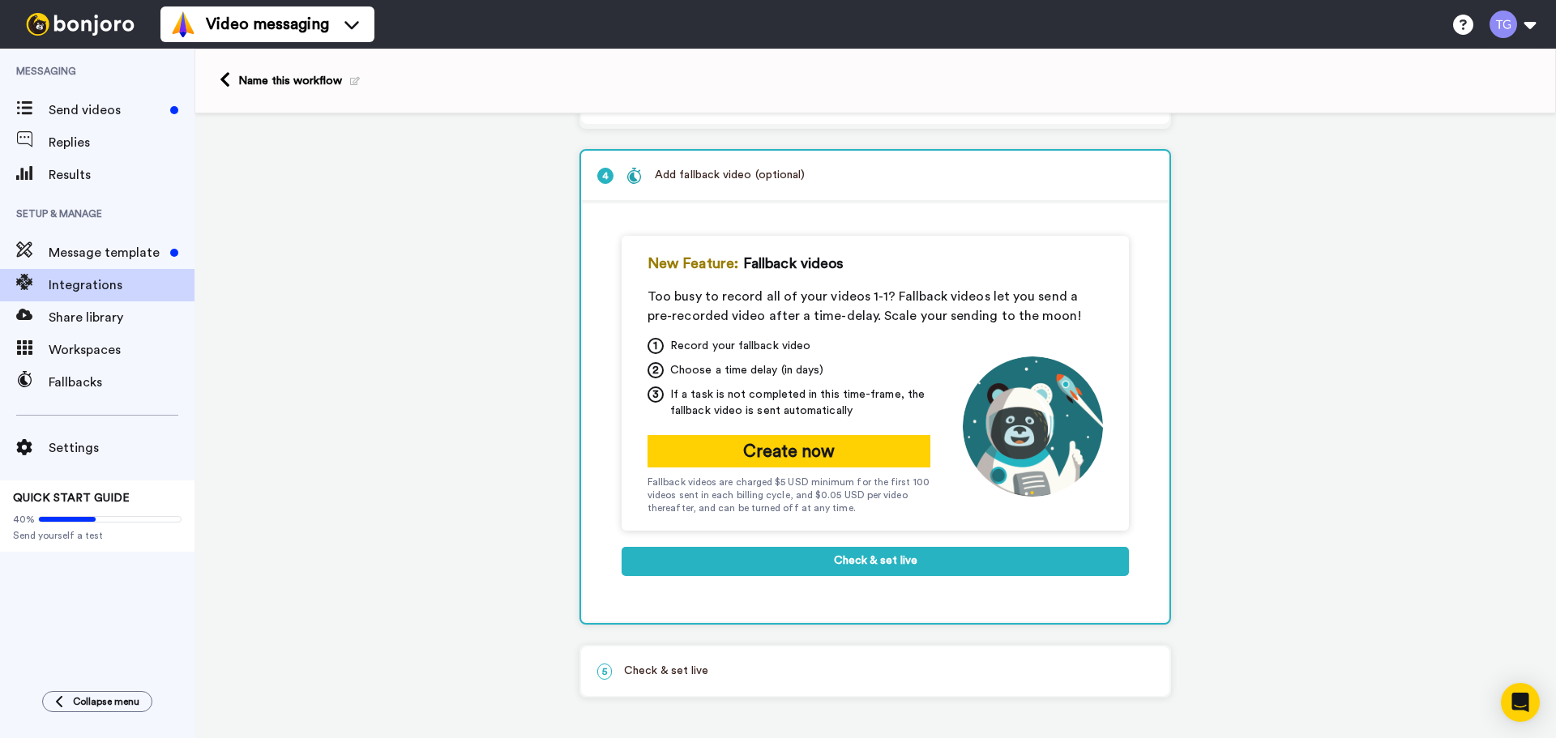
scroll to position [207, 0]
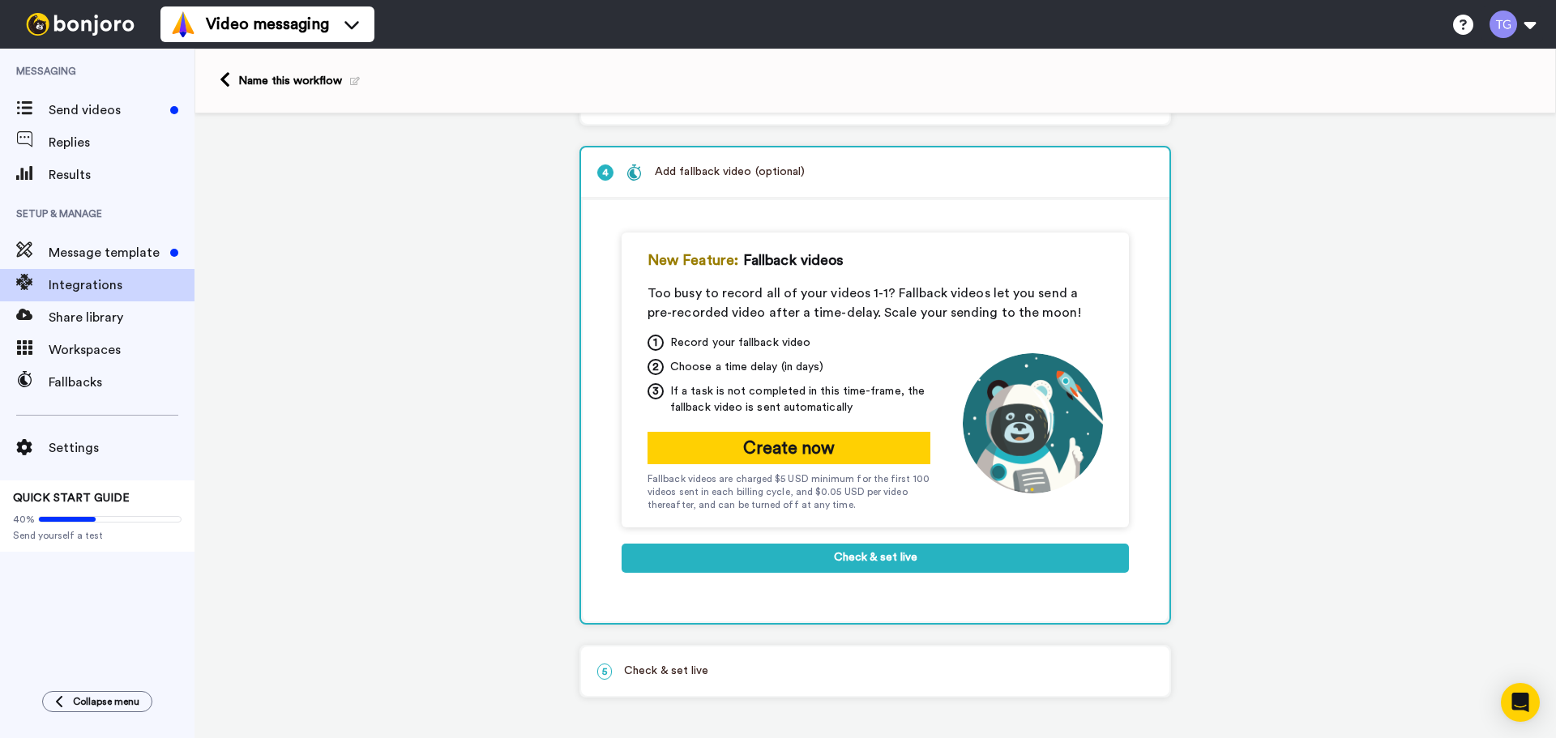
click at [777, 666] on p "5 Check & set live" at bounding box center [875, 671] width 556 height 17
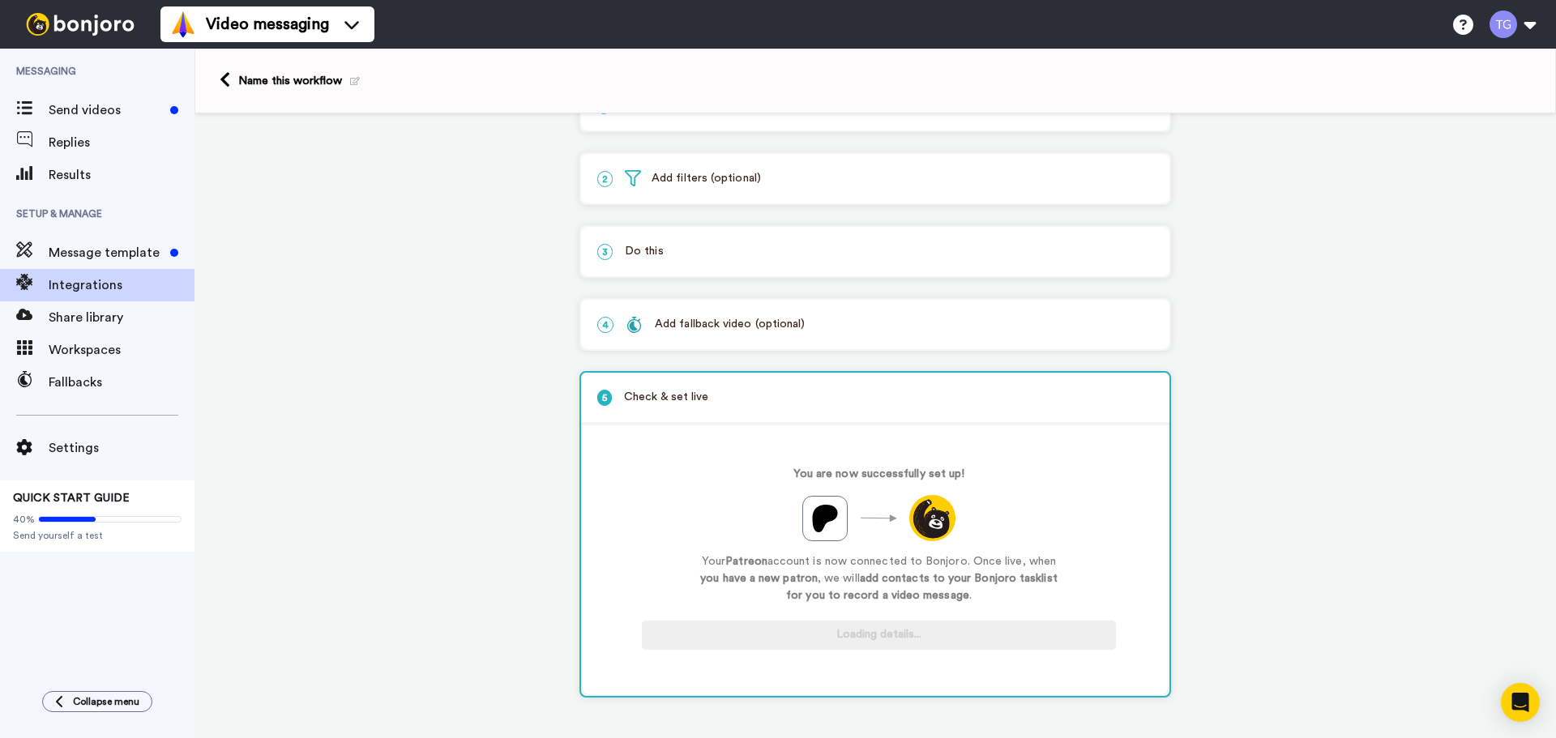
scroll to position [54, 0]
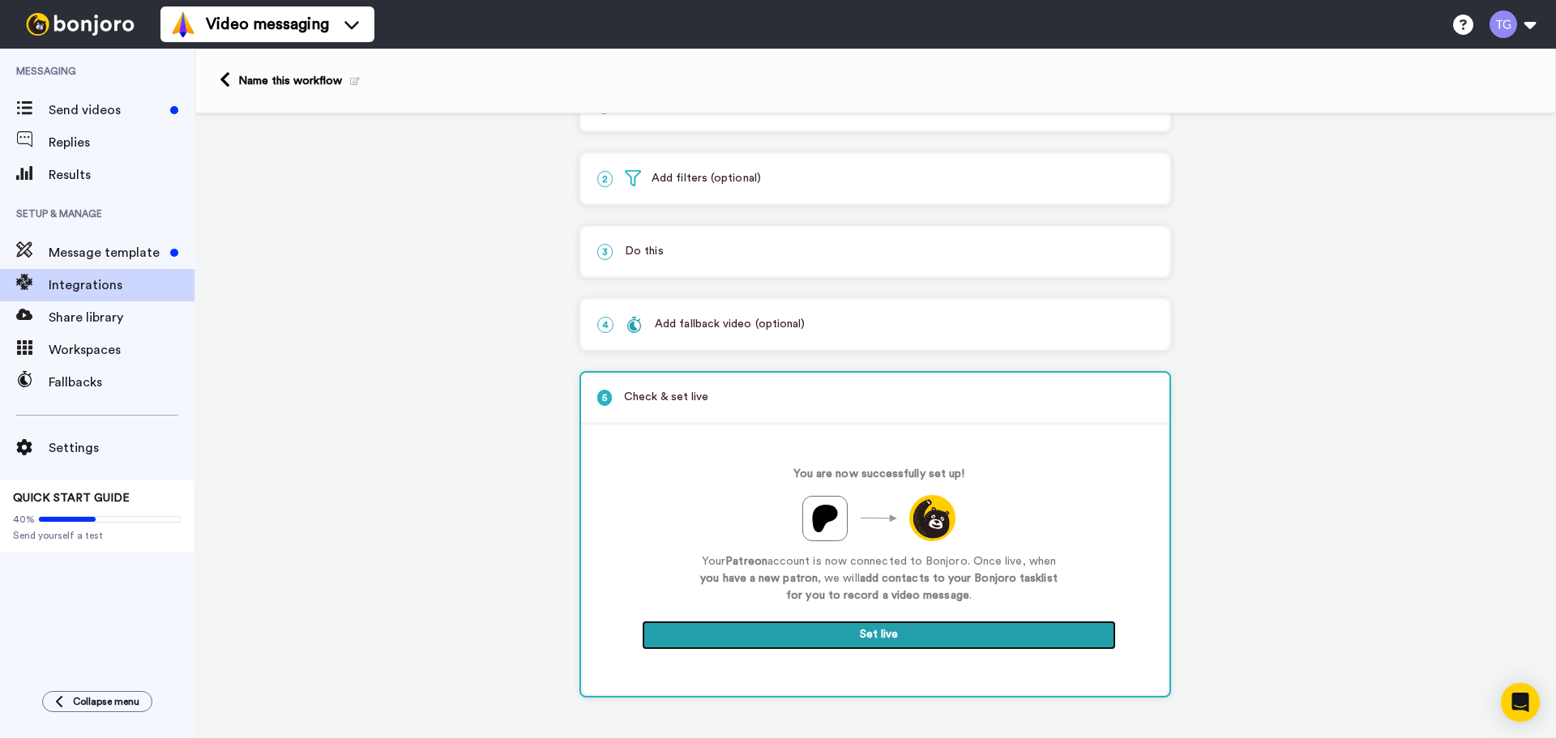
click at [854, 641] on button "Set live" at bounding box center [879, 635] width 474 height 29
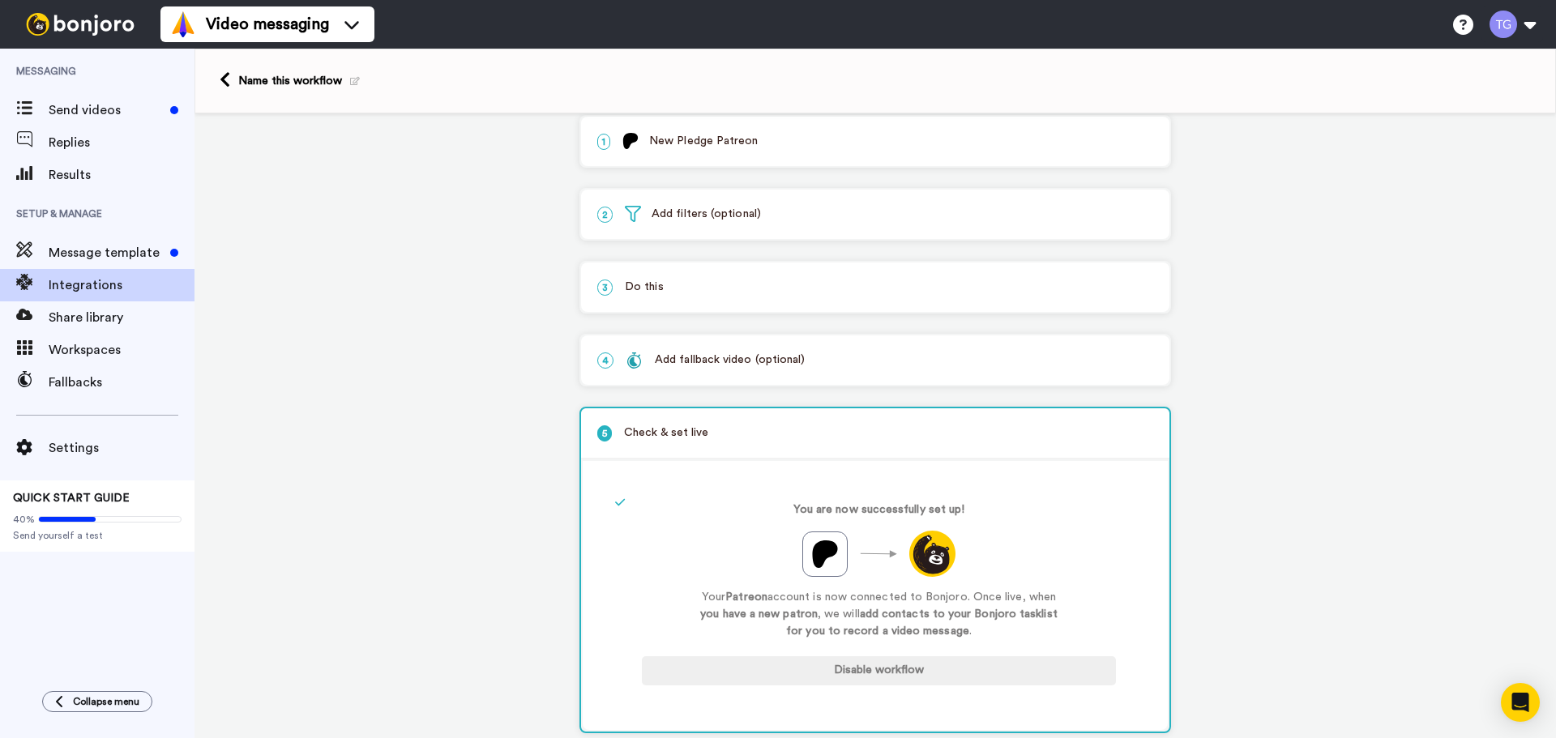
scroll to position [0, 0]
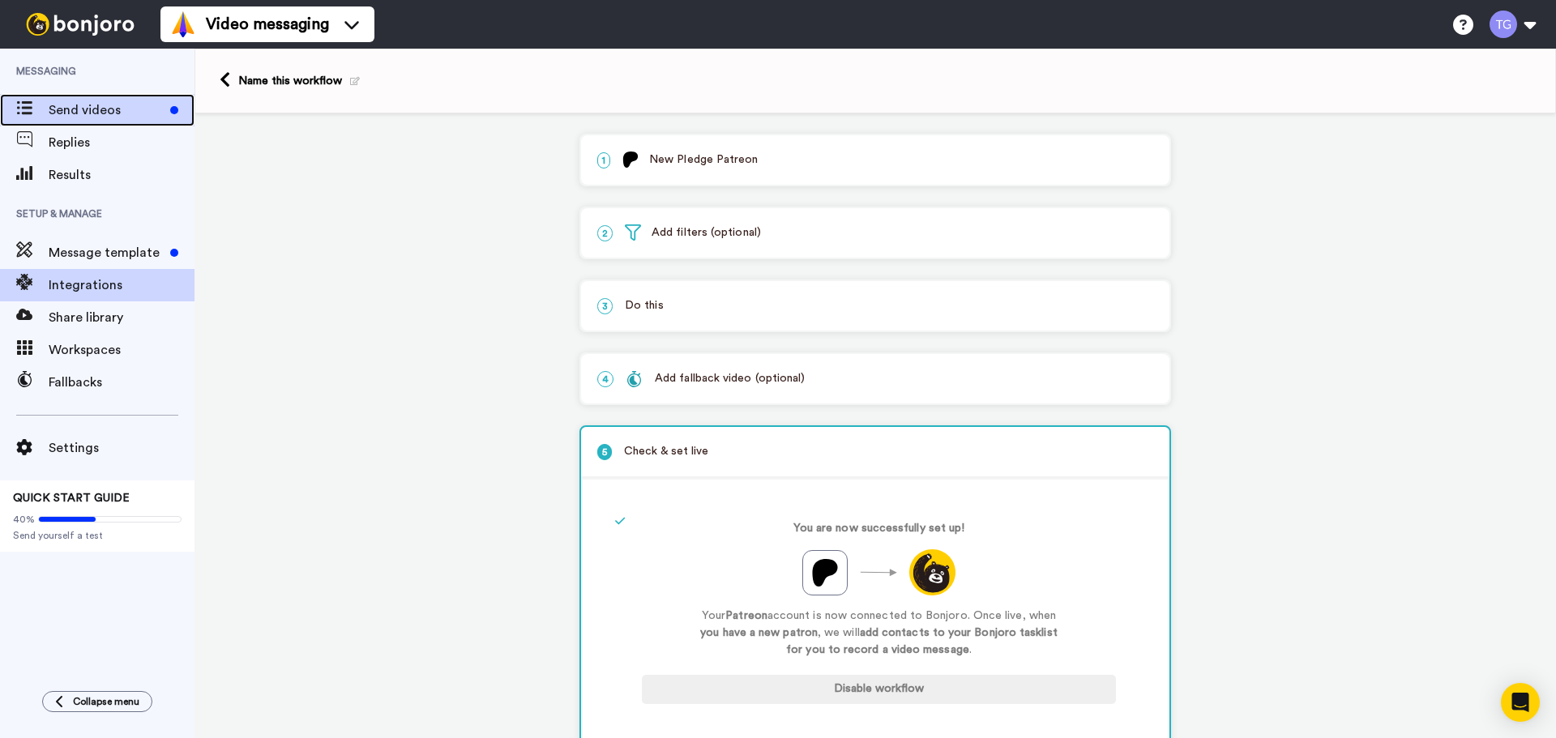
click at [136, 113] on span "Send videos" at bounding box center [106, 109] width 115 height 19
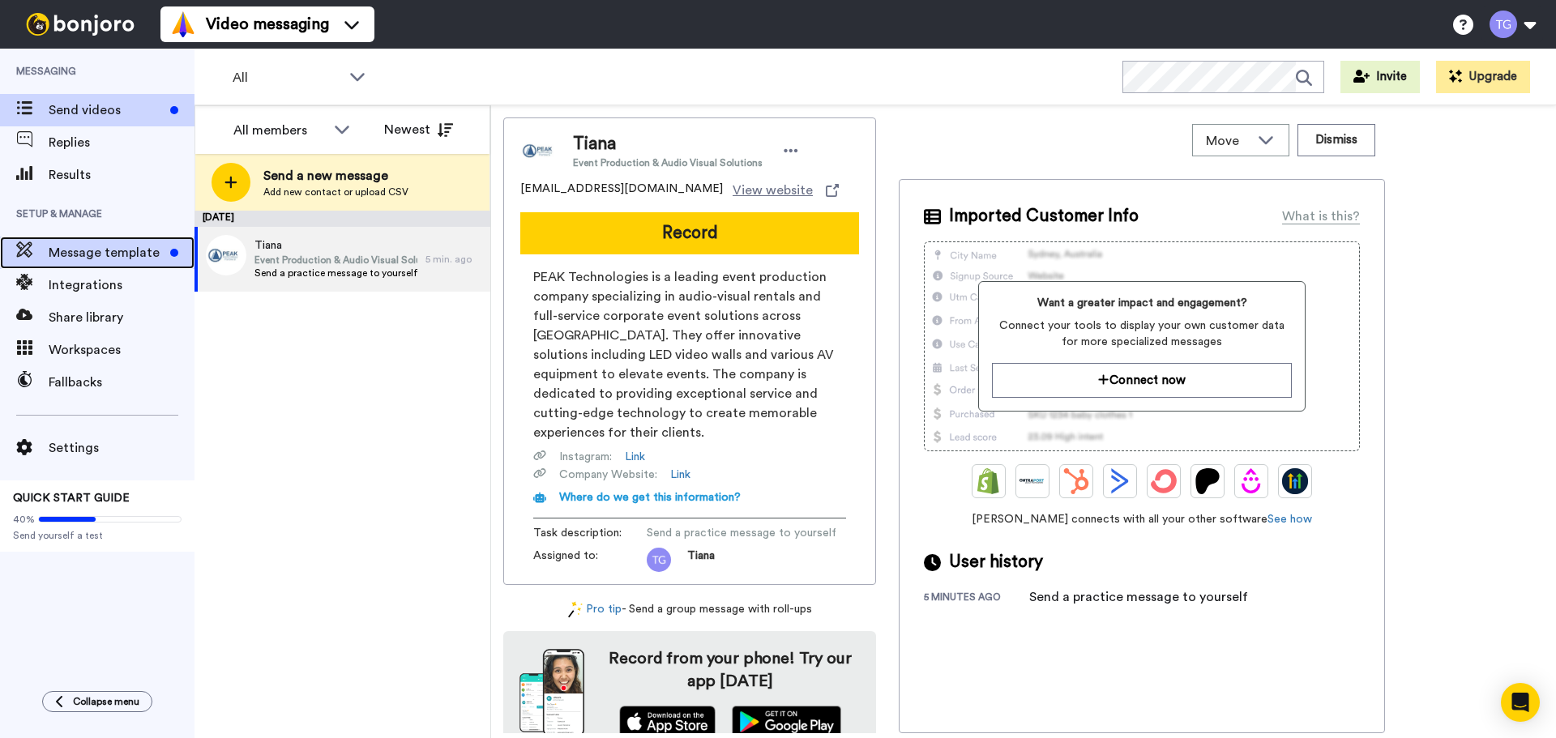
click at [128, 249] on span "Message template" at bounding box center [106, 252] width 115 height 19
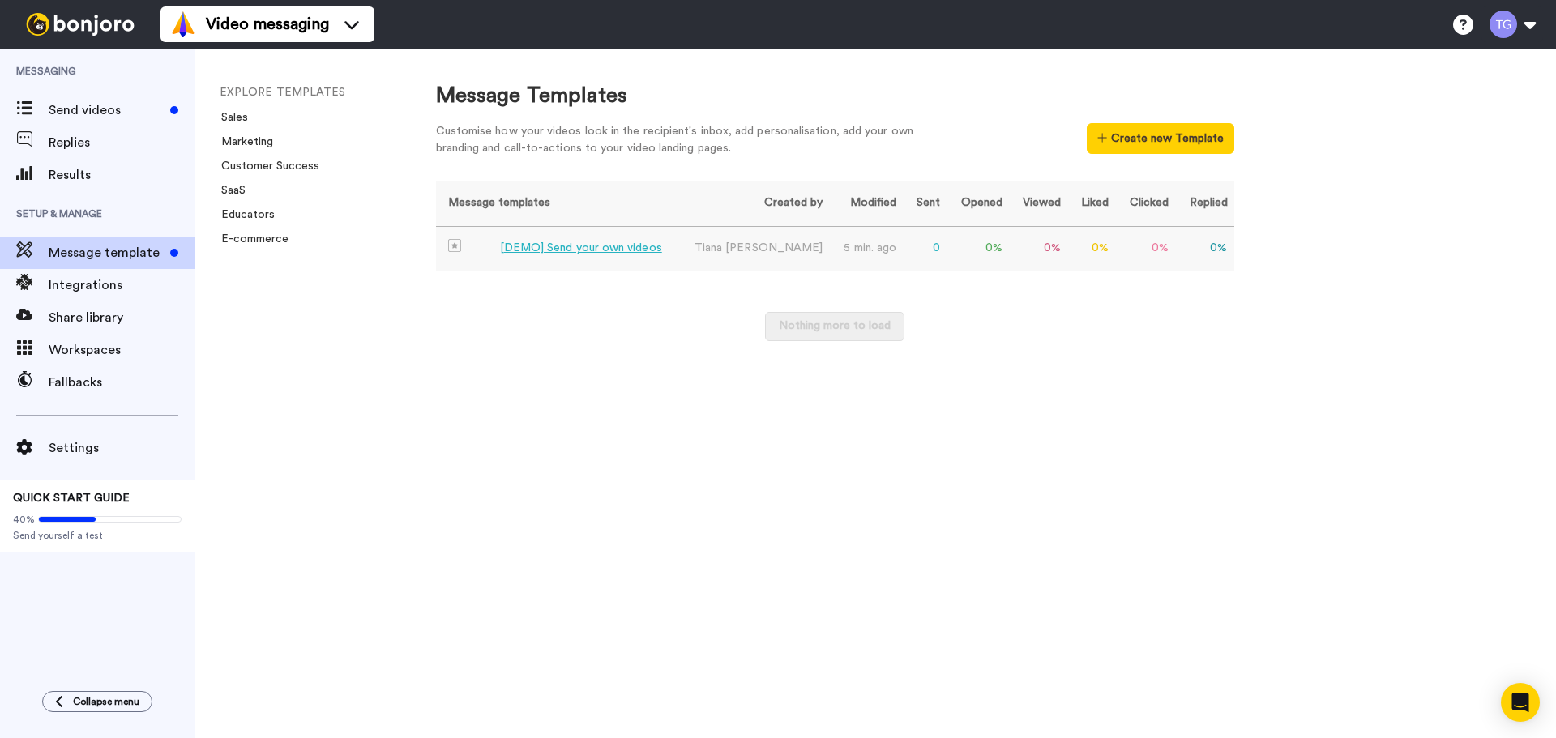
click at [636, 242] on div "[DEMO] Send your own videos" at bounding box center [581, 248] width 162 height 17
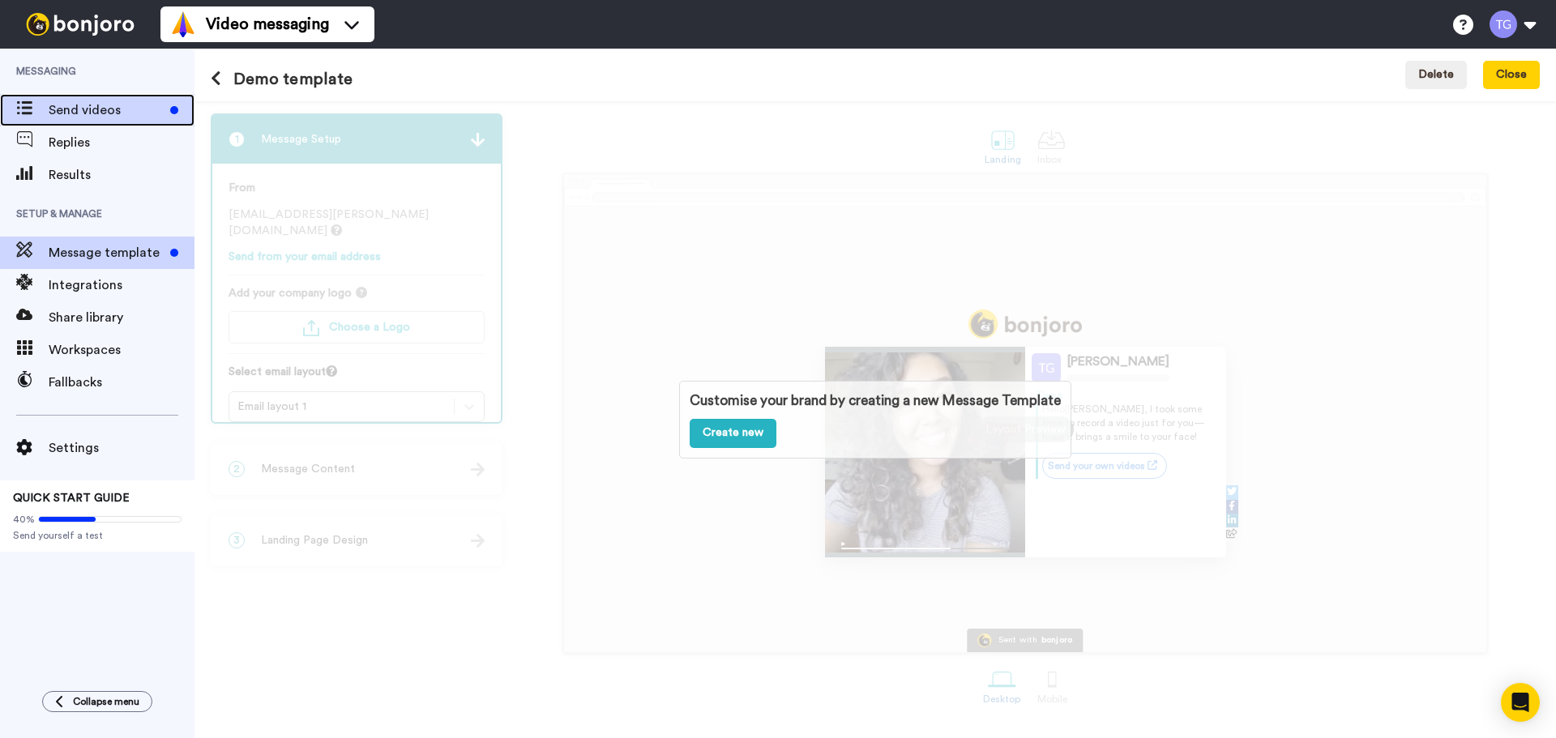
click at [86, 110] on span "Send videos" at bounding box center [106, 109] width 115 height 19
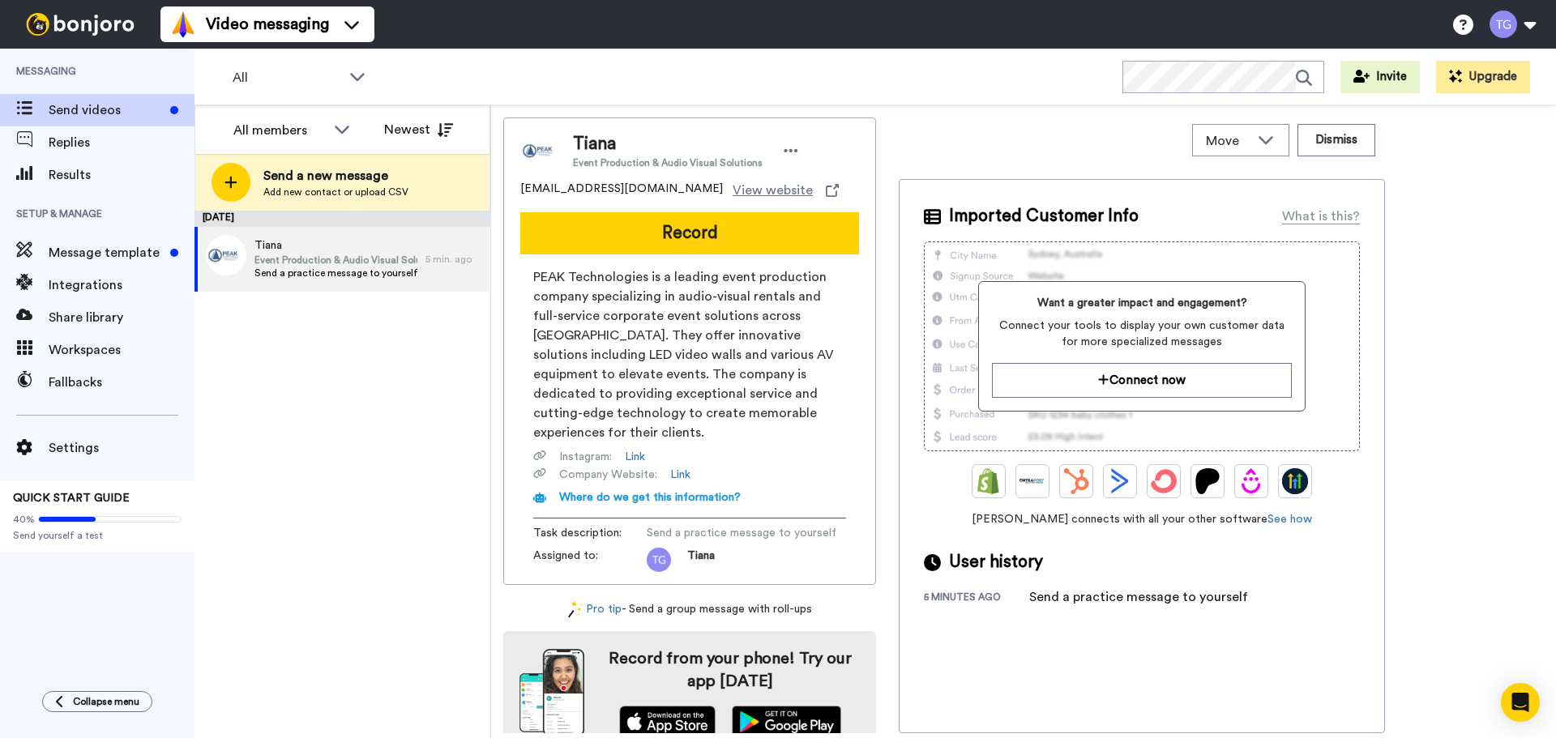
scroll to position [2, 0]
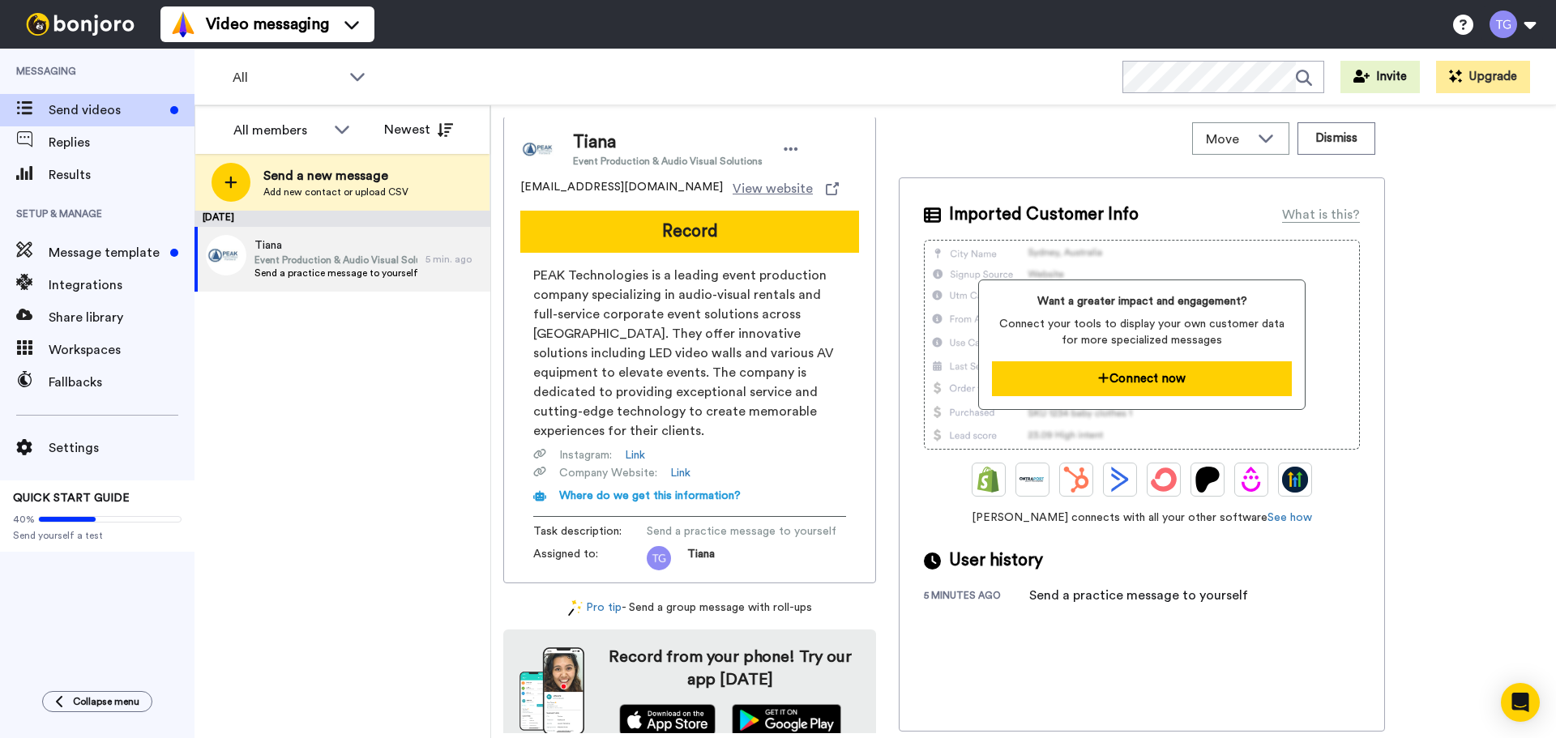
click at [1130, 370] on button "Connect now" at bounding box center [1141, 378] width 299 height 35
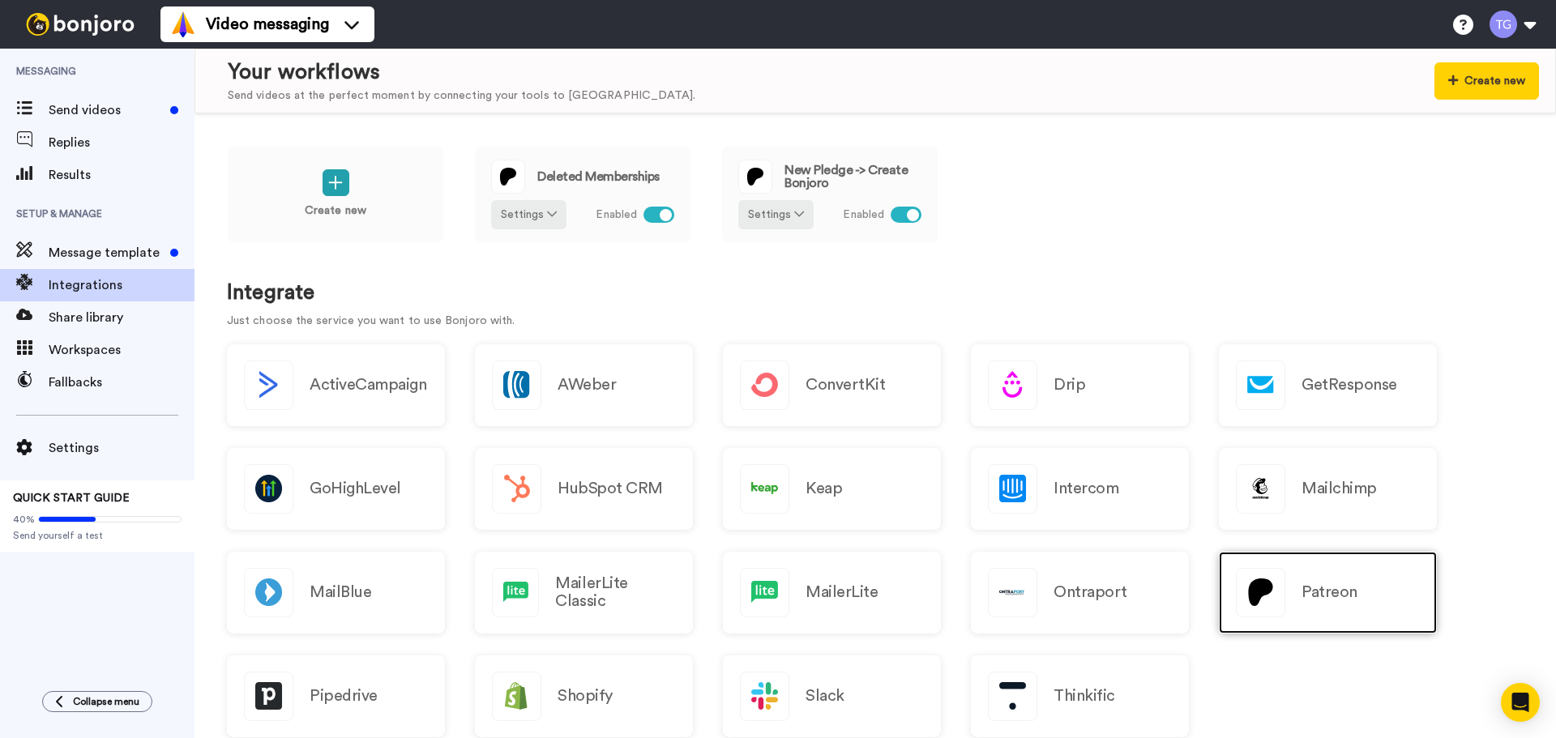
click at [1344, 587] on h2 "Patreon" at bounding box center [1329, 592] width 56 height 18
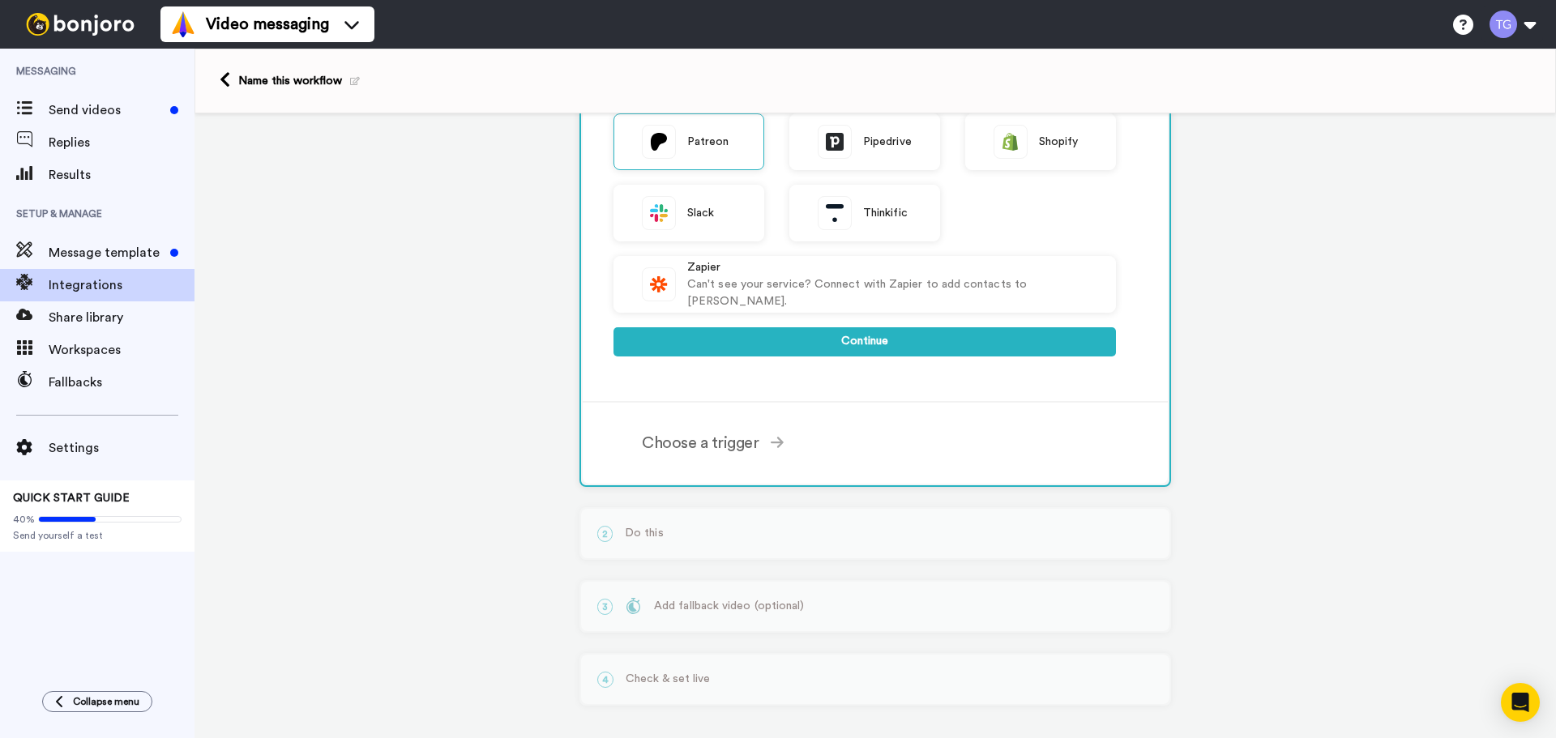
scroll to position [506, 0]
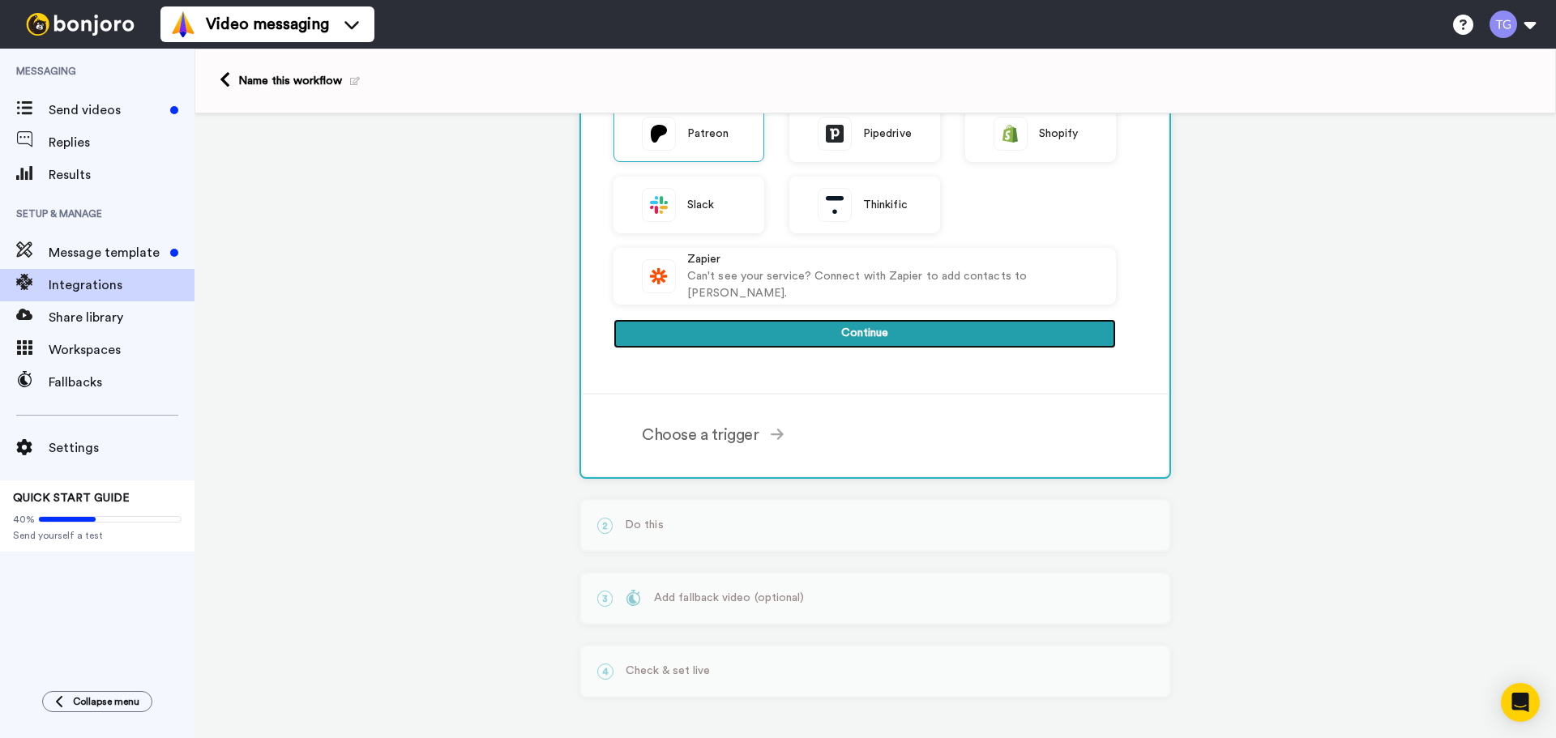
click at [842, 333] on button "Continue" at bounding box center [864, 333] width 502 height 29
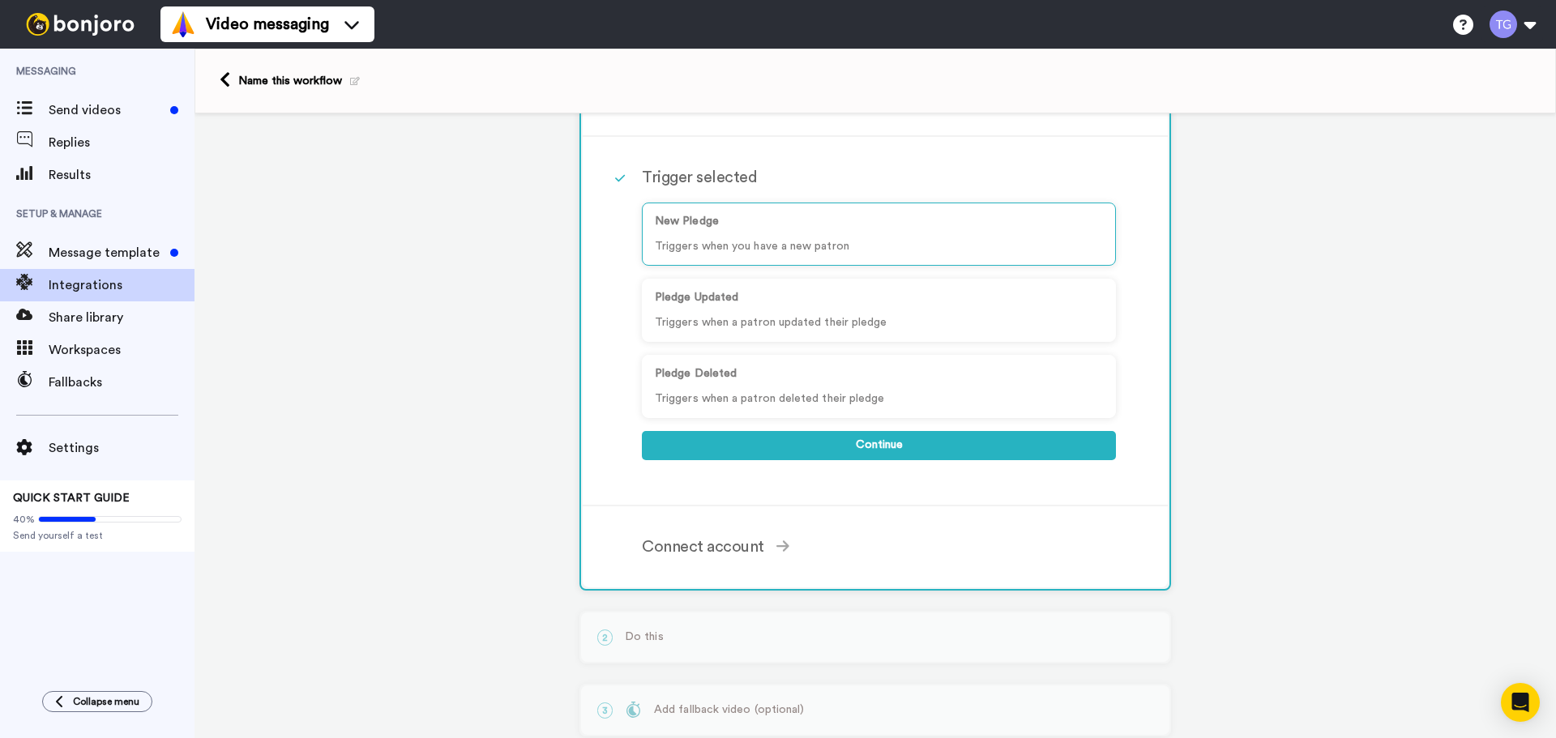
scroll to position [0, 0]
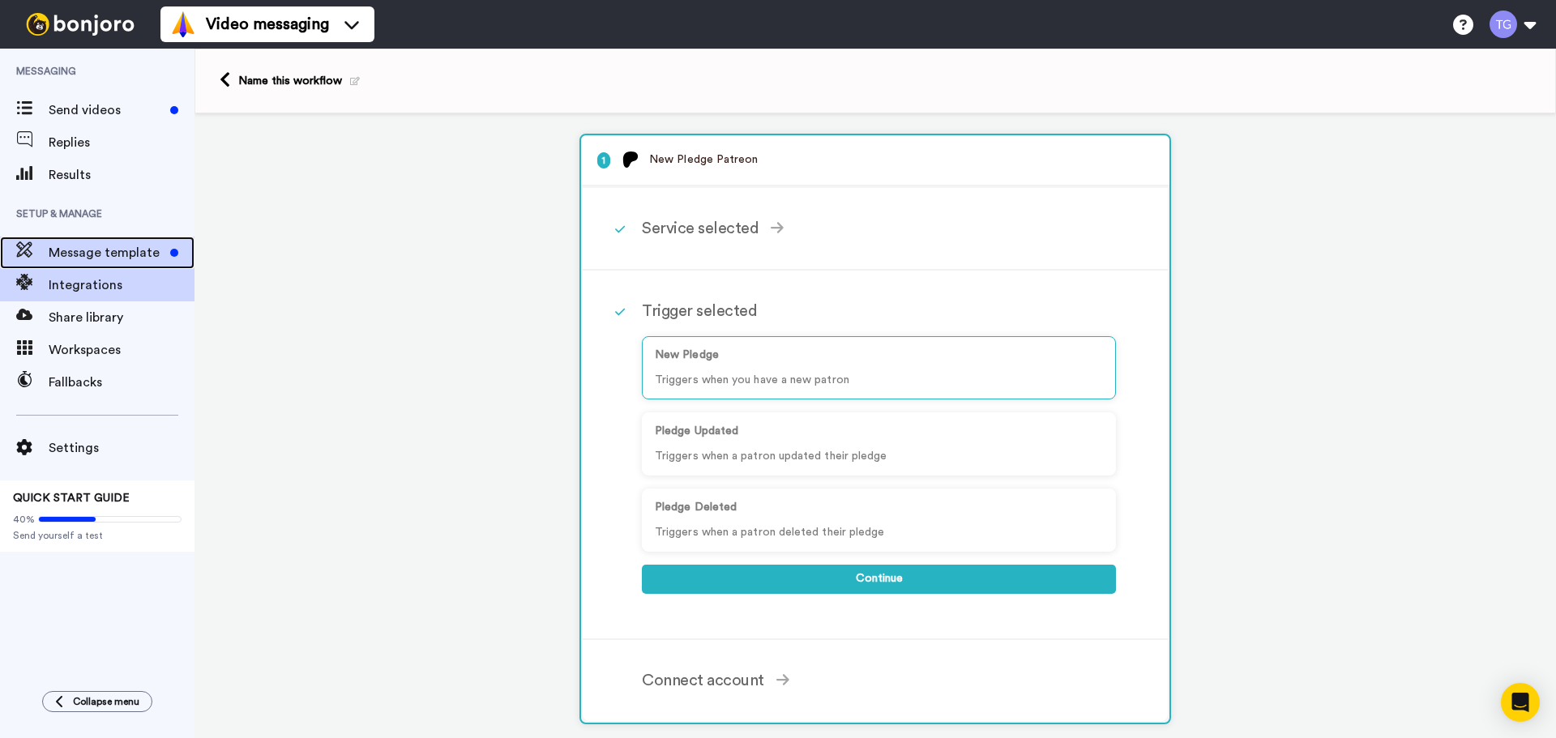
click at [74, 259] on span "Message template" at bounding box center [106, 252] width 115 height 19
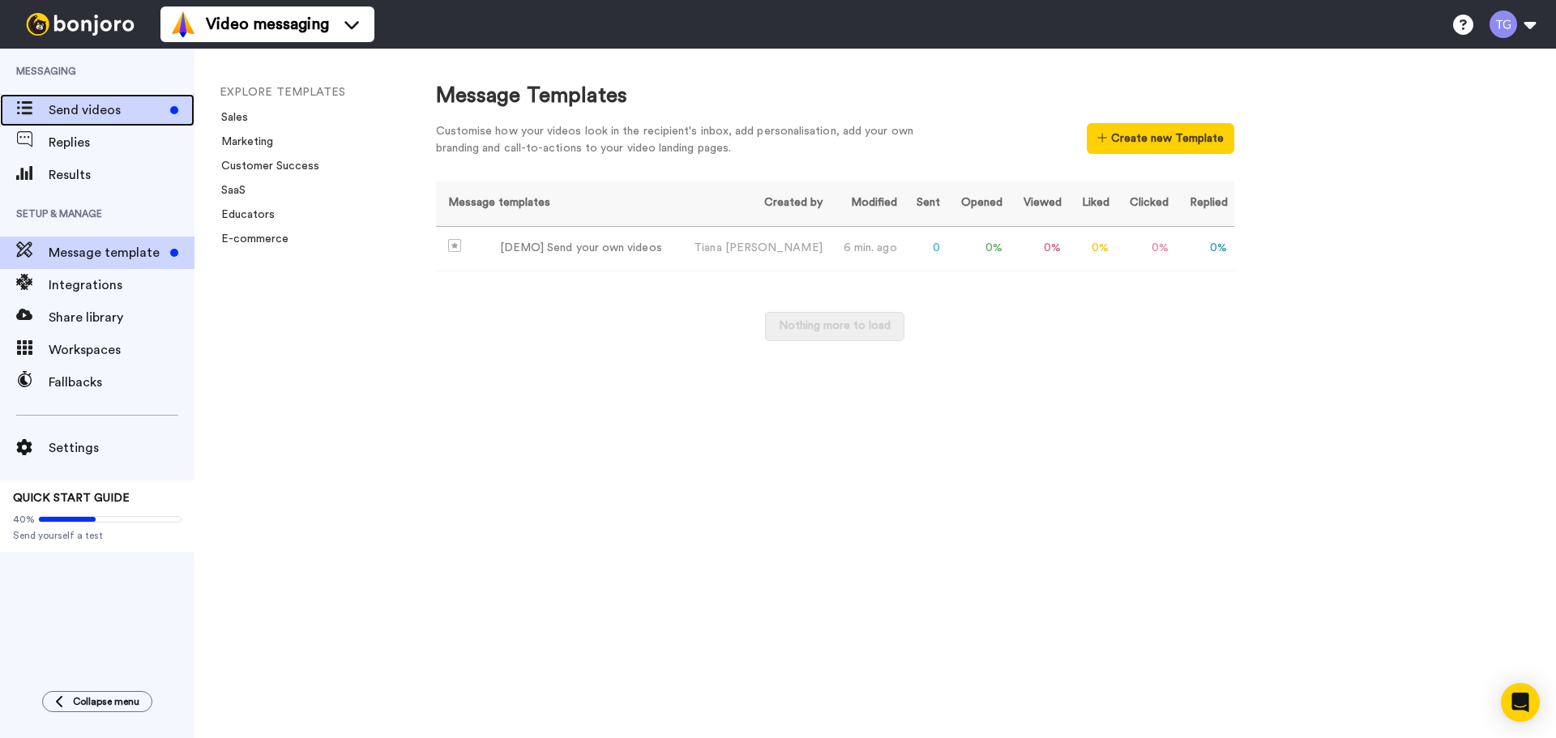
click at [111, 117] on span "Send videos" at bounding box center [106, 109] width 115 height 19
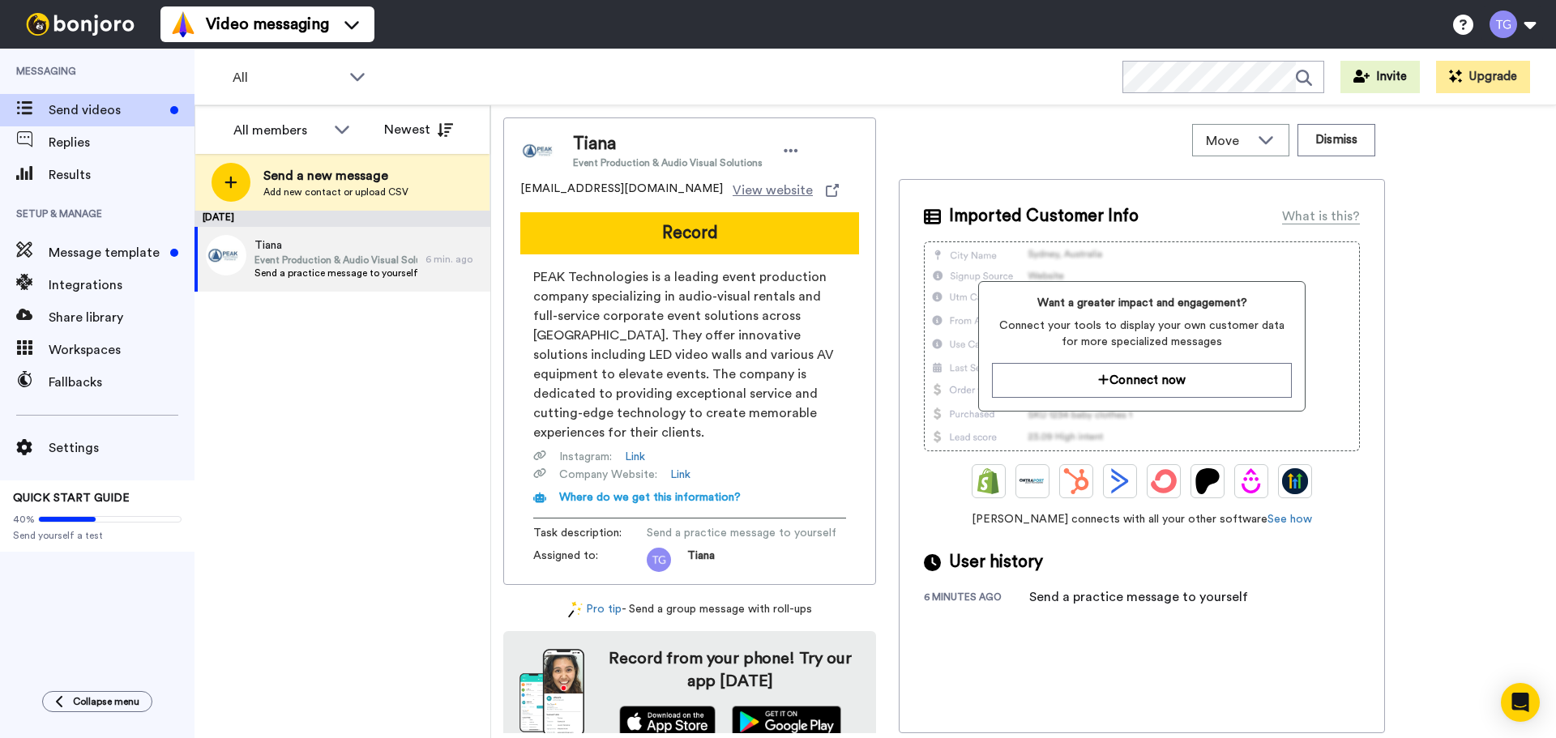
click at [1030, 589] on div "Send a practice message to yourself" at bounding box center [1138, 596] width 219 height 19
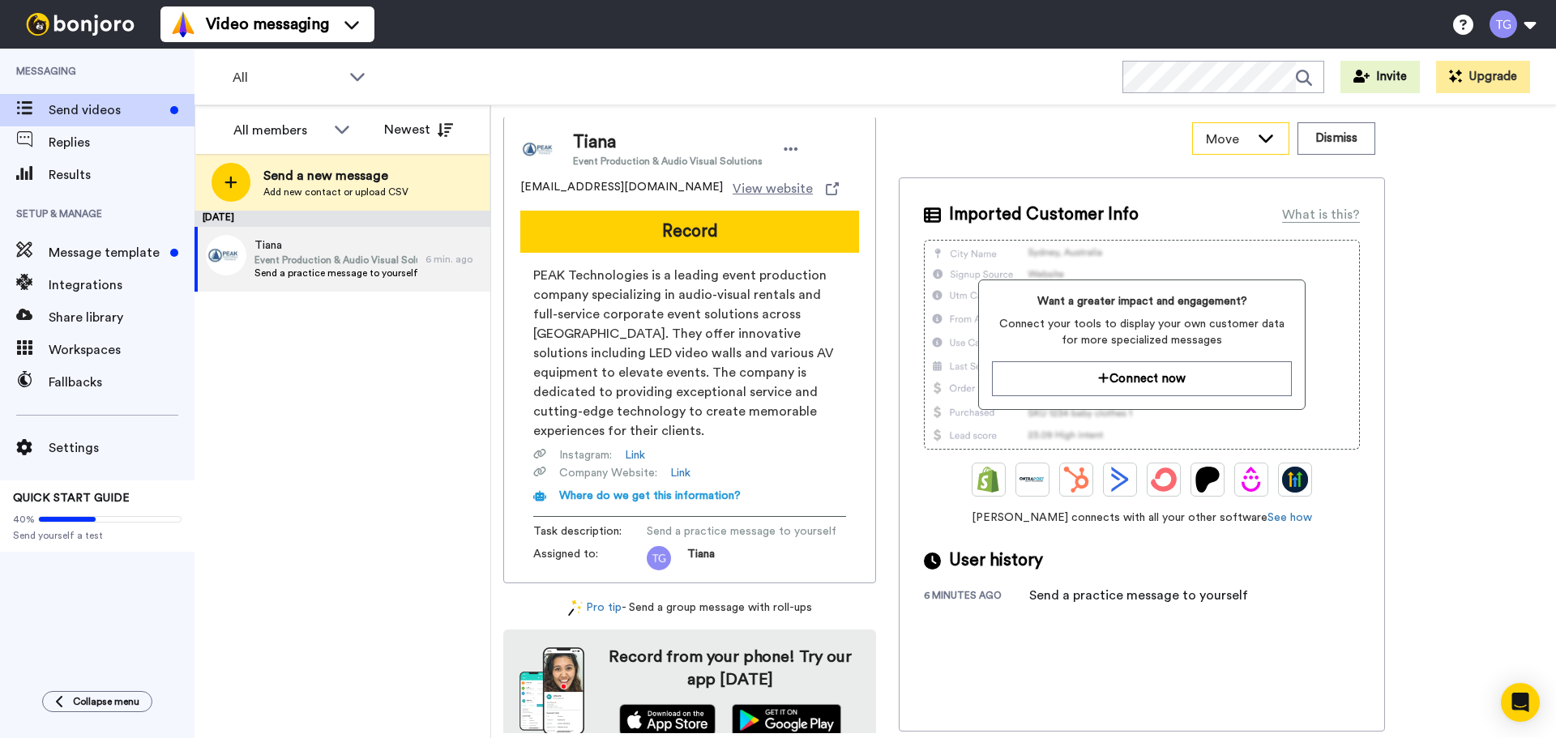
click at [1206, 143] on span "Move" at bounding box center [1228, 139] width 44 height 19
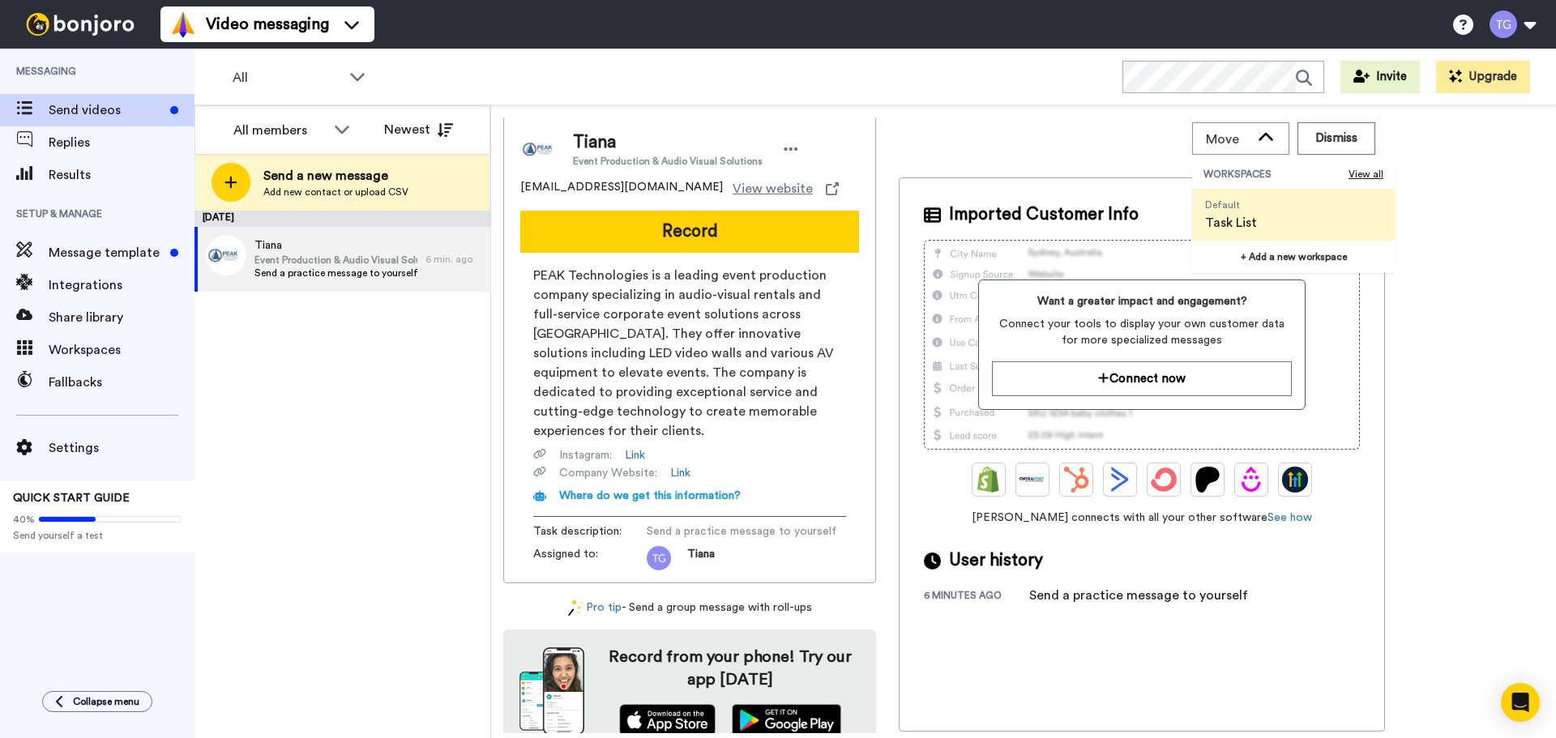
click at [1261, 203] on span "Default Task List" at bounding box center [1231, 215] width 78 height 52
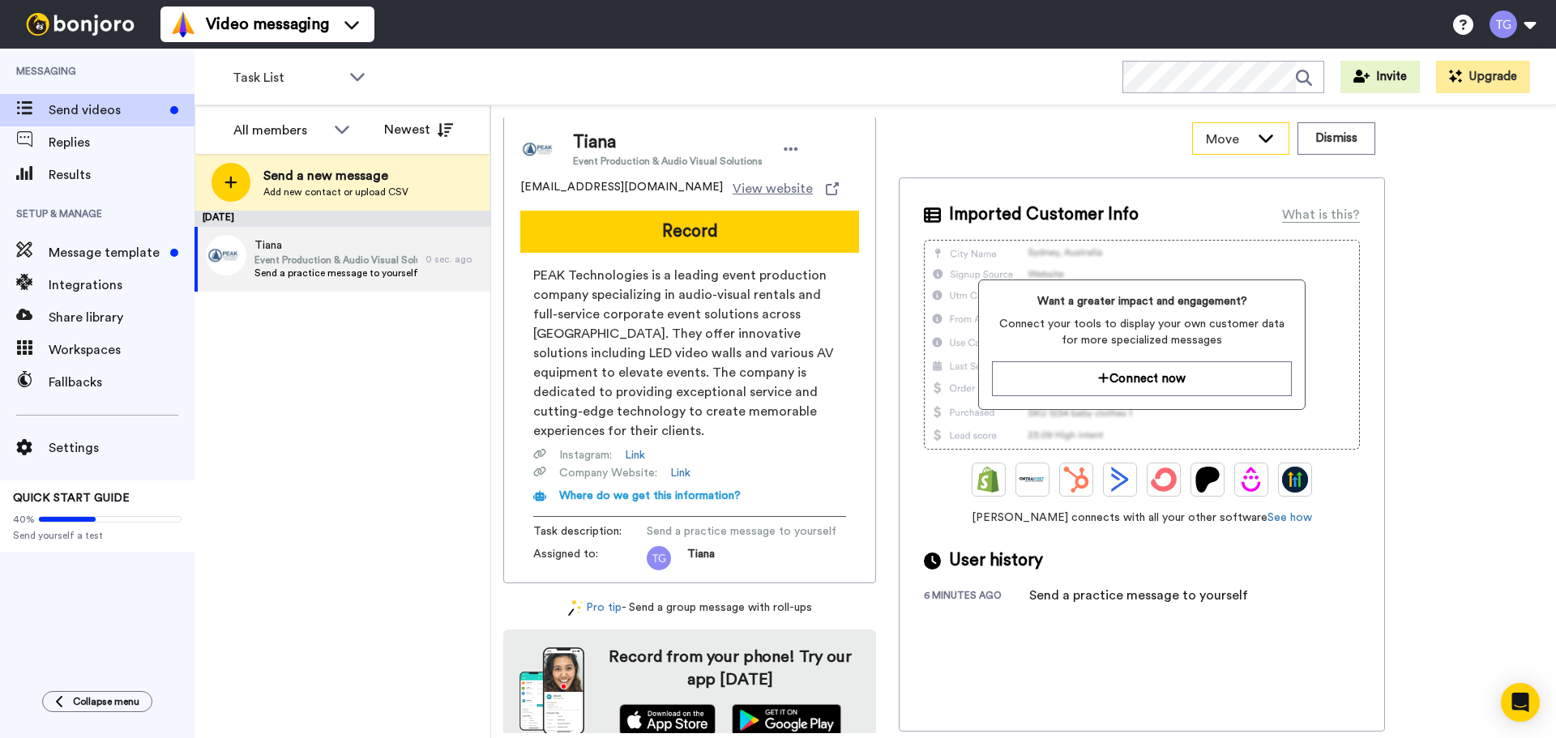
click at [1247, 147] on span "Move" at bounding box center [1228, 139] width 44 height 19
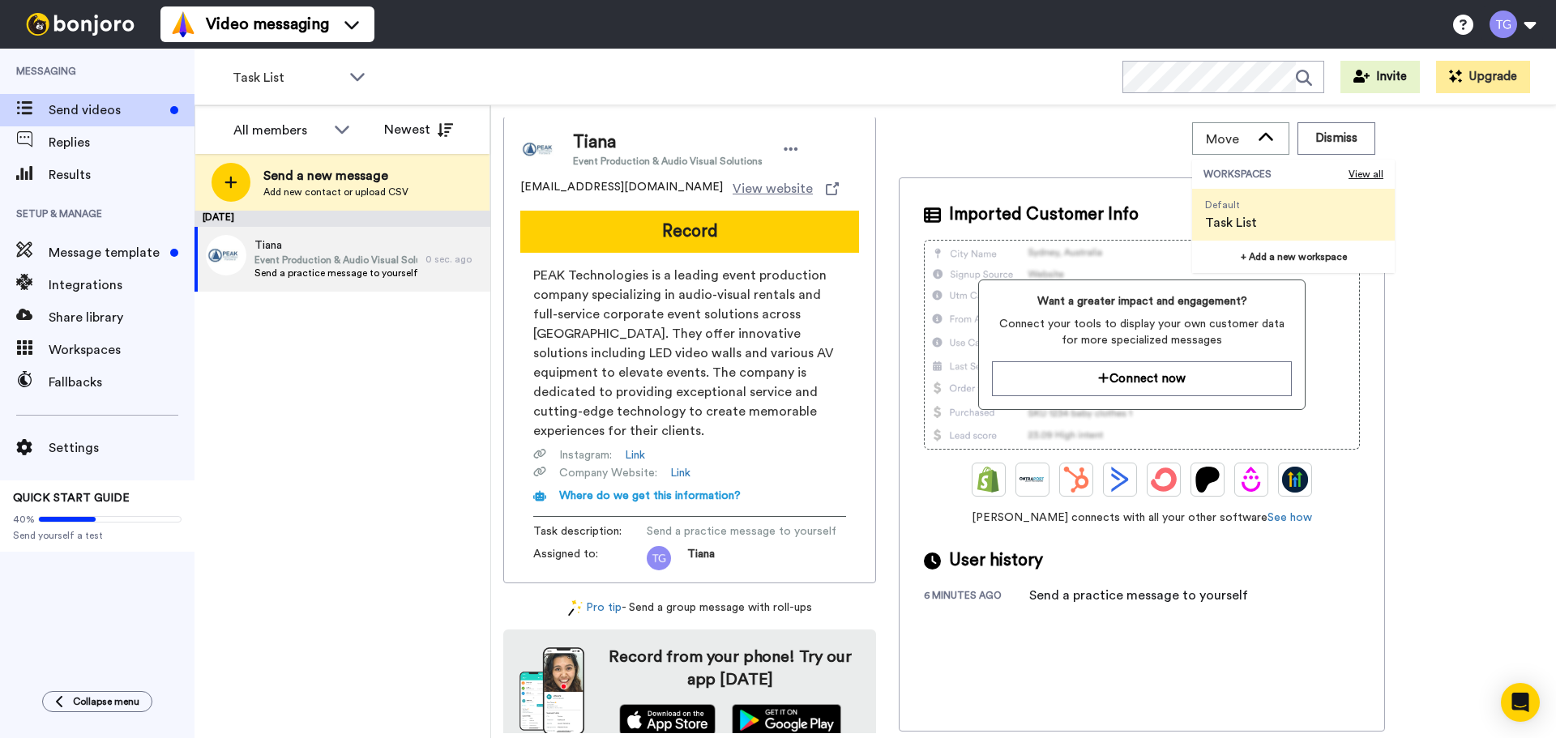
click at [1266, 218] on span "Default Task List" at bounding box center [1231, 215] width 78 height 52
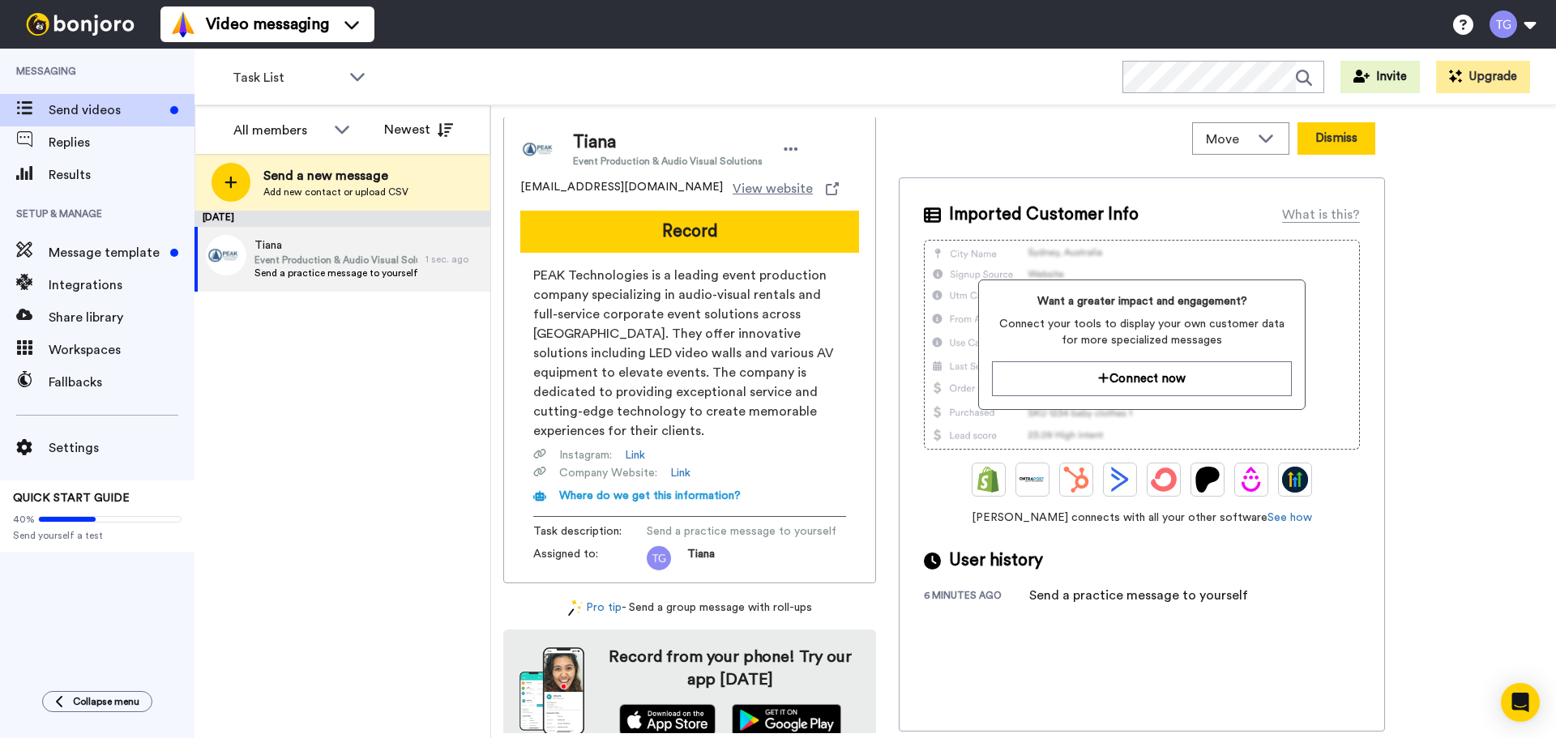
click at [1328, 152] on button "Dismiss" at bounding box center [1336, 138] width 78 height 32
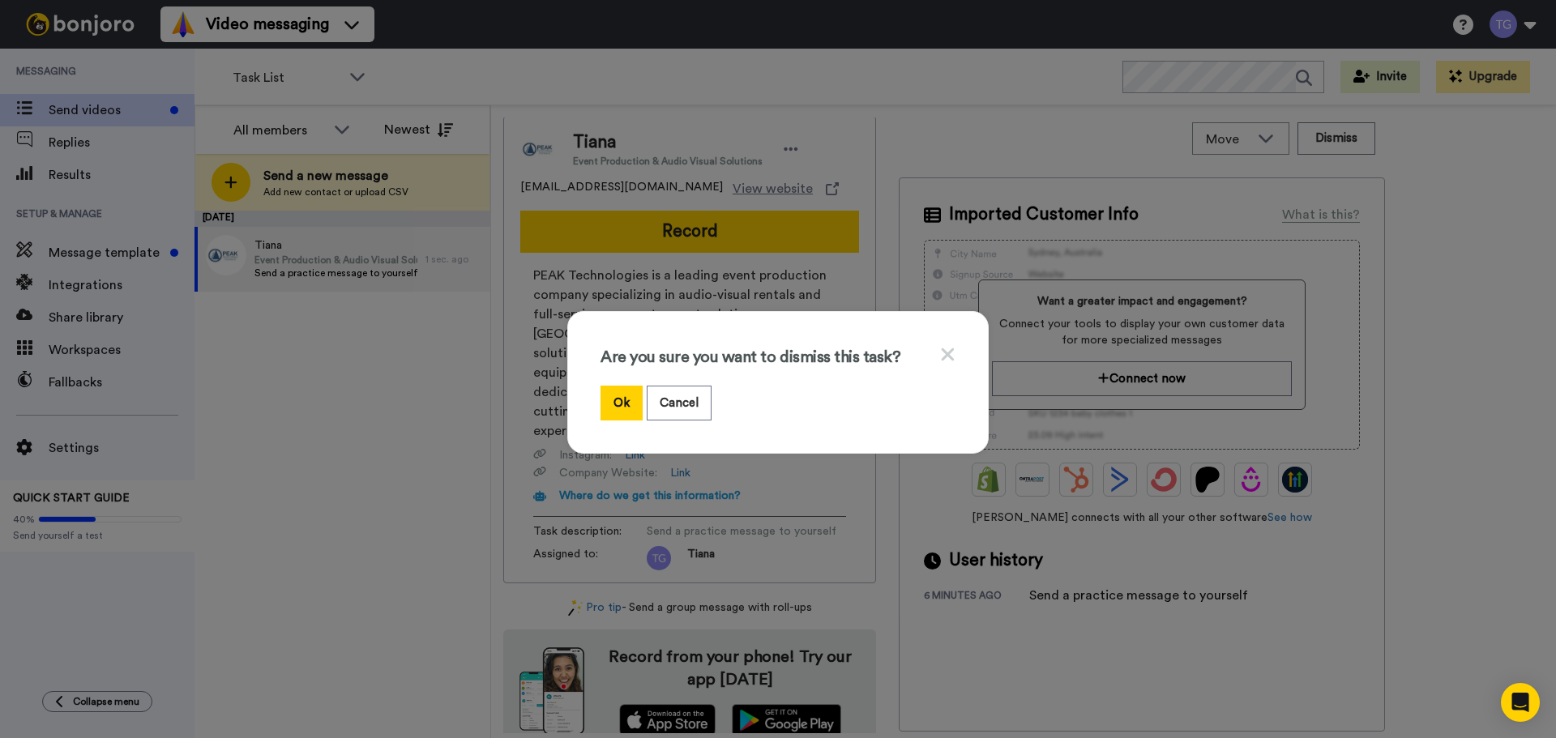
click at [946, 348] on icon at bounding box center [948, 354] width 13 height 13
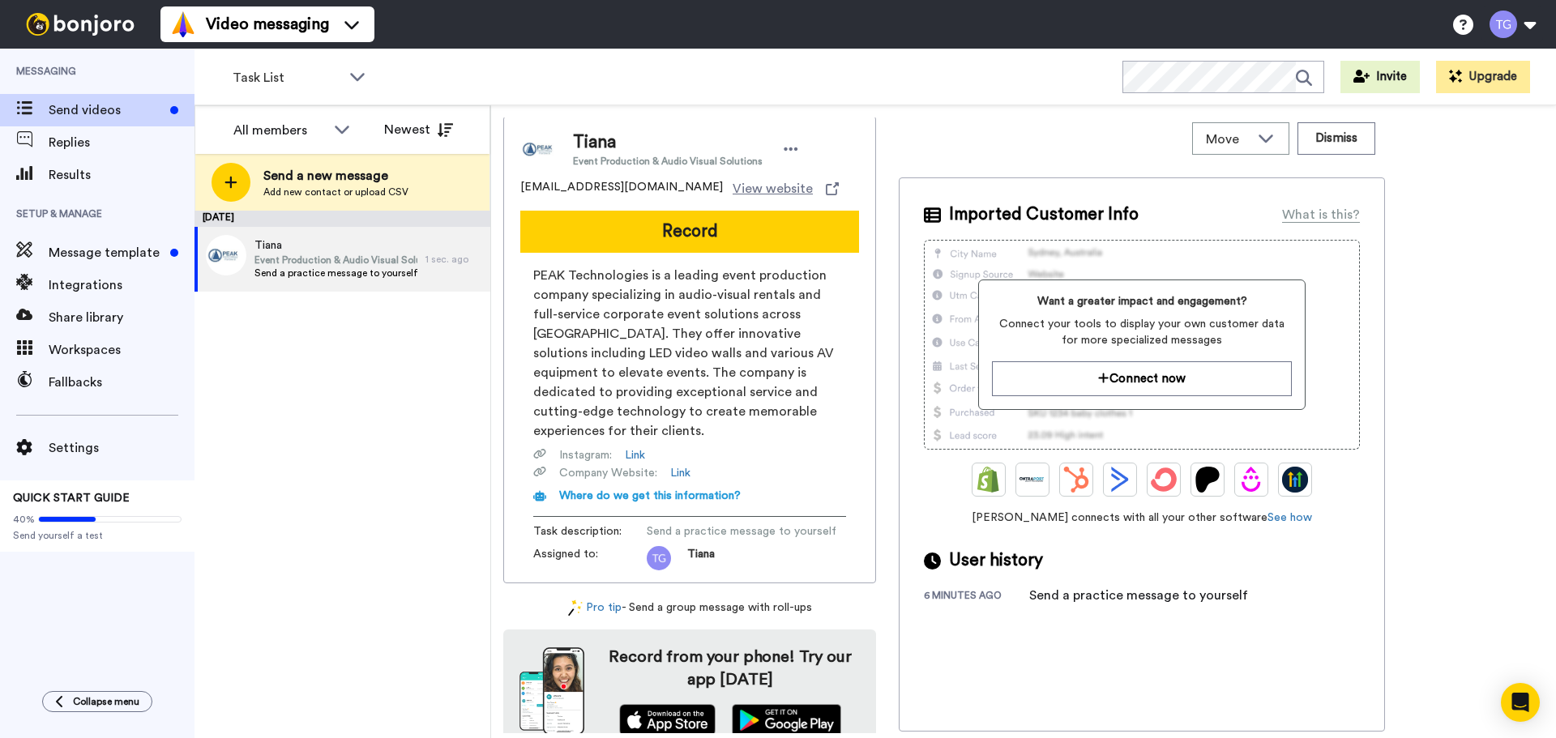
scroll to position [0, 0]
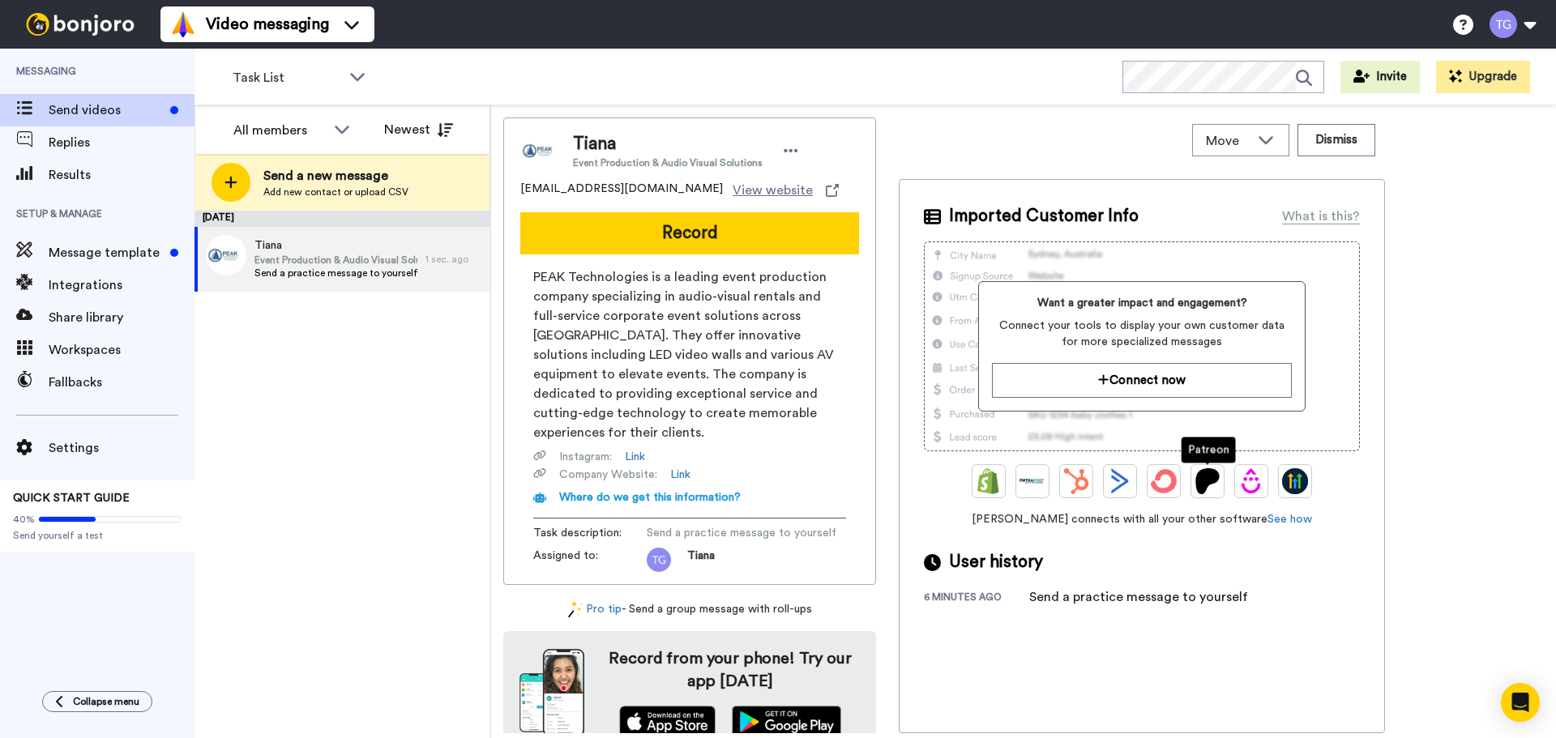
click at [1203, 469] on img at bounding box center [1207, 481] width 26 height 26
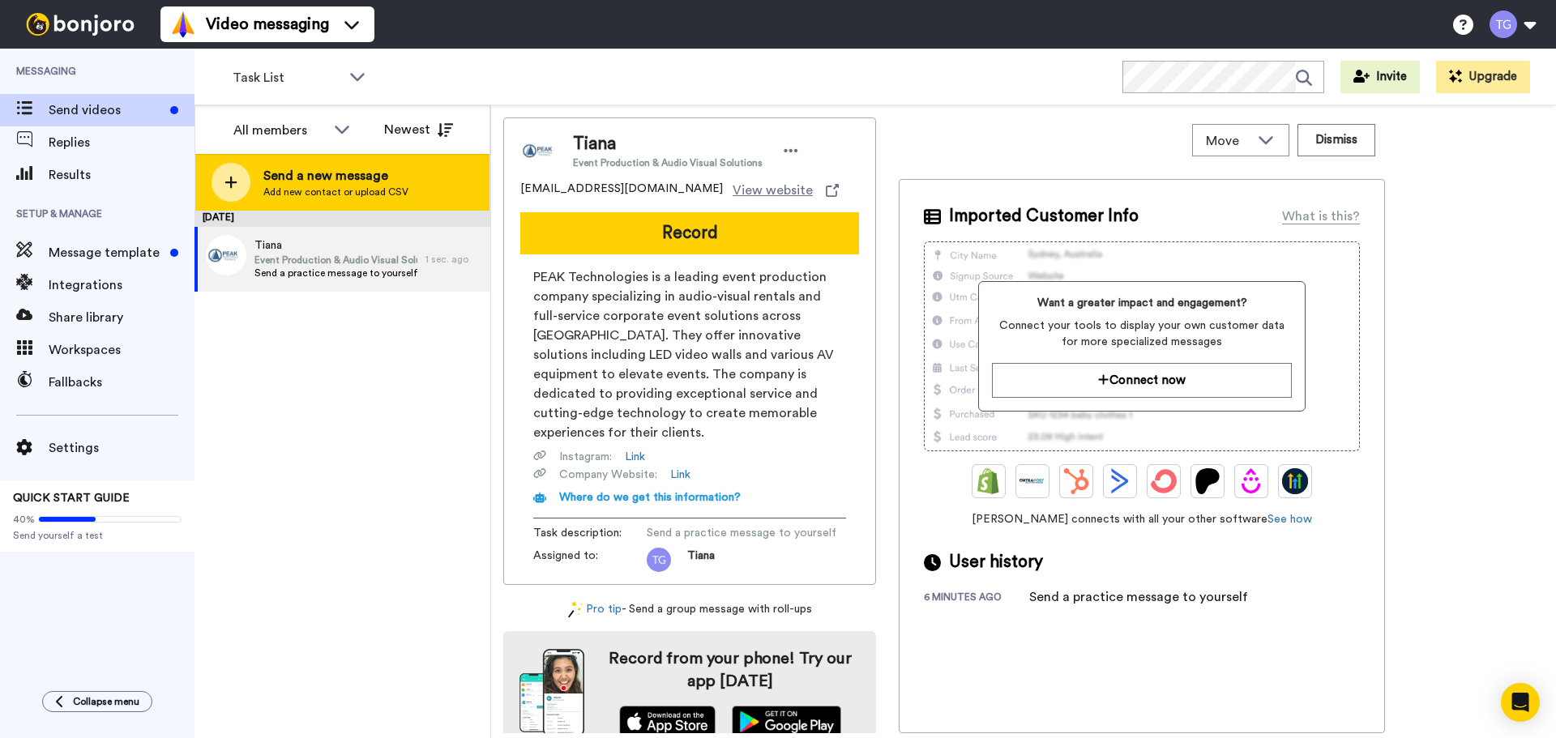
click at [335, 194] on span "Add new contact or upload CSV" at bounding box center [335, 192] width 145 height 13
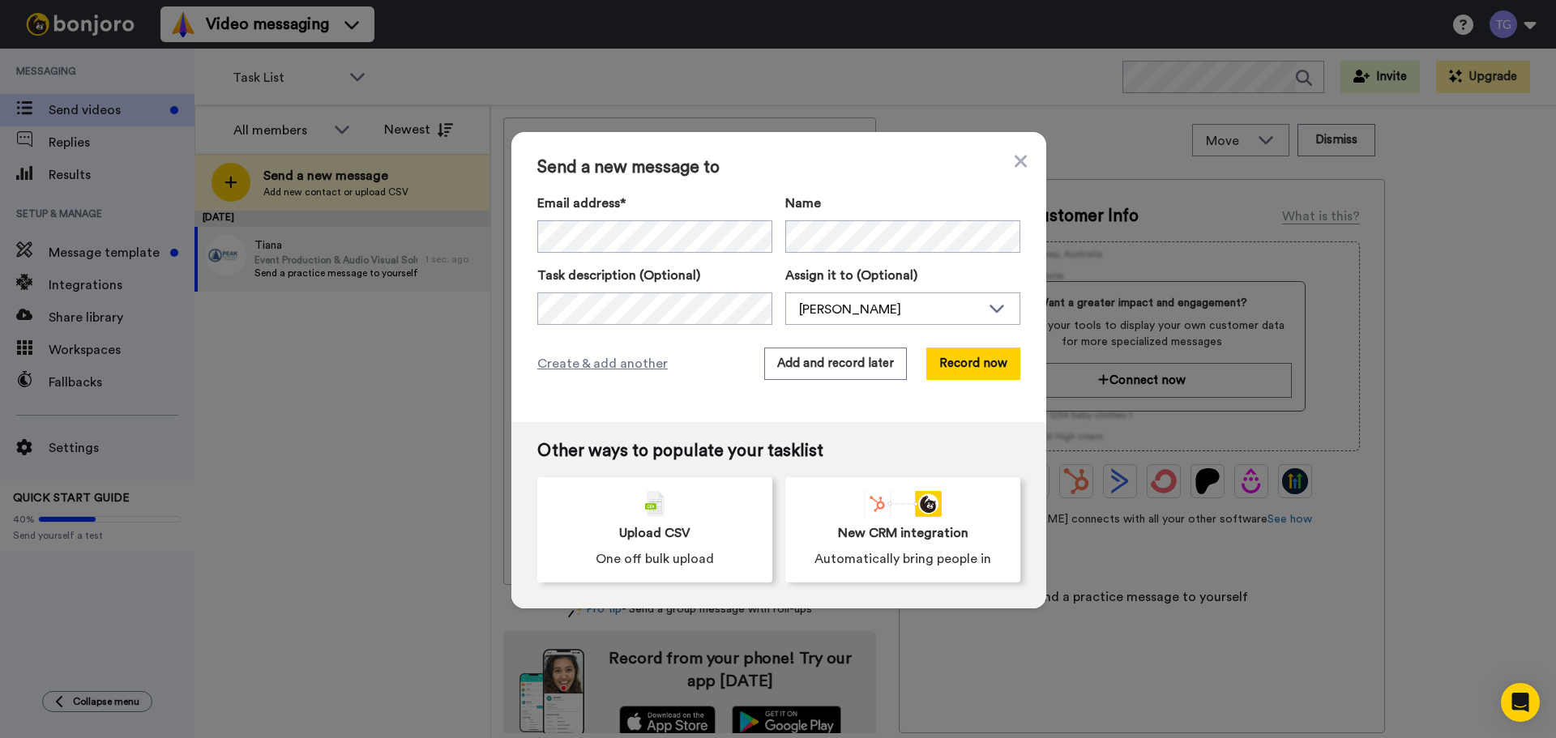
click at [1021, 168] on div "Send a new message to Email address* Byronbadz <[EMAIL_ADDRESS][DOMAIN_NAME]> […" at bounding box center [778, 277] width 535 height 290
click at [1015, 168] on icon at bounding box center [1021, 161] width 12 height 19
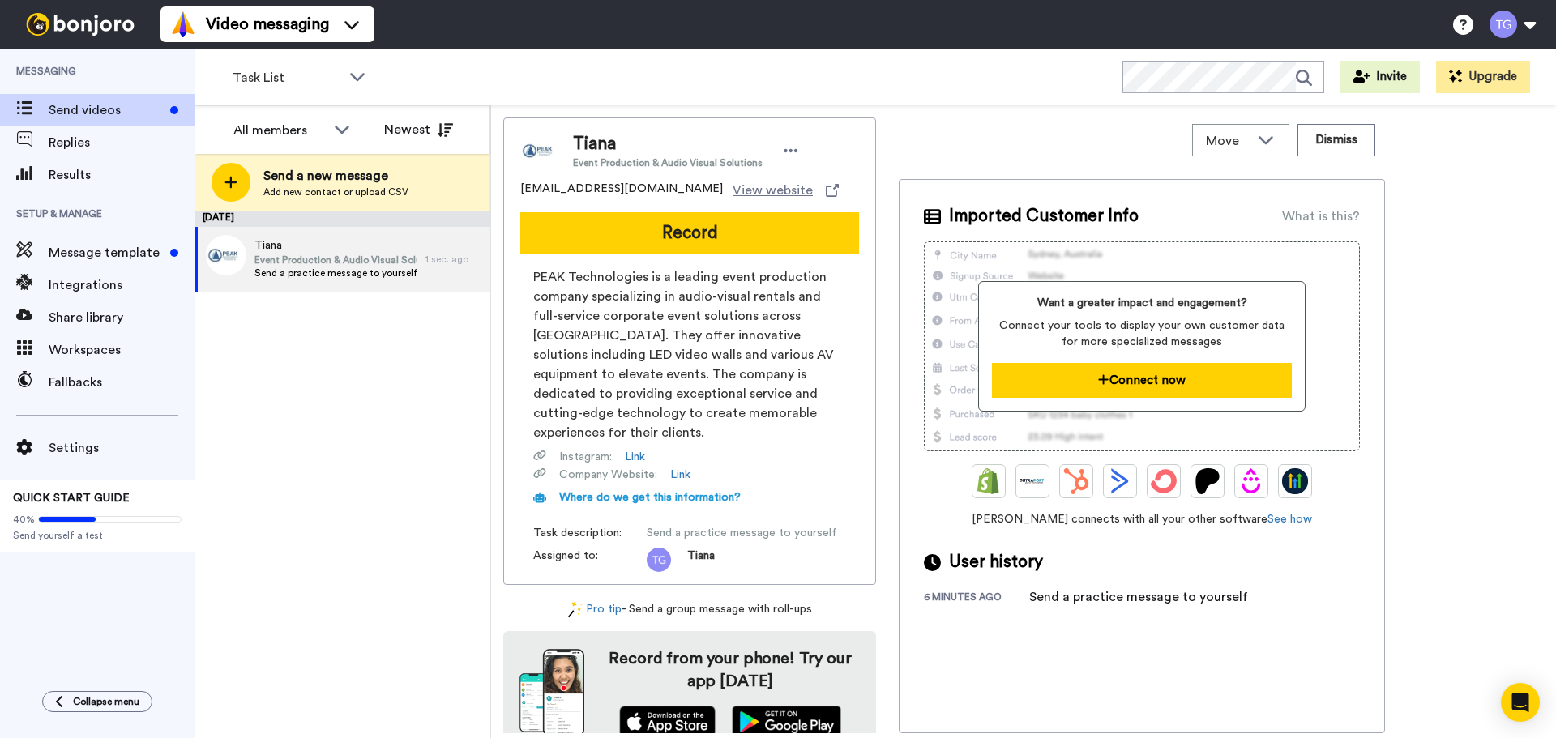
click at [1110, 374] on button "Connect now" at bounding box center [1141, 380] width 299 height 35
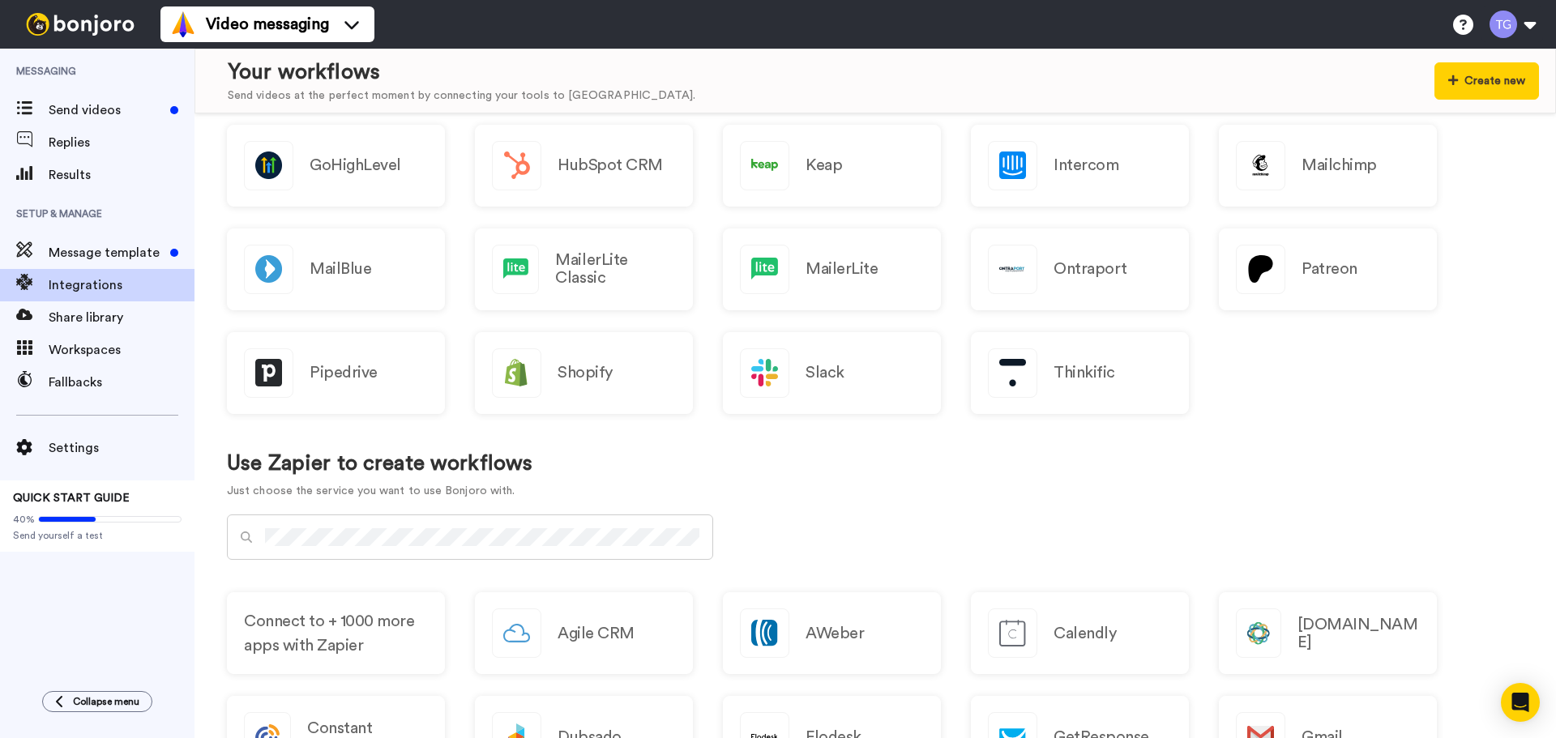
scroll to position [324, 0]
click at [1295, 288] on div "Patreon" at bounding box center [1328, 269] width 218 height 82
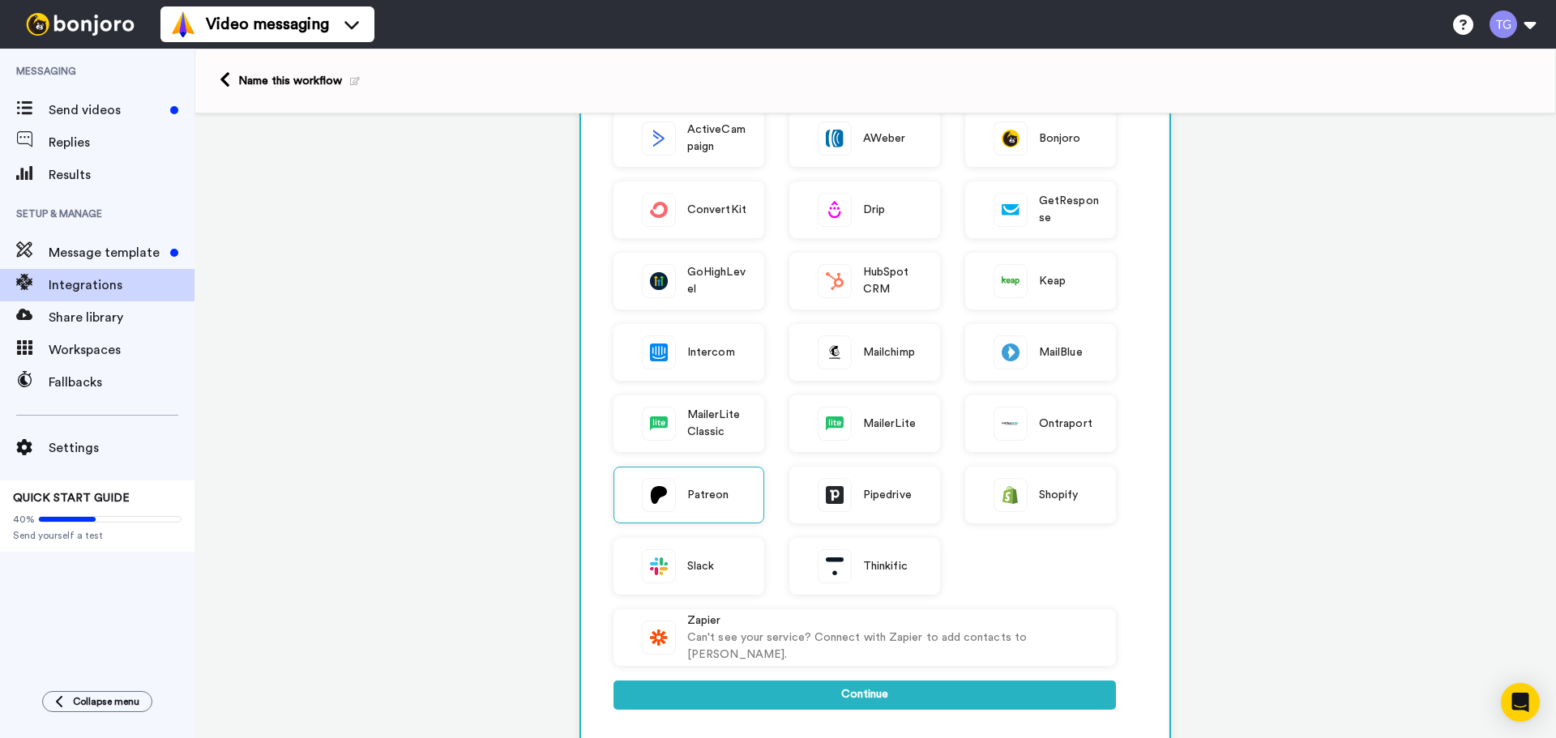
scroll to position [486, 0]
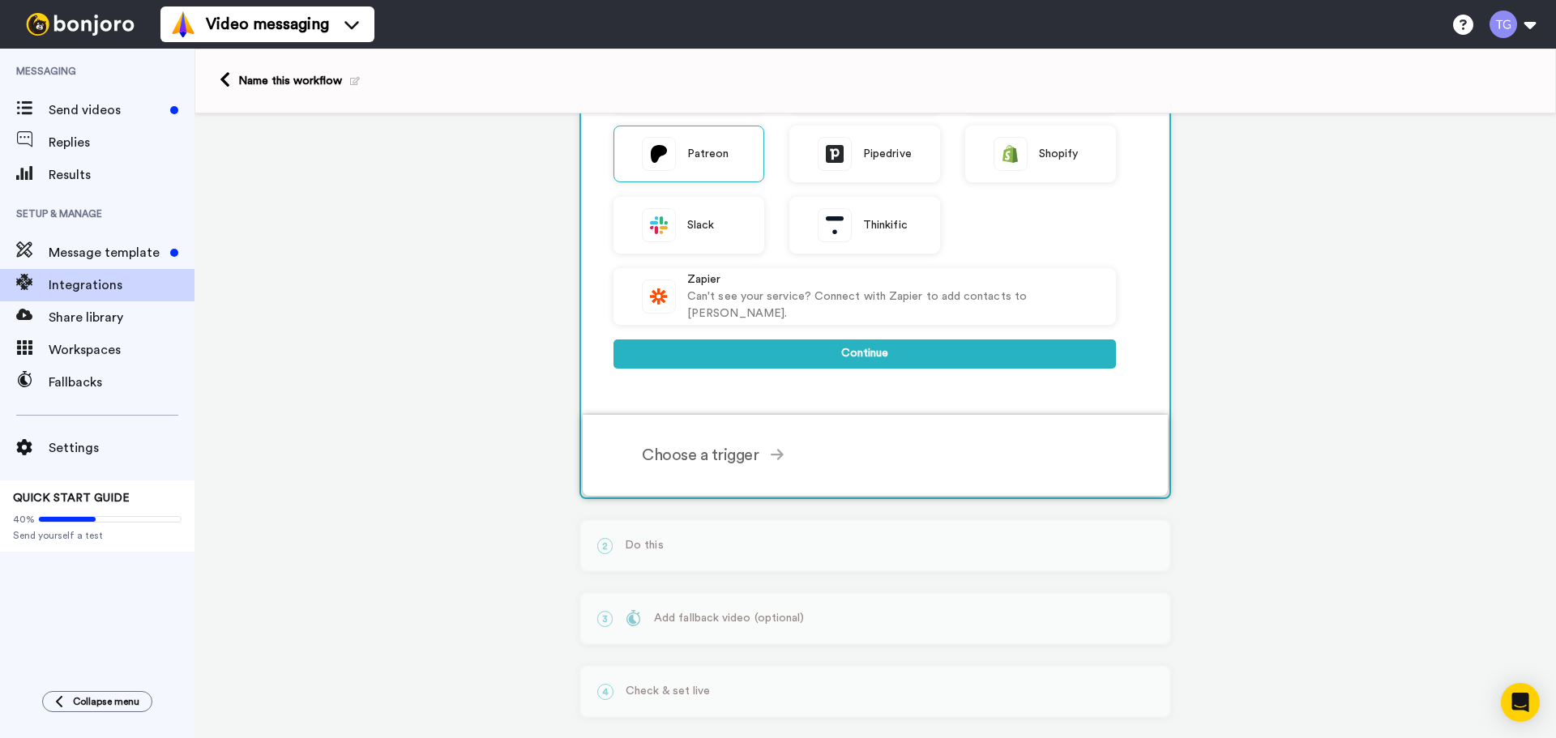
click at [758, 458] on div "Choose a trigger" at bounding box center [879, 455] width 474 height 24
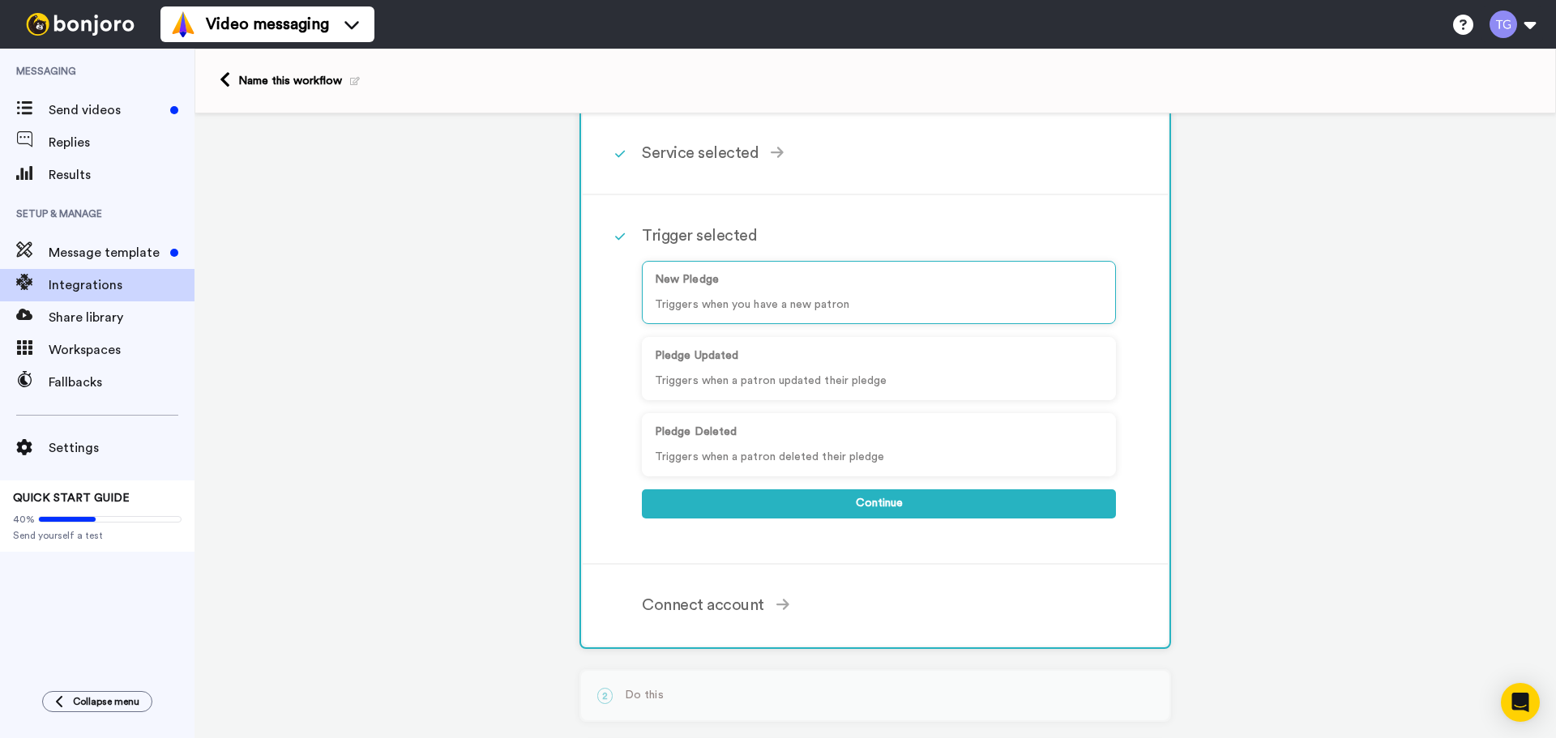
scroll to position [0, 0]
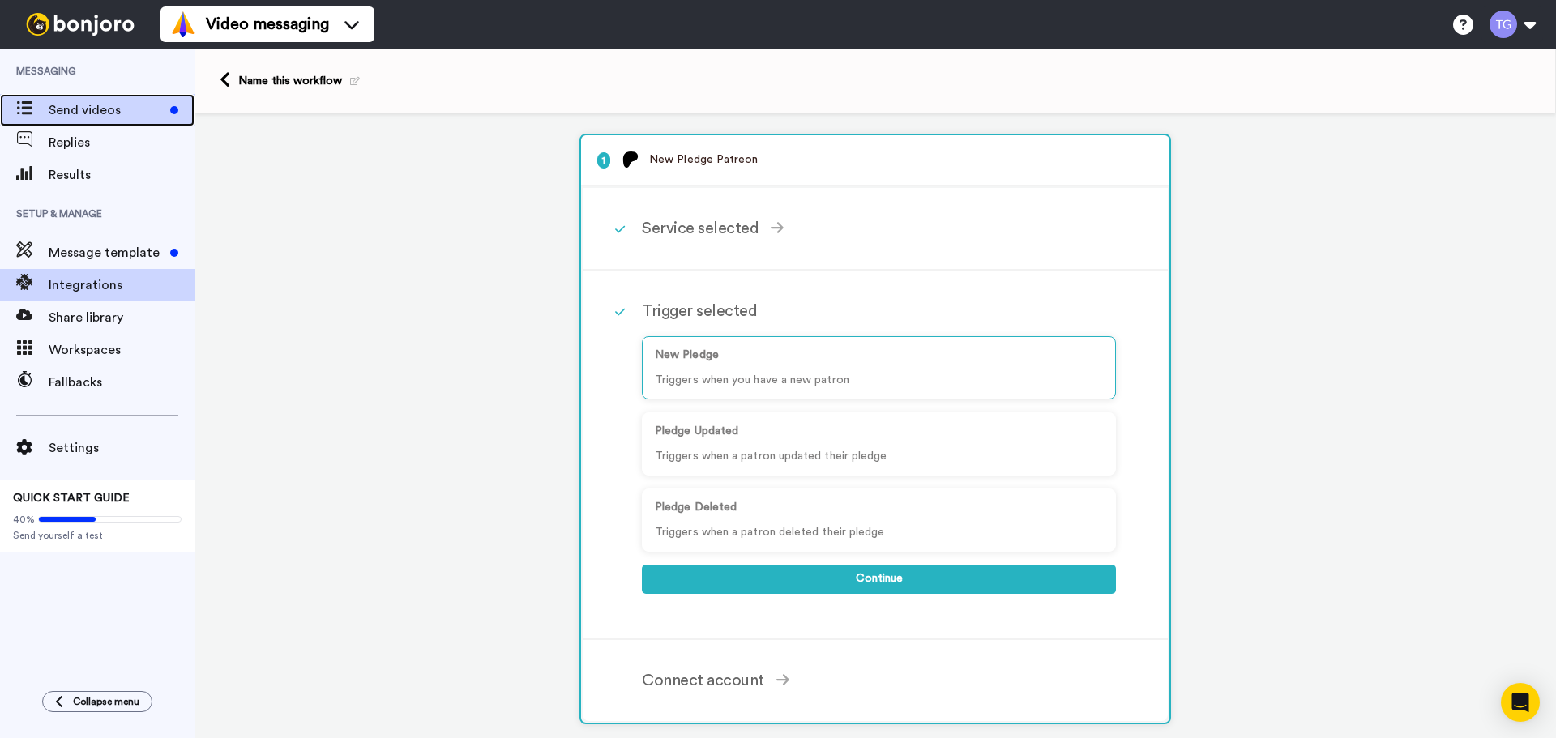
click at [100, 116] on span "Send videos" at bounding box center [106, 109] width 115 height 19
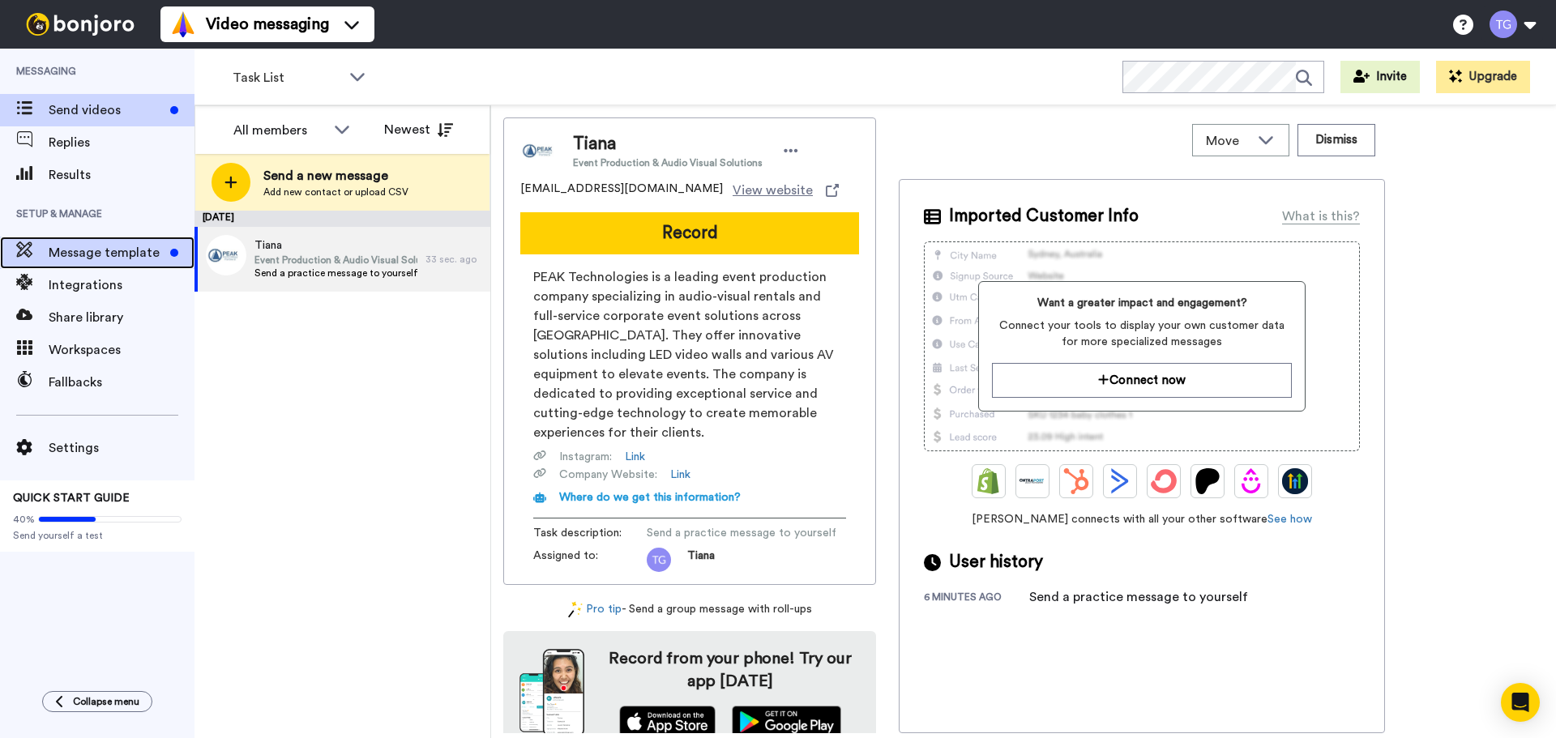
click at [98, 256] on span "Message template" at bounding box center [106, 252] width 115 height 19
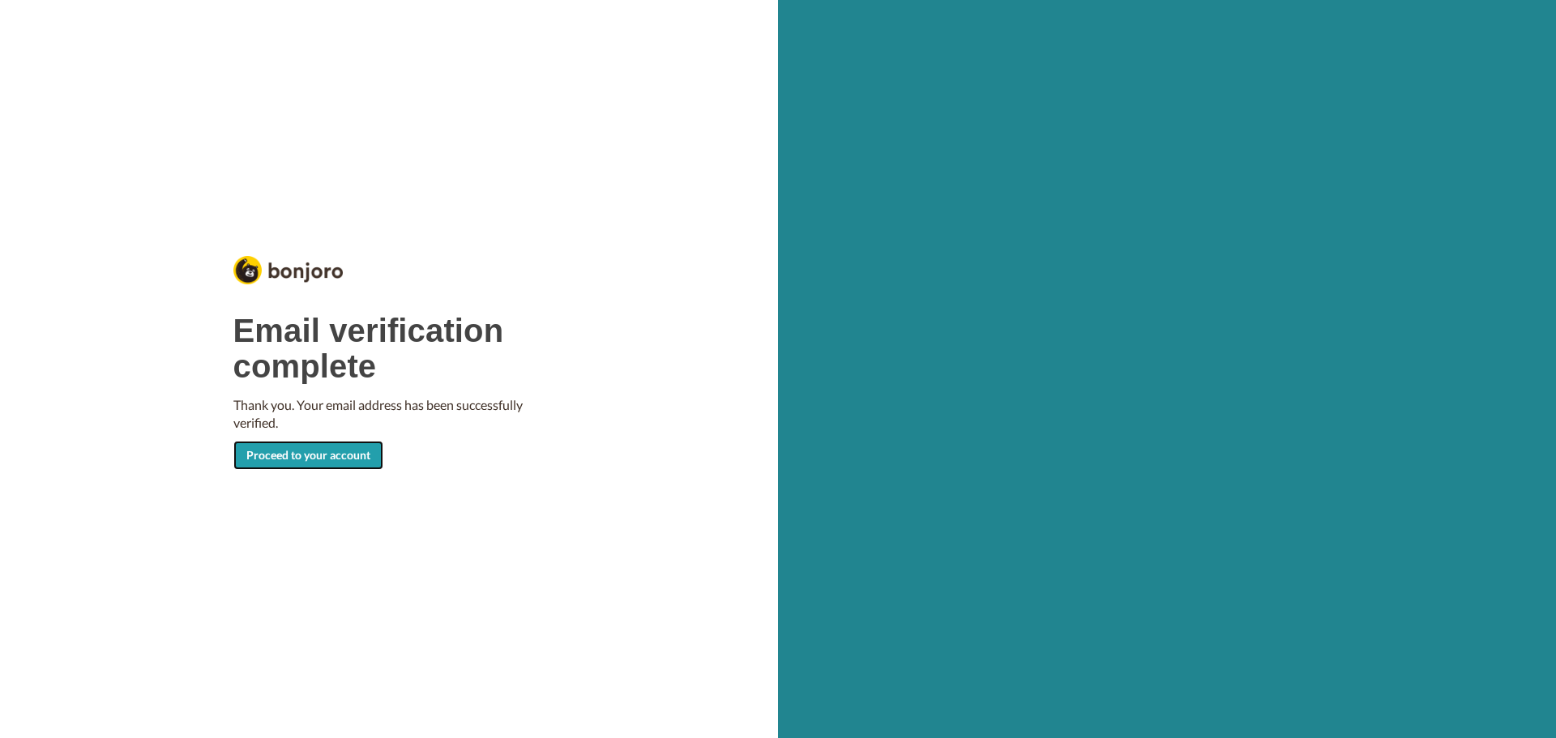
click at [359, 451] on link "Proceed to your account" at bounding box center [308, 455] width 150 height 29
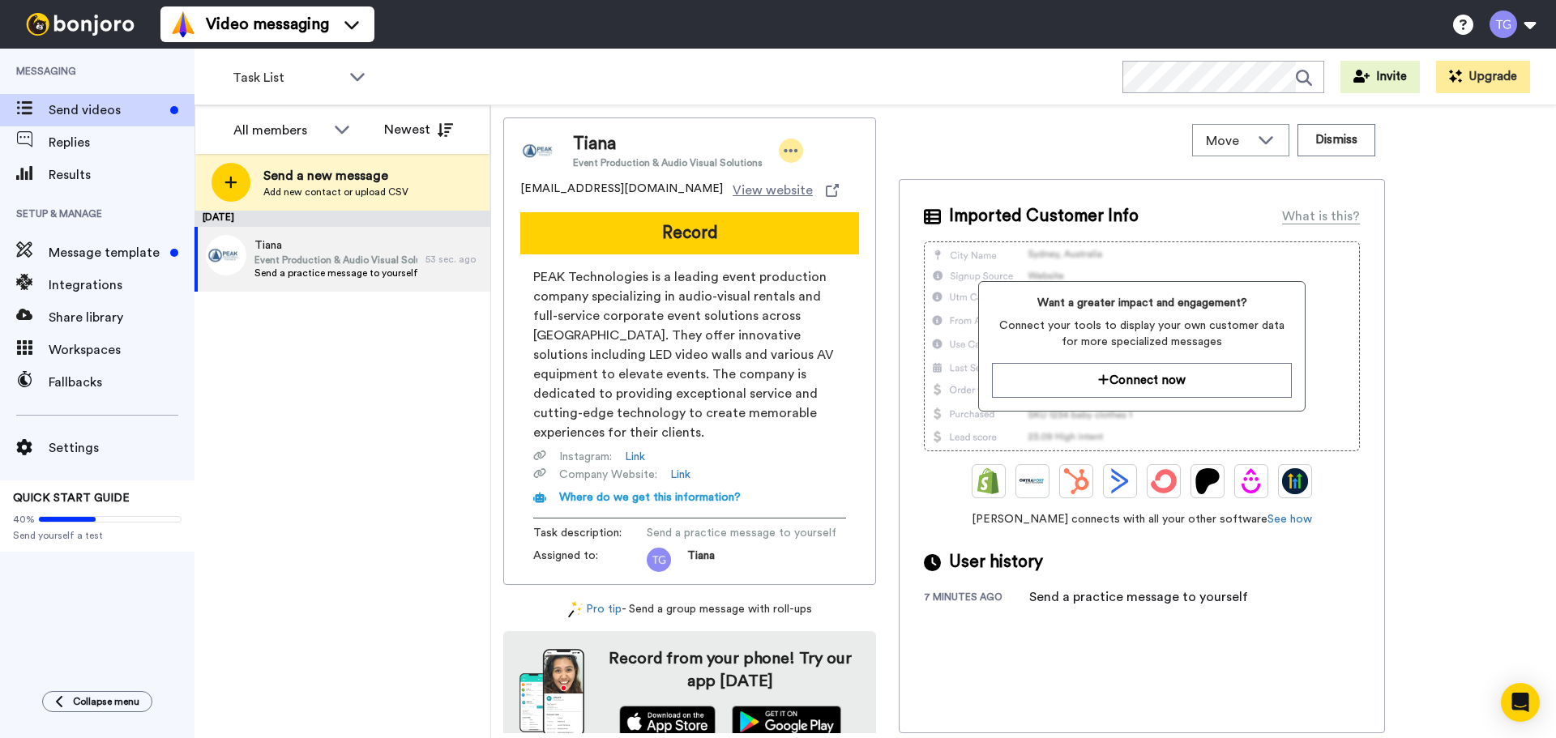
click at [785, 147] on icon at bounding box center [791, 151] width 15 height 16
click at [616, 341] on span "PEAK Technologies is a leading event production company specializing in audio-v…" at bounding box center [689, 354] width 313 height 175
click at [808, 465] on div "PEAK Technologies is a leading event production company specializing in audio-v…" at bounding box center [689, 386] width 313 height 238
click at [676, 467] on link "Link" at bounding box center [680, 475] width 20 height 16
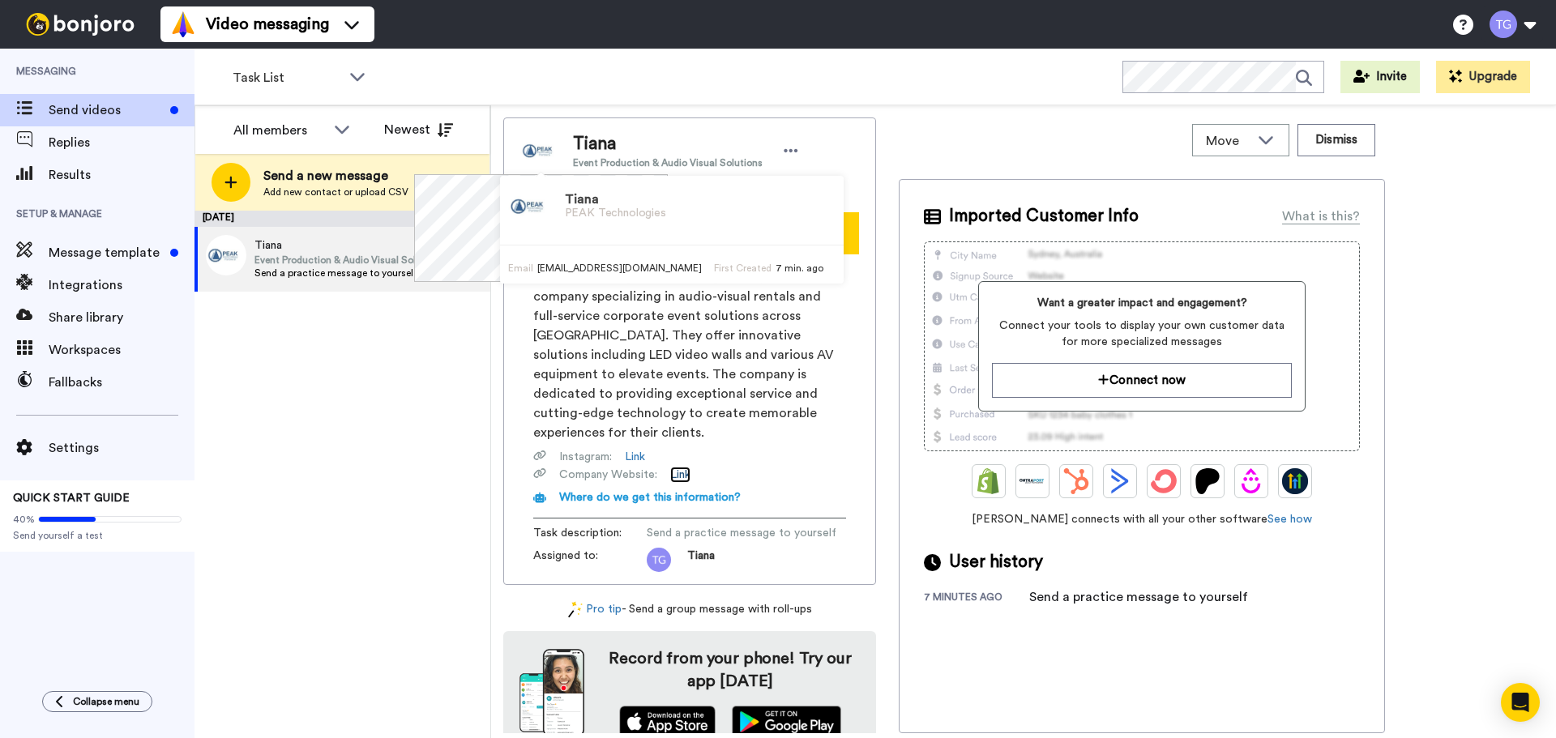
scroll to position [2, 0]
click at [120, 250] on span "Message template" at bounding box center [106, 252] width 115 height 19
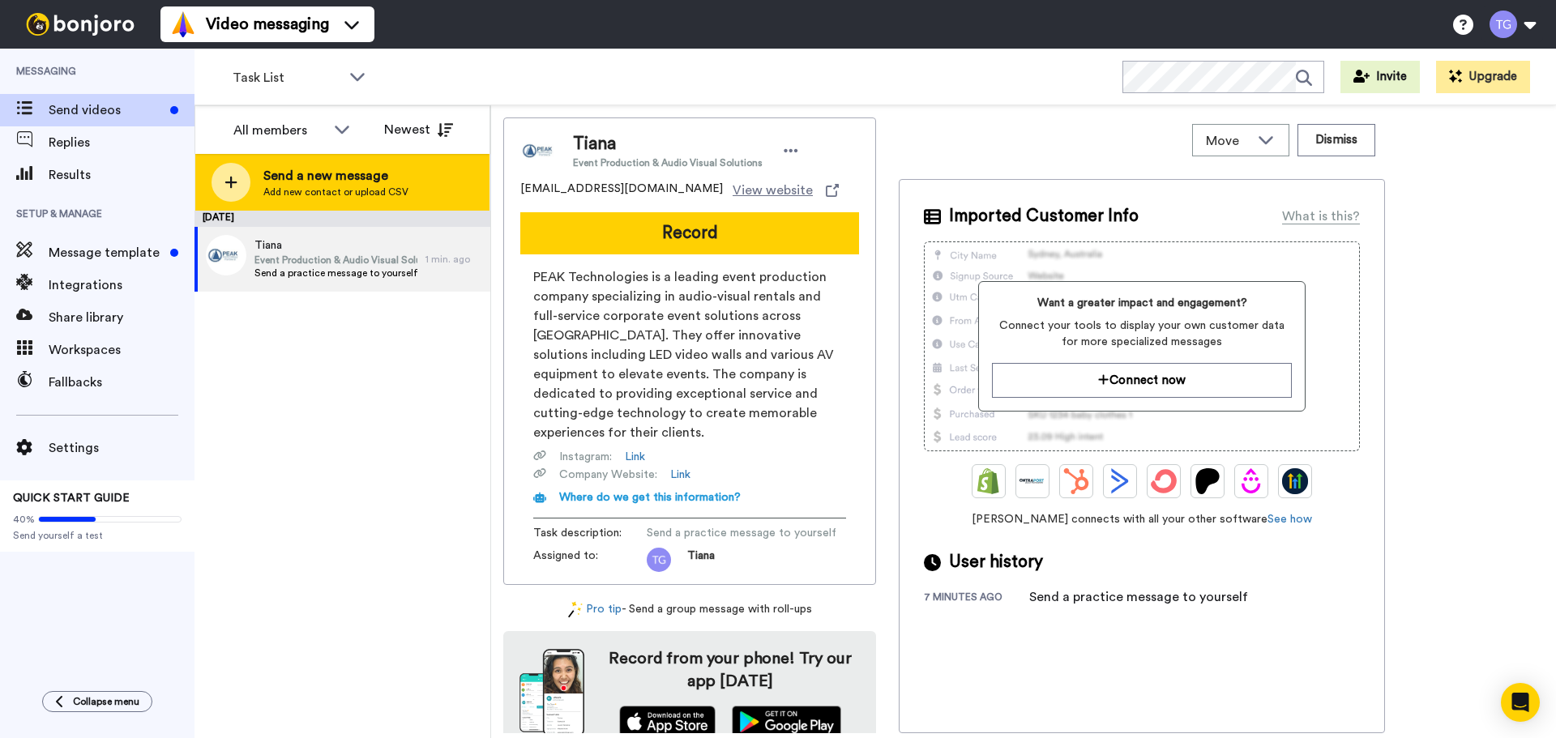
click at [373, 186] on span "Add new contact or upload CSV" at bounding box center [335, 192] width 145 height 13
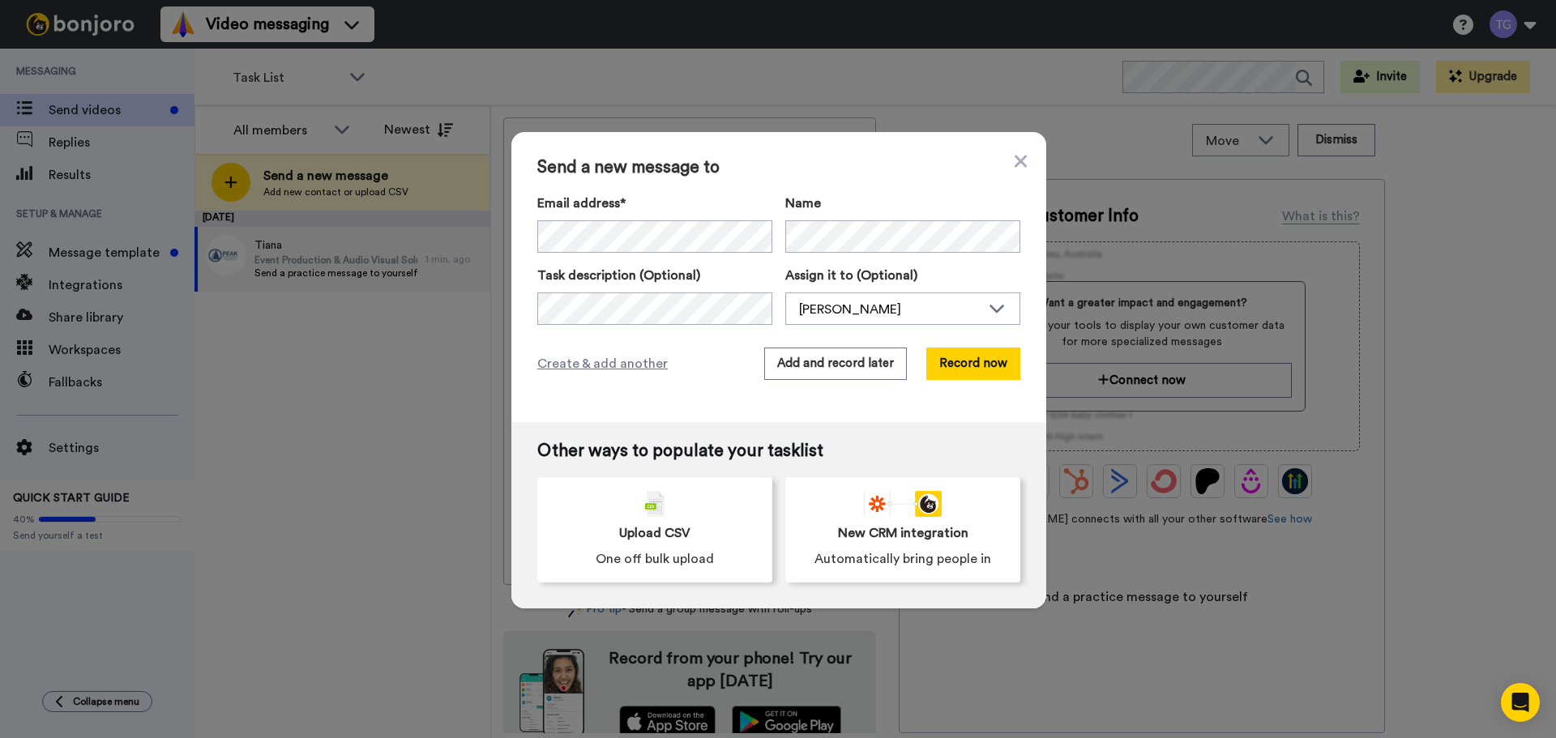
click at [695, 334] on div "Send a new message to Email address* No search result for ‘ [PERSON_NAME] ’ Nam…" at bounding box center [778, 277] width 535 height 290
click at [478, 249] on div "Send a new message to Email address* No search result for ‘ [PERSON_NAME] ’ Nam…" at bounding box center [778, 369] width 1556 height 738
click at [725, 239] on div "Email address* No search result for ‘ [EMAIL_ADDRESS][DOMAIN_NAME] ’ Name" at bounding box center [778, 223] width 483 height 59
click at [867, 360] on button "Add and record later" at bounding box center [835, 364] width 143 height 32
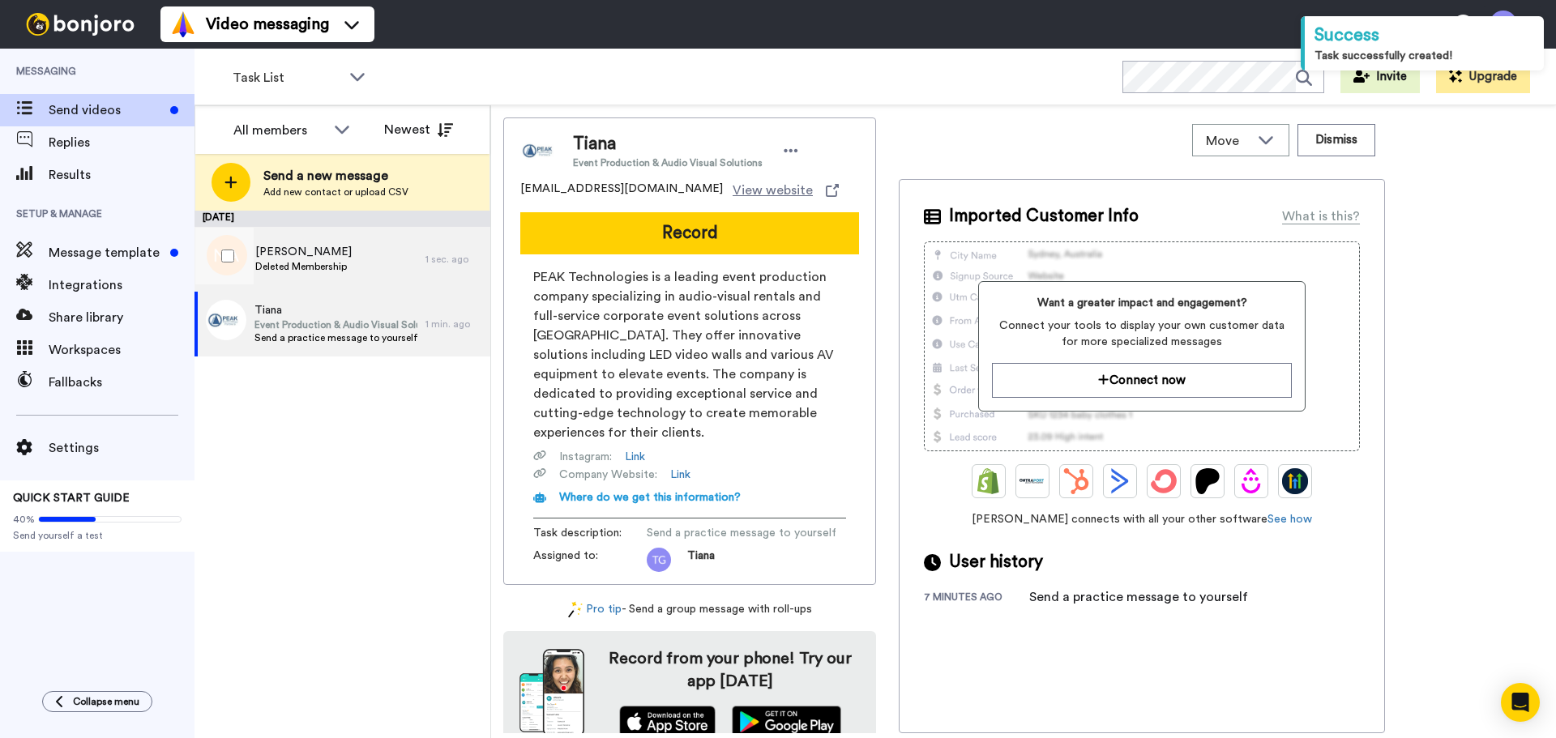
click at [320, 270] on span "Deleted Membership" at bounding box center [303, 266] width 96 height 13
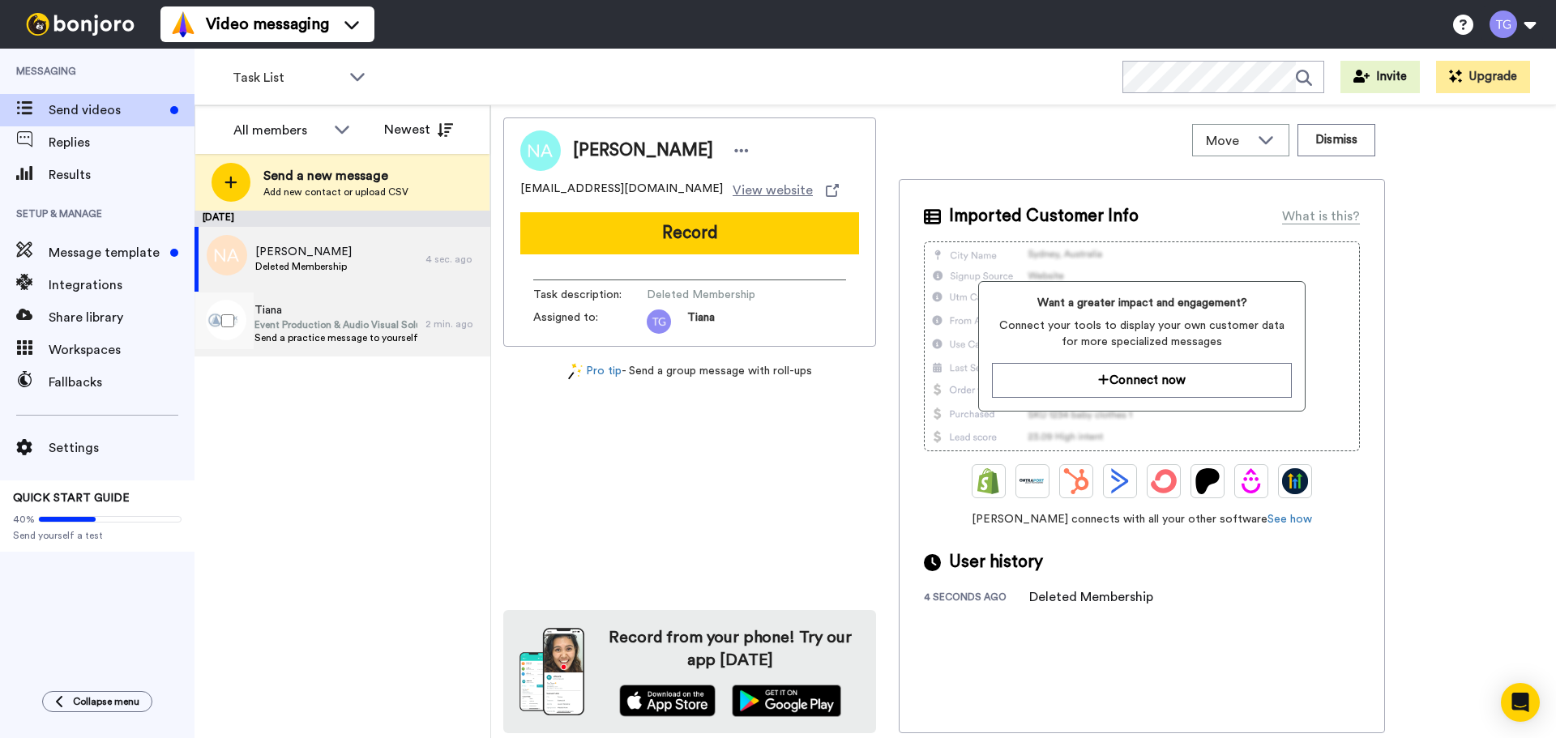
click at [328, 335] on span "Send a practice message to yourself" at bounding box center [335, 337] width 163 height 13
